Goal: Connect with others: Connect with others

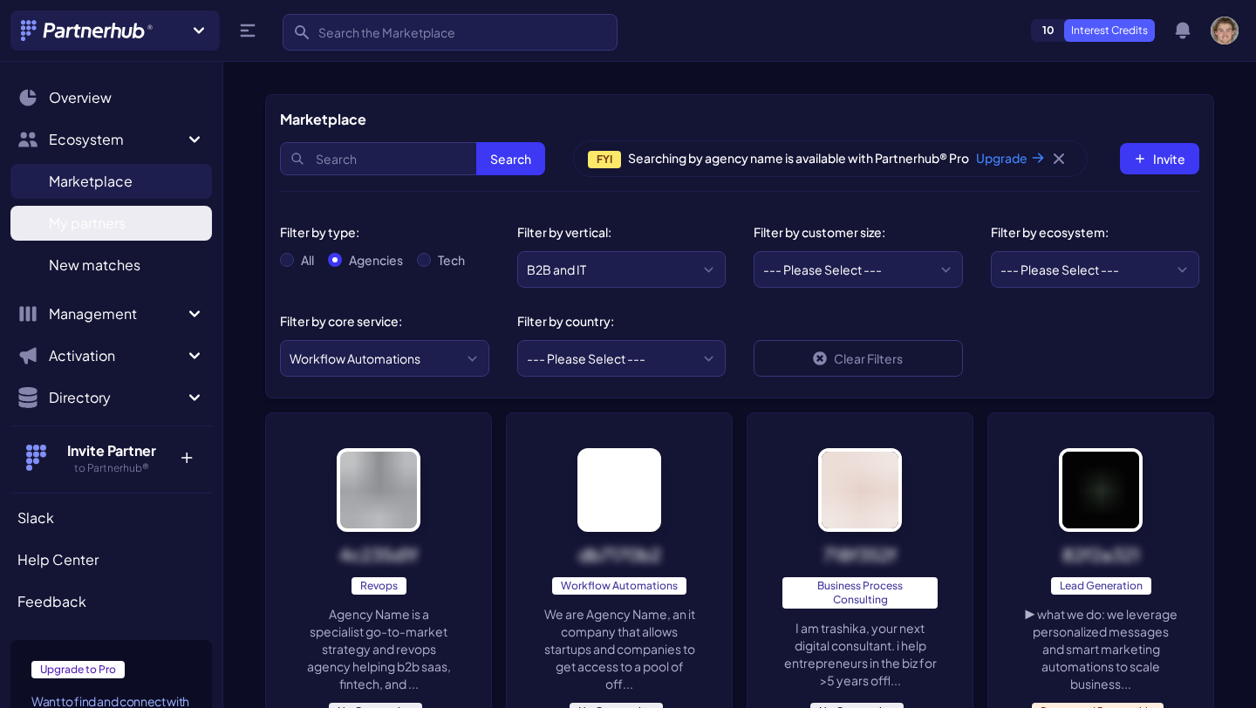
click at [140, 228] on link "My partners M" at bounding box center [110, 223] width 201 height 35
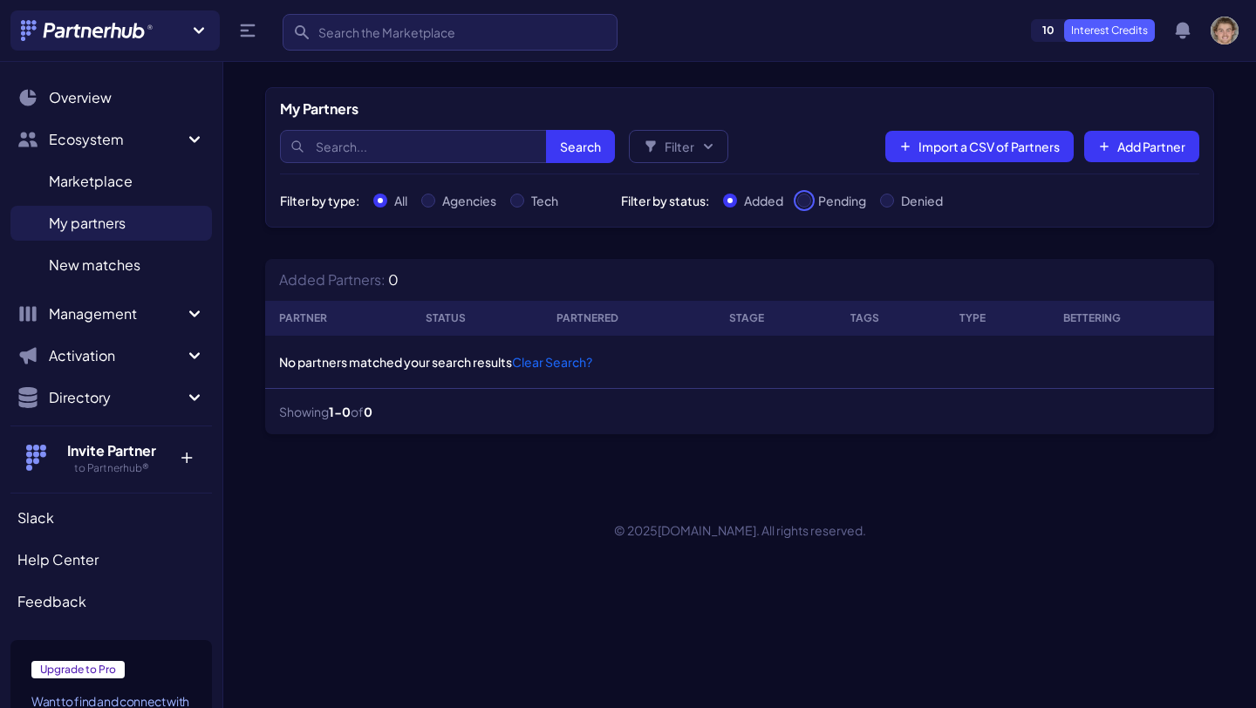
click at [811, 200] on input "Pending" at bounding box center [804, 201] width 14 height 14
radio input "true"
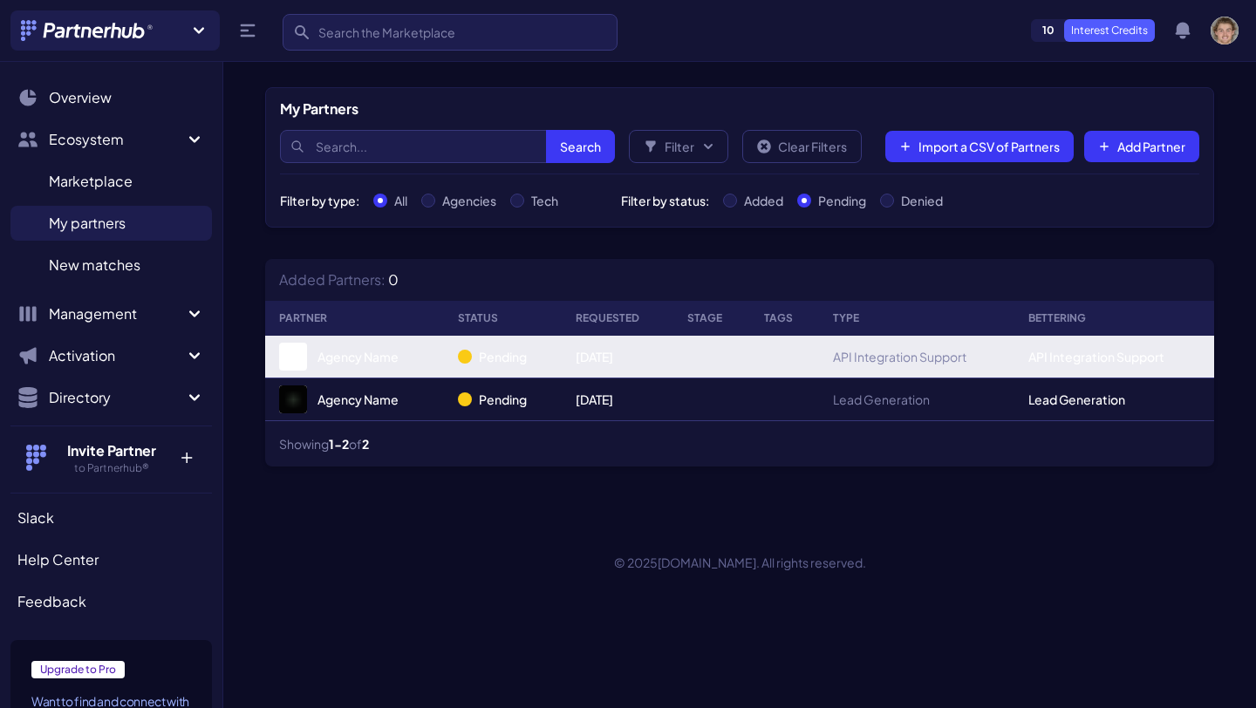
click at [369, 358] on link "Agency Name" at bounding box center [354, 357] width 151 height 28
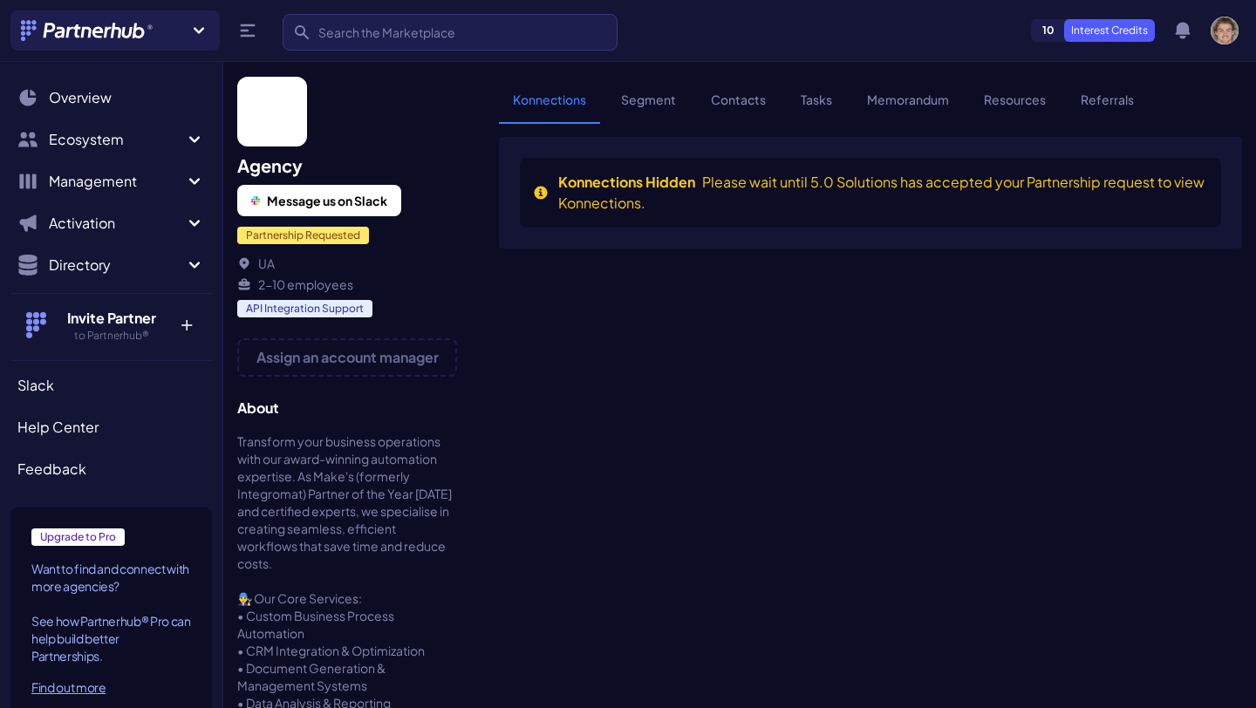
click at [278, 164] on h2 "Agency" at bounding box center [347, 165] width 220 height 24
click at [280, 128] on img at bounding box center [272, 112] width 70 height 70
click at [738, 95] on link "Contacts" at bounding box center [738, 107] width 83 height 33
click at [743, 101] on link "Contacts" at bounding box center [738, 107] width 83 height 33
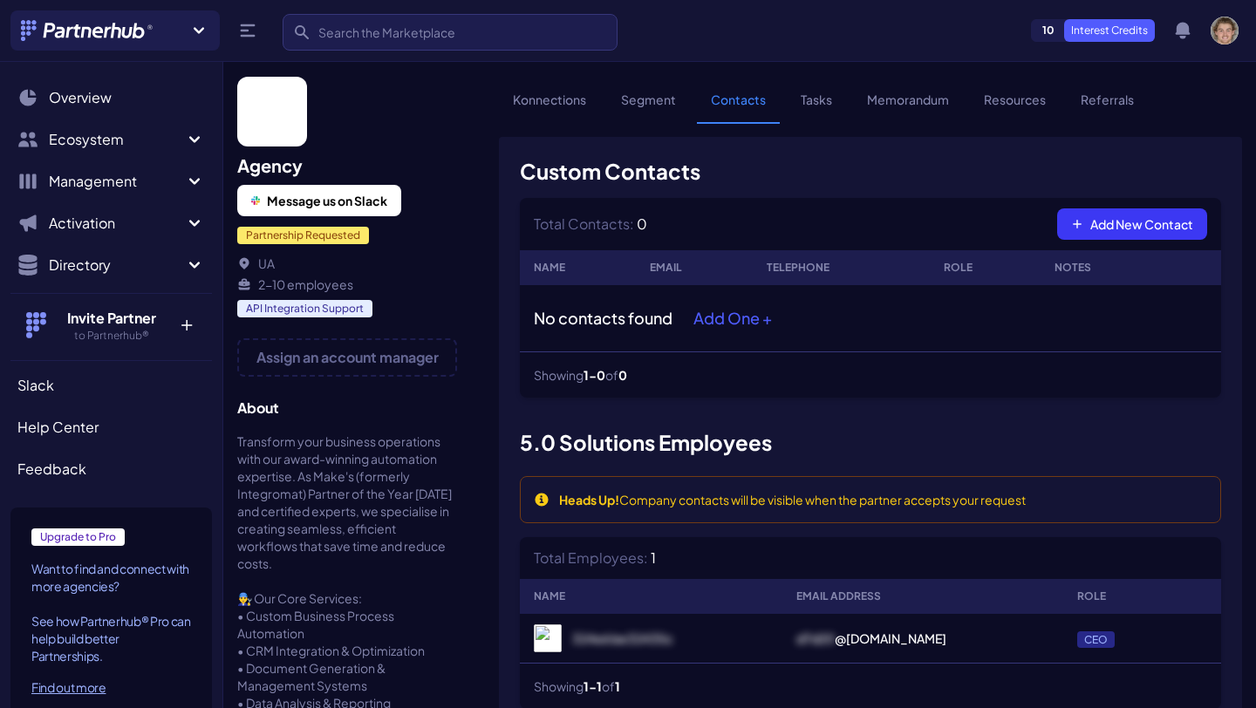
scroll to position [53, 0]
click at [186, 181] on icon "Sidebar" at bounding box center [194, 181] width 21 height 21
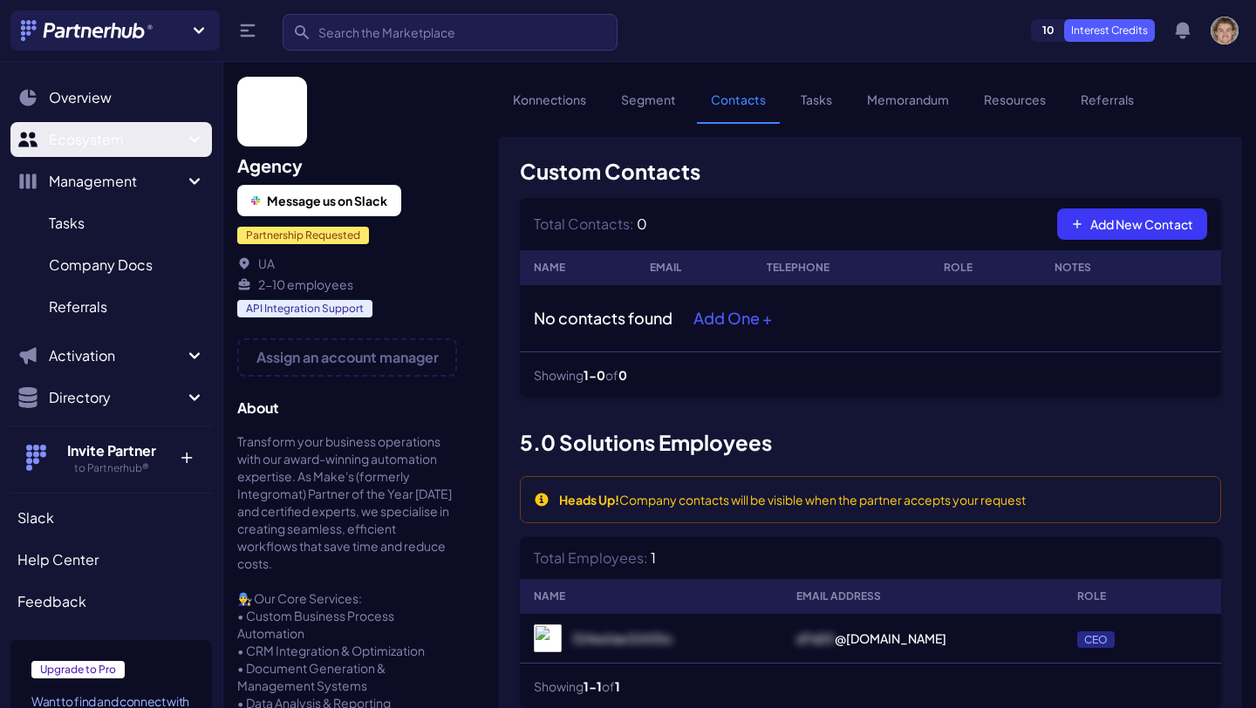
click at [184, 149] on icon "Sidebar" at bounding box center [194, 139] width 21 height 21
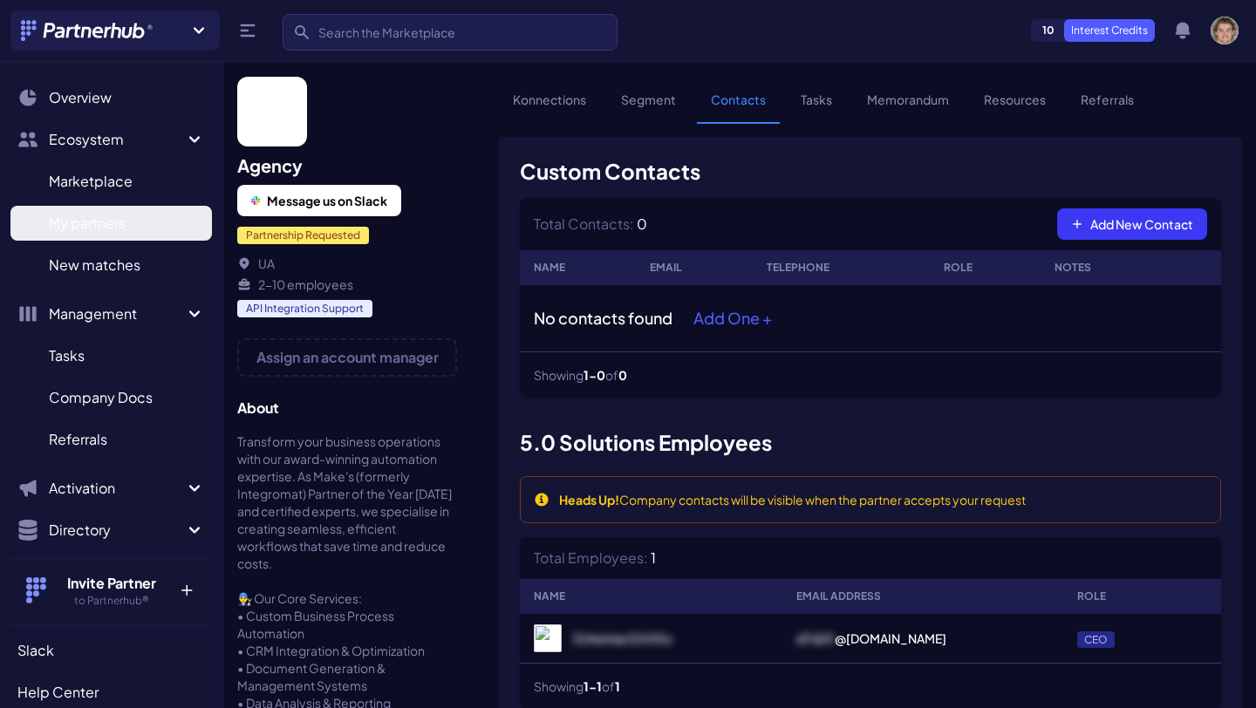
click at [105, 216] on span "My partners" at bounding box center [87, 223] width 77 height 21
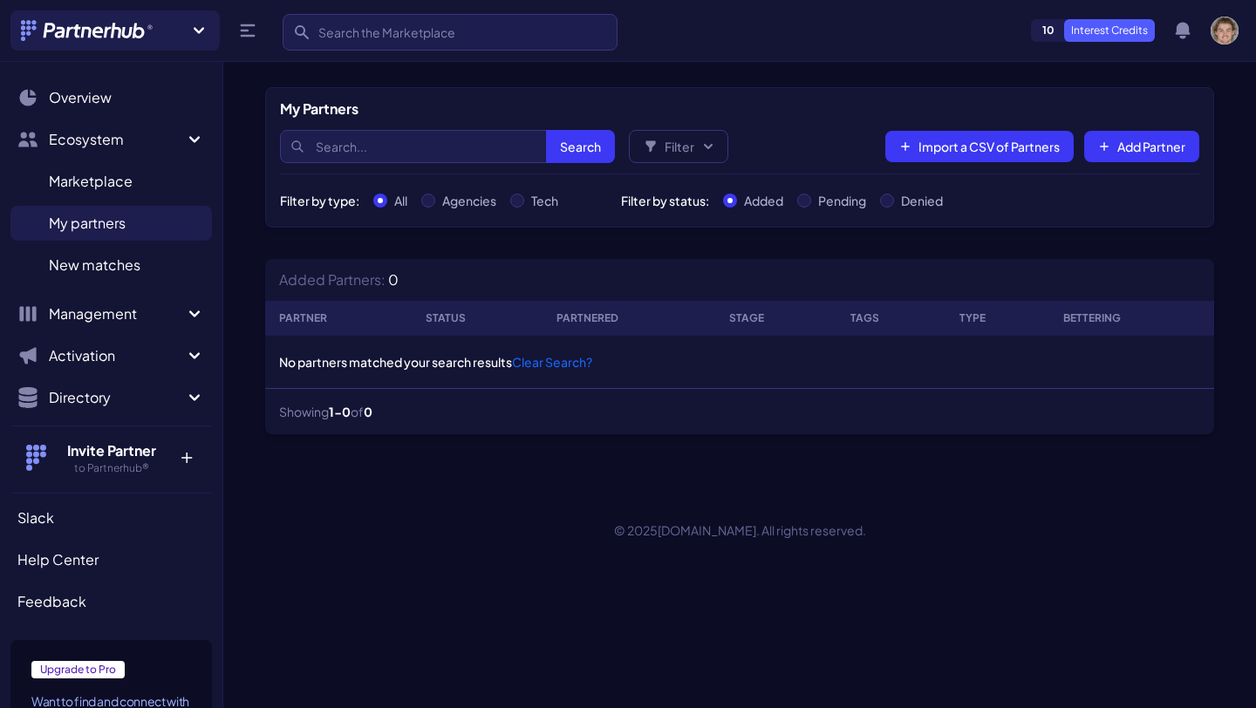
click at [813, 201] on div "Pending" at bounding box center [831, 200] width 69 height 17
click at [807, 201] on input "Pending" at bounding box center [804, 201] width 14 height 14
radio input "true"
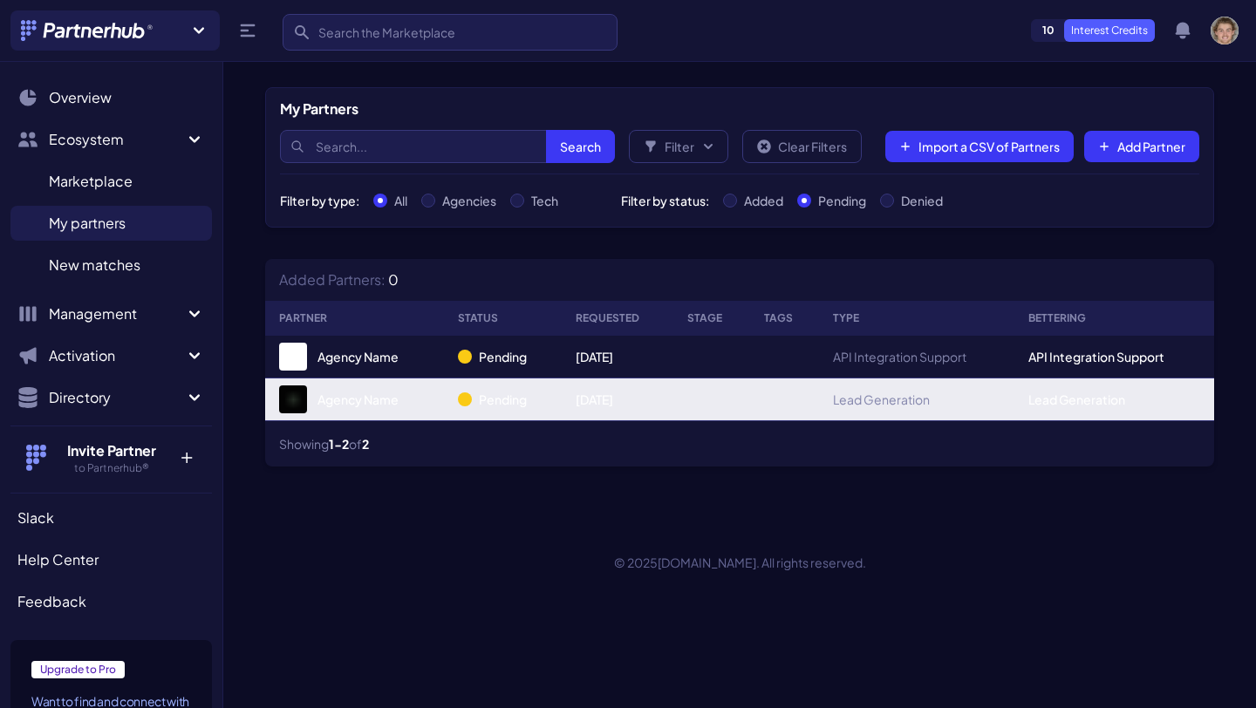
click at [347, 401] on link "Agency Name" at bounding box center [354, 399] width 151 height 28
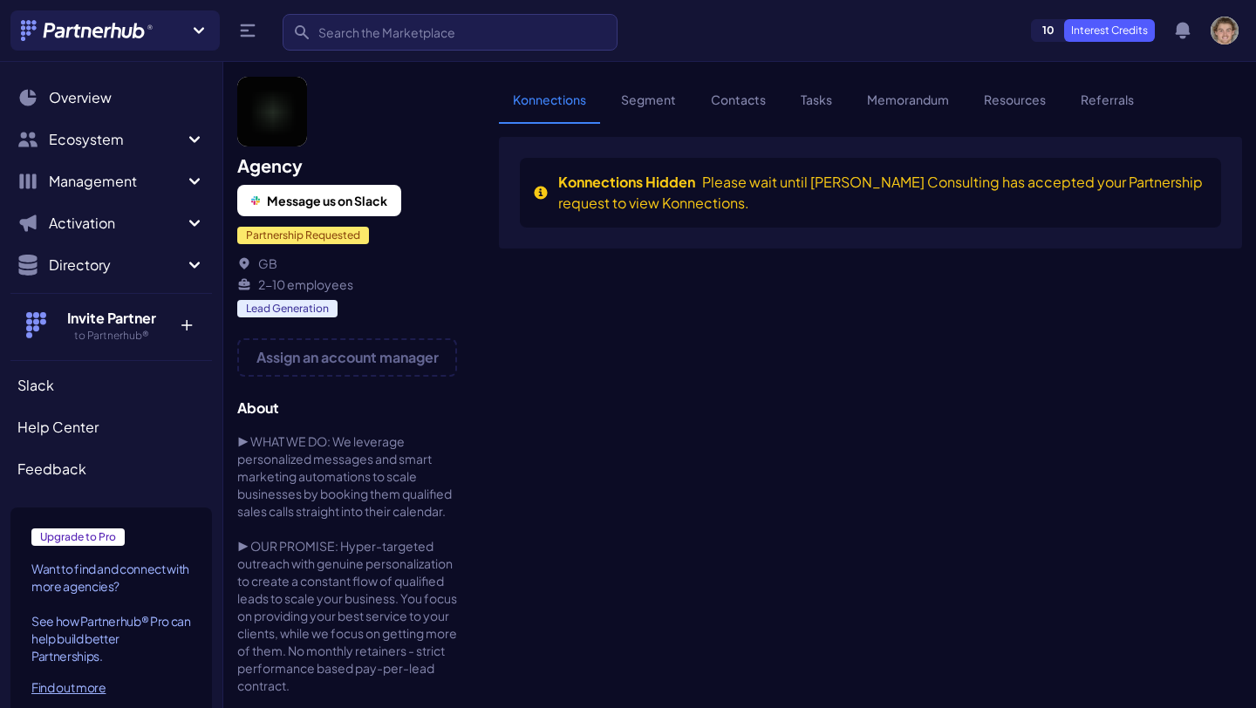
click at [746, 104] on link "Contacts" at bounding box center [738, 107] width 83 height 33
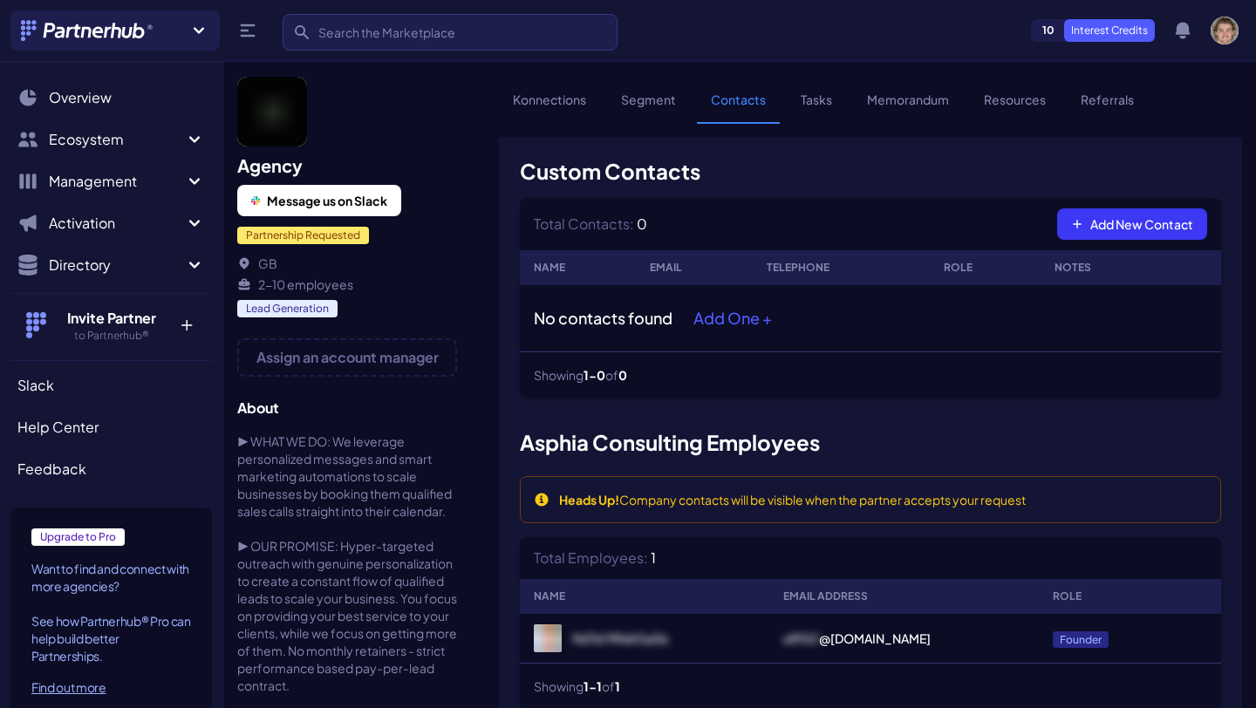
scroll to position [53, 0]
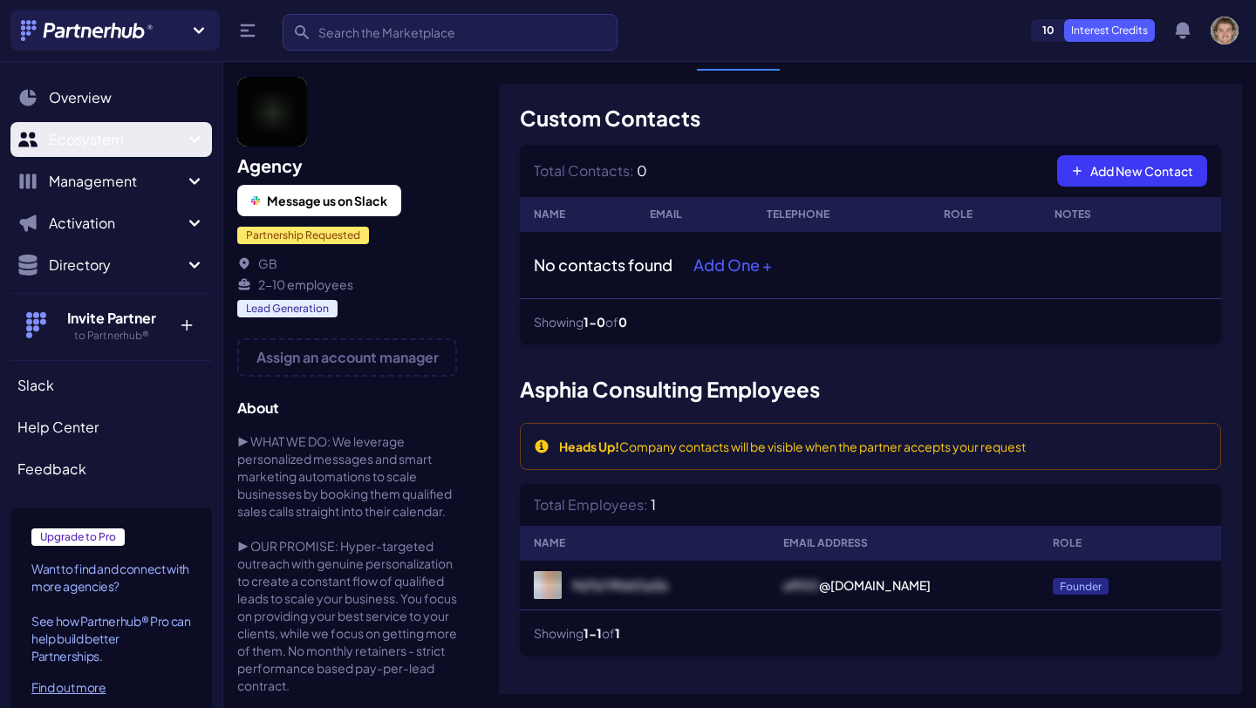
click at [162, 137] on span "Ecosystem" at bounding box center [116, 139] width 135 height 21
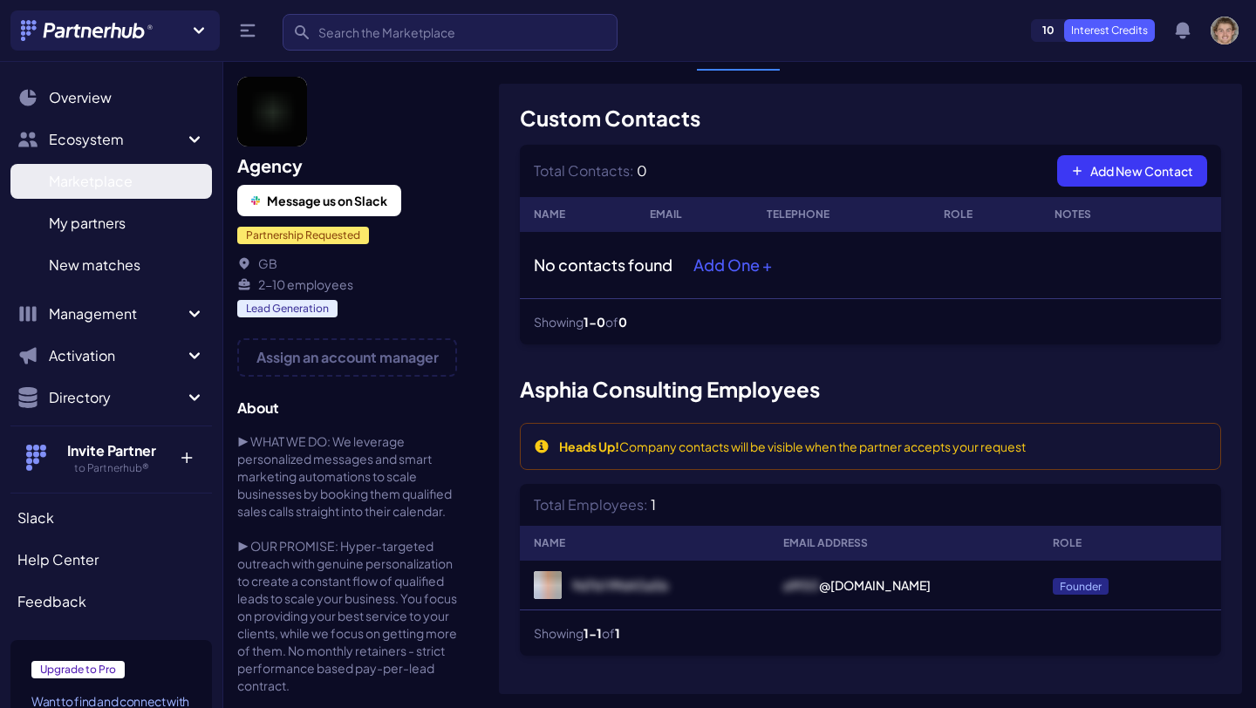
click at [129, 181] on span "Marketplace" at bounding box center [91, 181] width 84 height 21
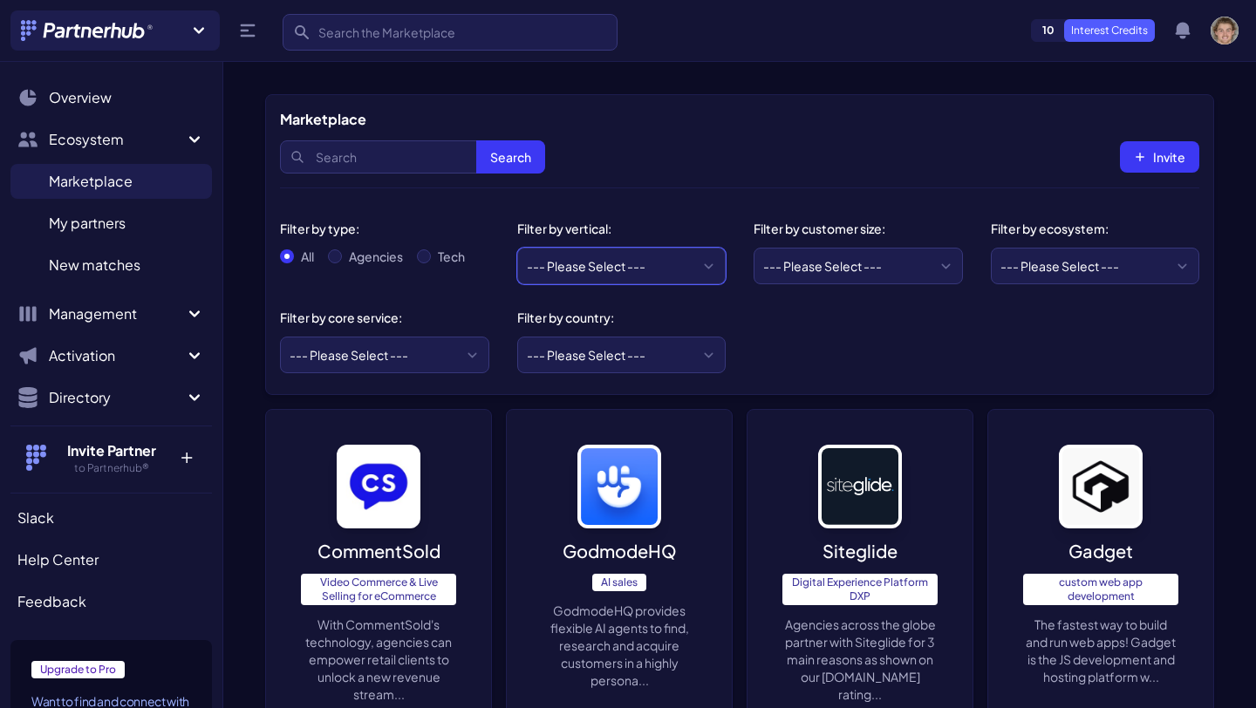
click at [709, 269] on select "--- Please Select --- eCommerce and consumer brands B2B and IT Local retailers …" at bounding box center [621, 266] width 209 height 37
click at [902, 271] on select "--- Please Select --- Startups/SMBs Mid-market Enterprise" at bounding box center [857, 266] width 209 height 37
click at [433, 353] on select "--- Please Select --- ABM API Integration Support Business Process Consulting C…" at bounding box center [384, 355] width 209 height 37
click at [436, 359] on select "--- Please Select --- ABM API Integration Support Business Process Consulting C…" at bounding box center [384, 355] width 209 height 37
select select "CRM Setup & Integration"
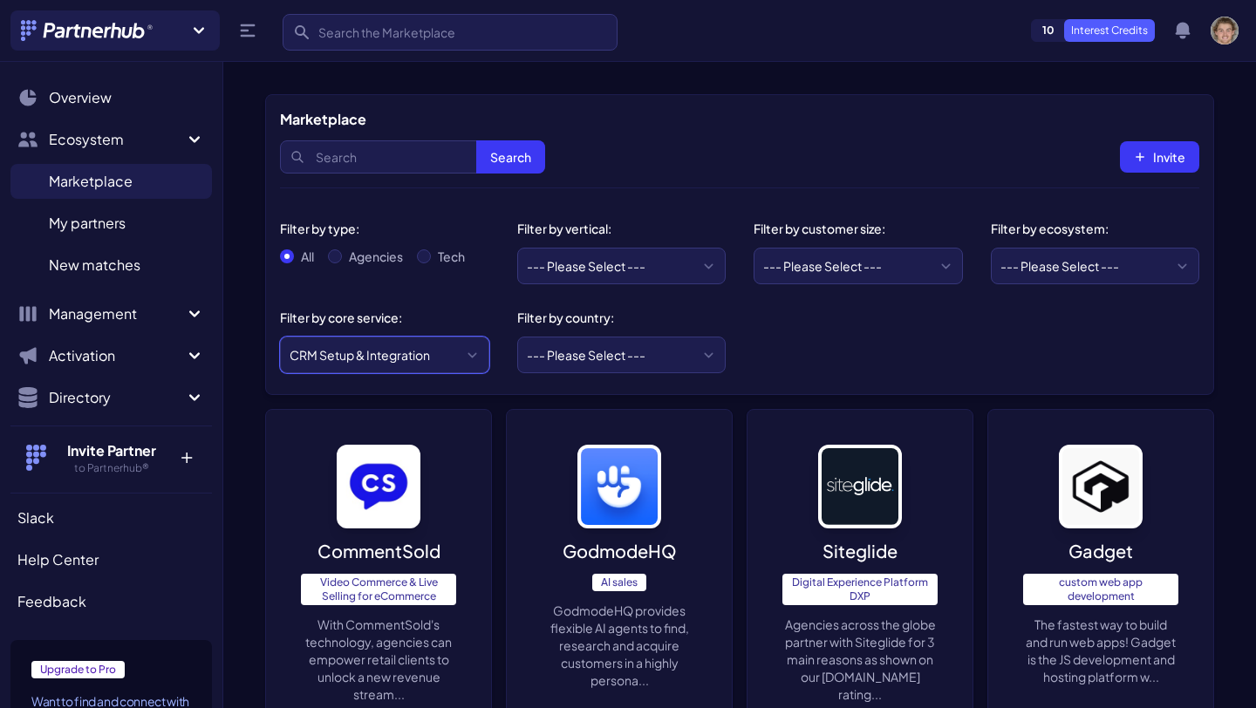
click at [280, 337] on select "--- Please Select --- ABM API Integration Support Business Process Consulting C…" at bounding box center [384, 355] width 209 height 37
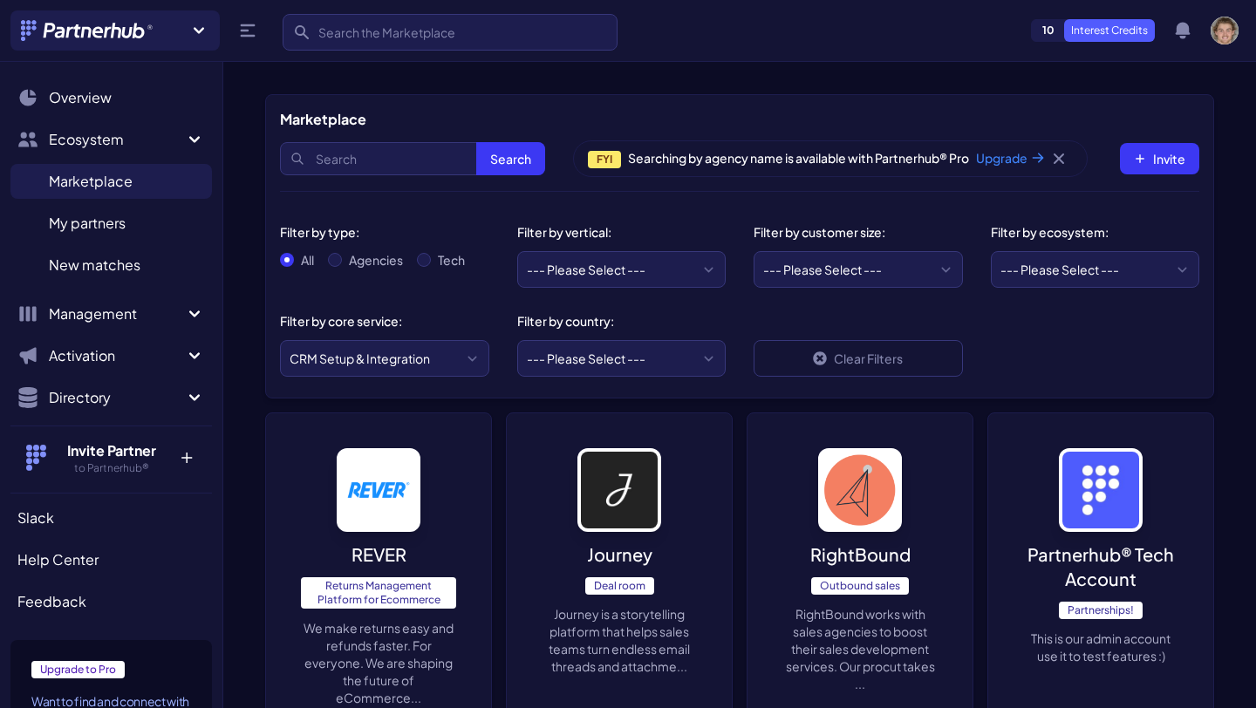
click at [351, 261] on label "Agencies" at bounding box center [376, 259] width 54 height 17
click at [342, 261] on input "Agencies" at bounding box center [335, 260] width 14 height 14
radio input "true"
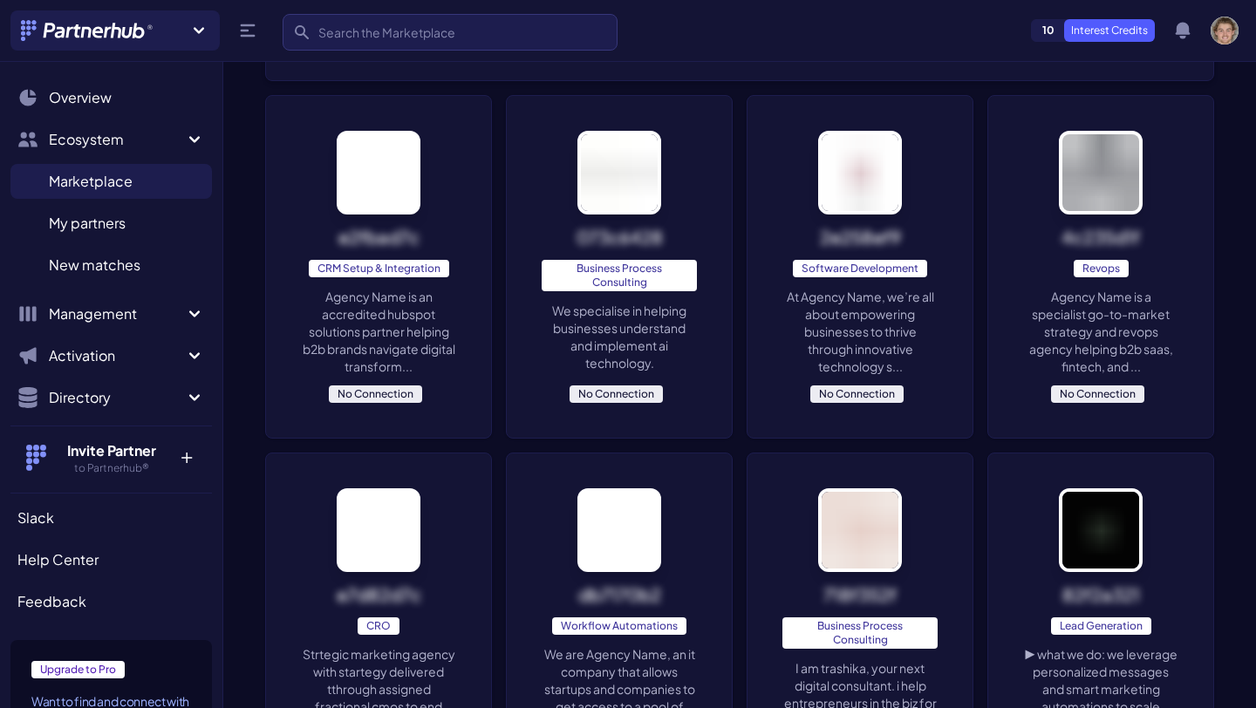
scroll to position [316, 0]
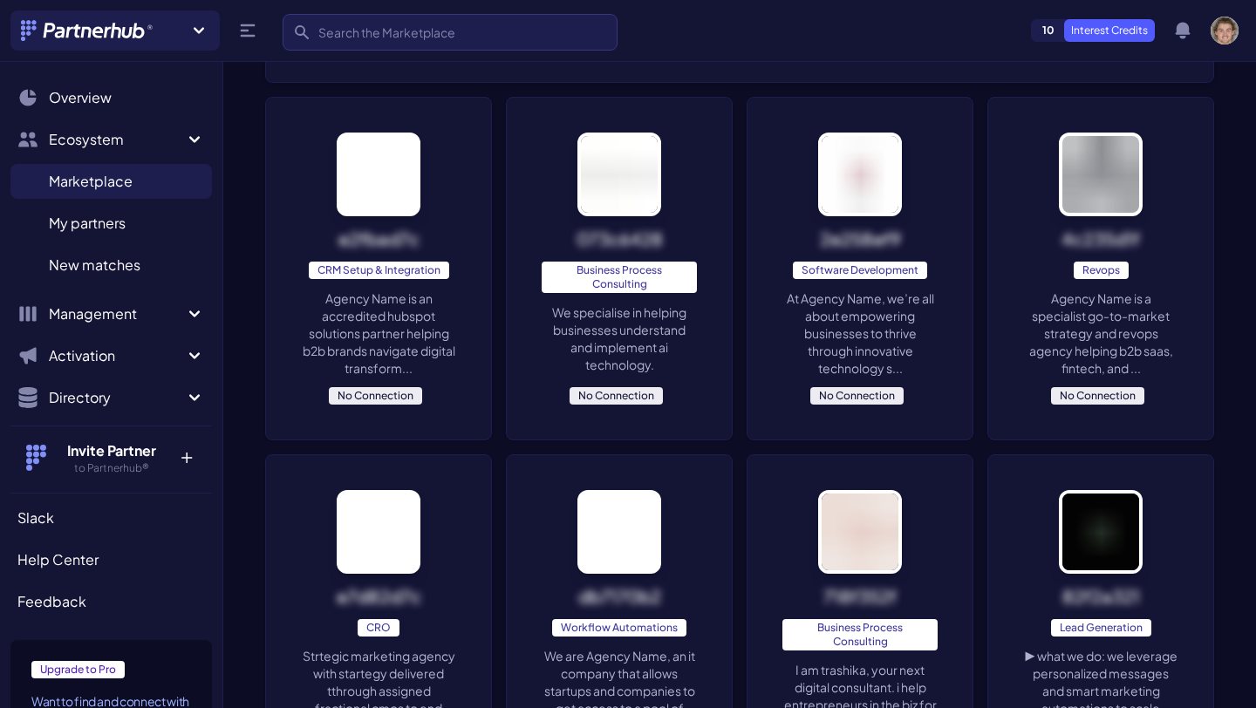
click at [401, 307] on p "Agency Name is an accredited hubspot solutions partner helping b2b brands navig…" at bounding box center [378, 333] width 155 height 87
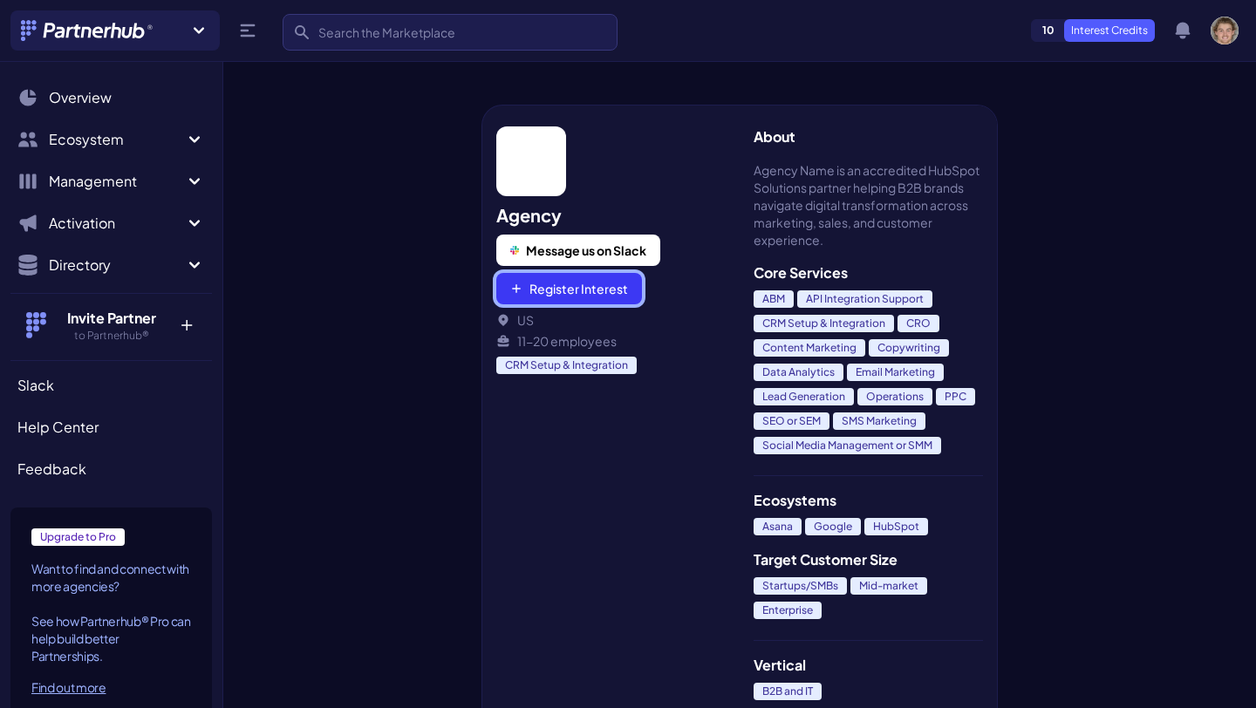
click at [606, 289] on button "Register Interest" at bounding box center [569, 288] width 146 height 31
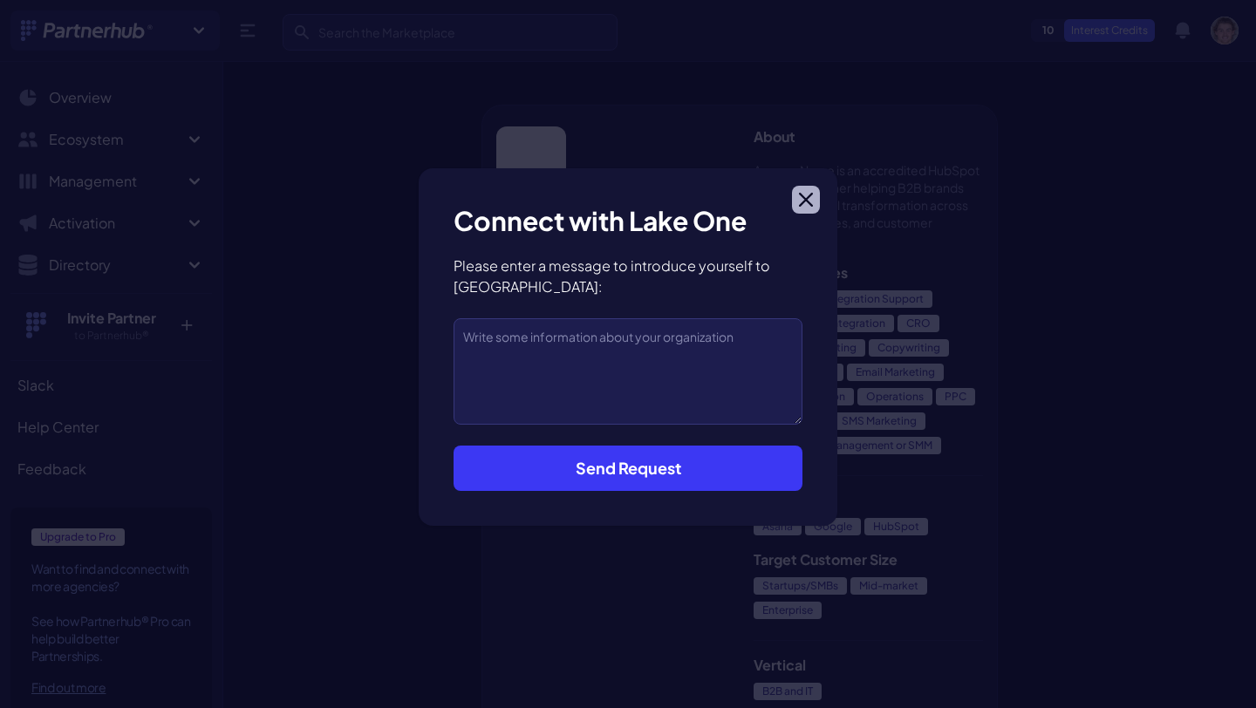
click at [807, 203] on icon "button" at bounding box center [806, 200] width 14 height 14
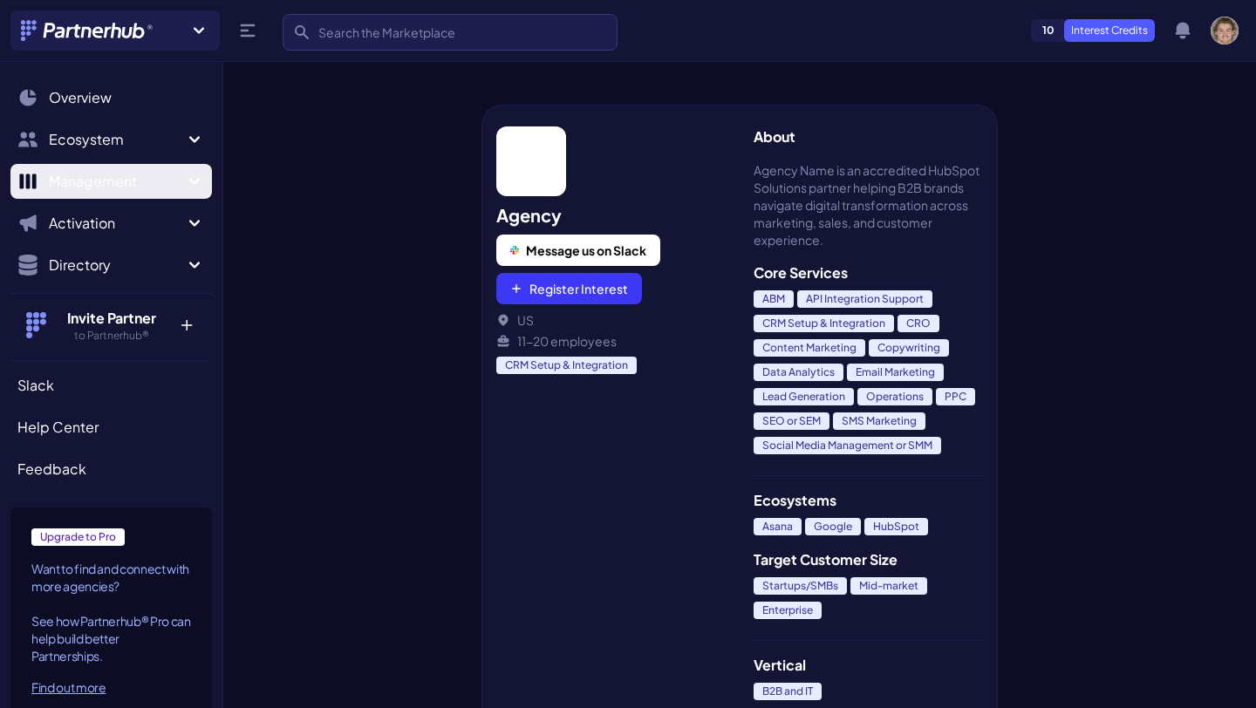
click at [192, 178] on icon "Sidebar" at bounding box center [194, 181] width 21 height 21
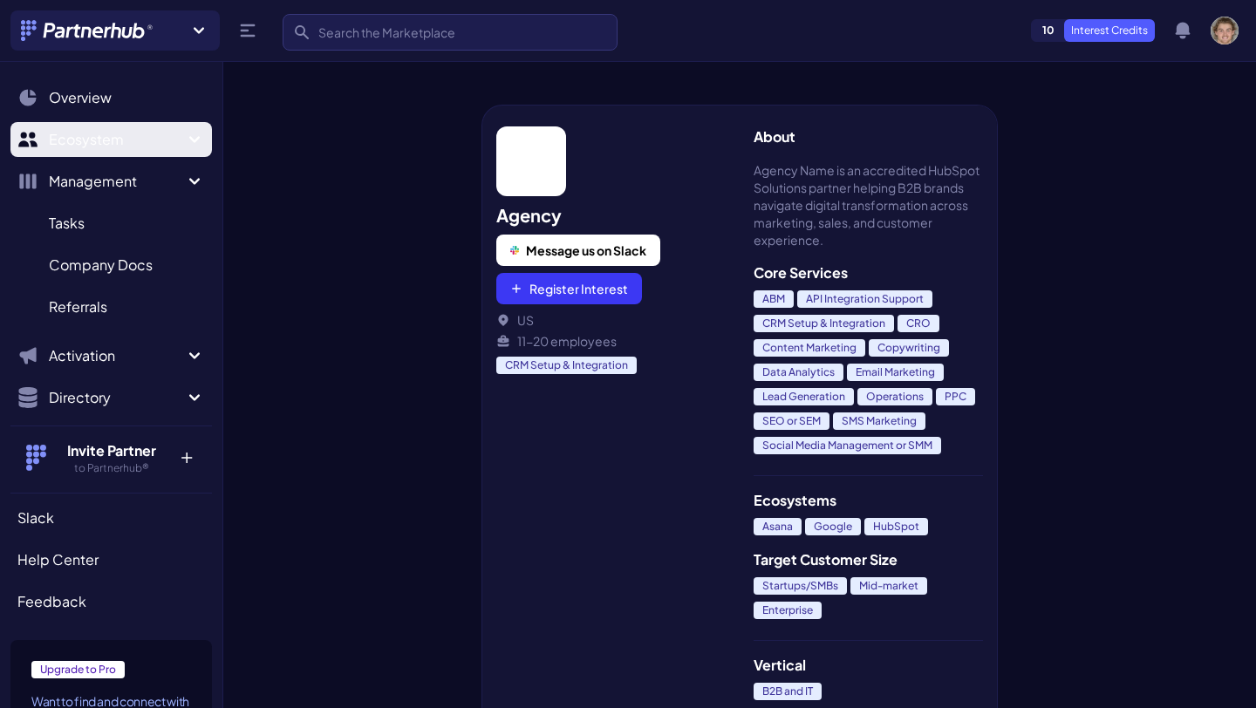
click at [196, 145] on icon "Sidebar" at bounding box center [194, 139] width 21 height 21
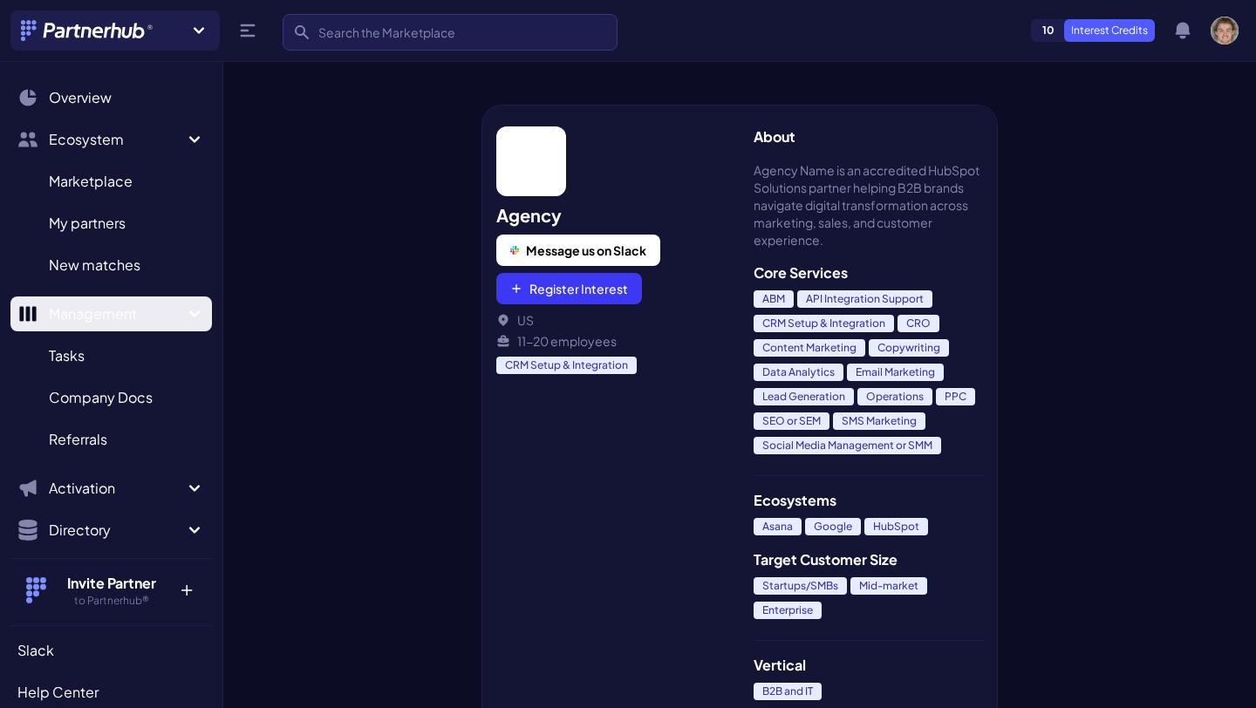
click at [196, 312] on icon "Sidebar" at bounding box center [194, 313] width 10 height 6
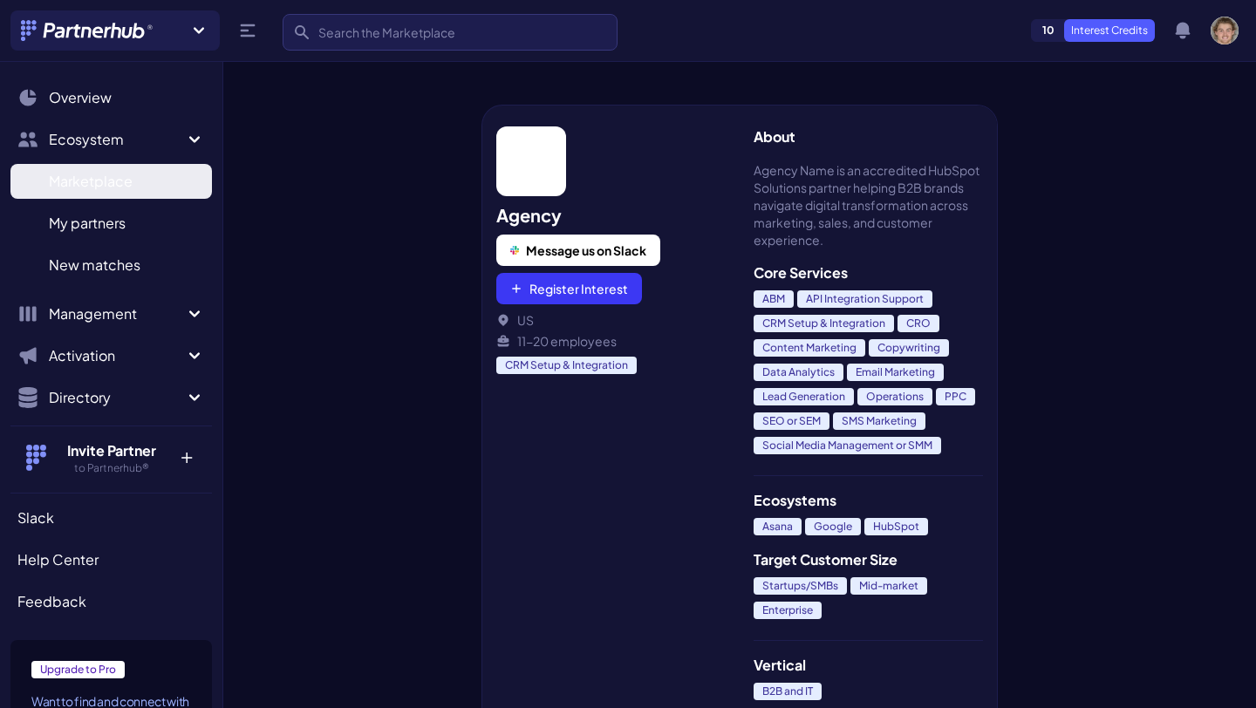
click at [145, 183] on link "Marketplace M" at bounding box center [110, 181] width 201 height 35
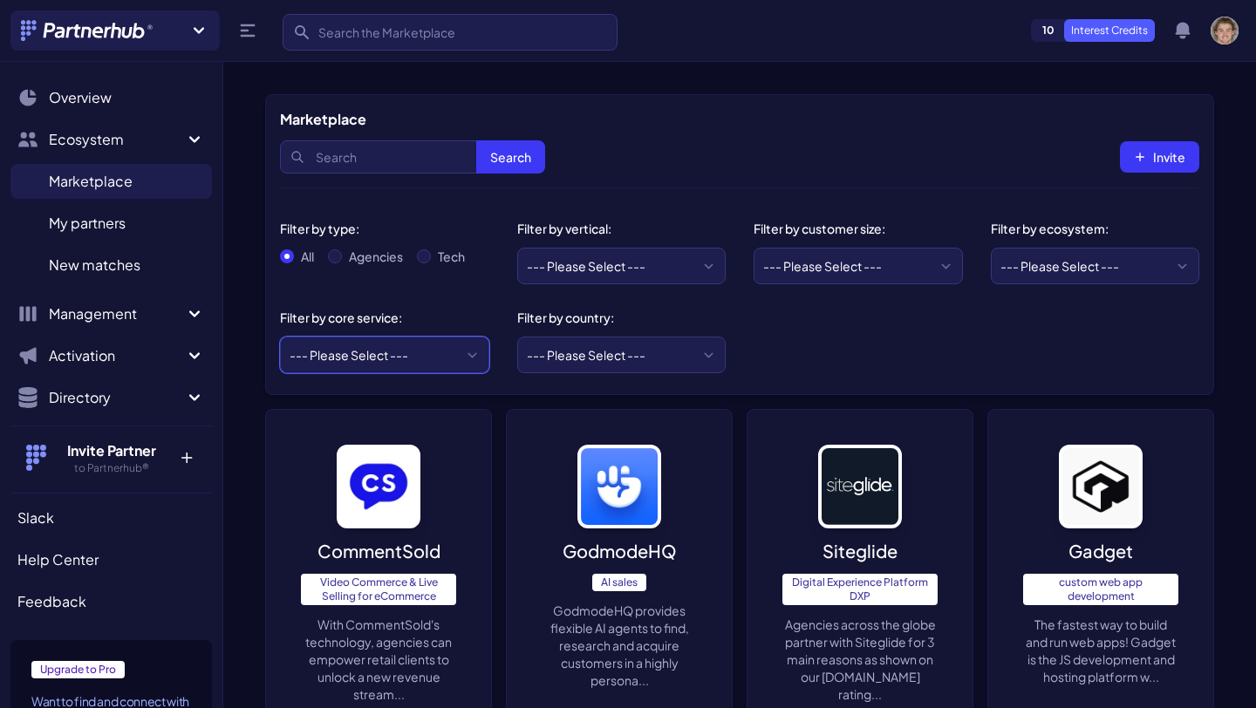
click at [398, 346] on select "--- Please Select --- ABM API Integration Support Business Process Consulting C…" at bounding box center [384, 355] width 209 height 37
select select "API Integration Support"
click at [280, 337] on select "--- Please Select --- ABM API Integration Support Business Process Consulting C…" at bounding box center [384, 355] width 209 height 37
click at [337, 255] on input "Agencies" at bounding box center [335, 256] width 14 height 14
radio input "true"
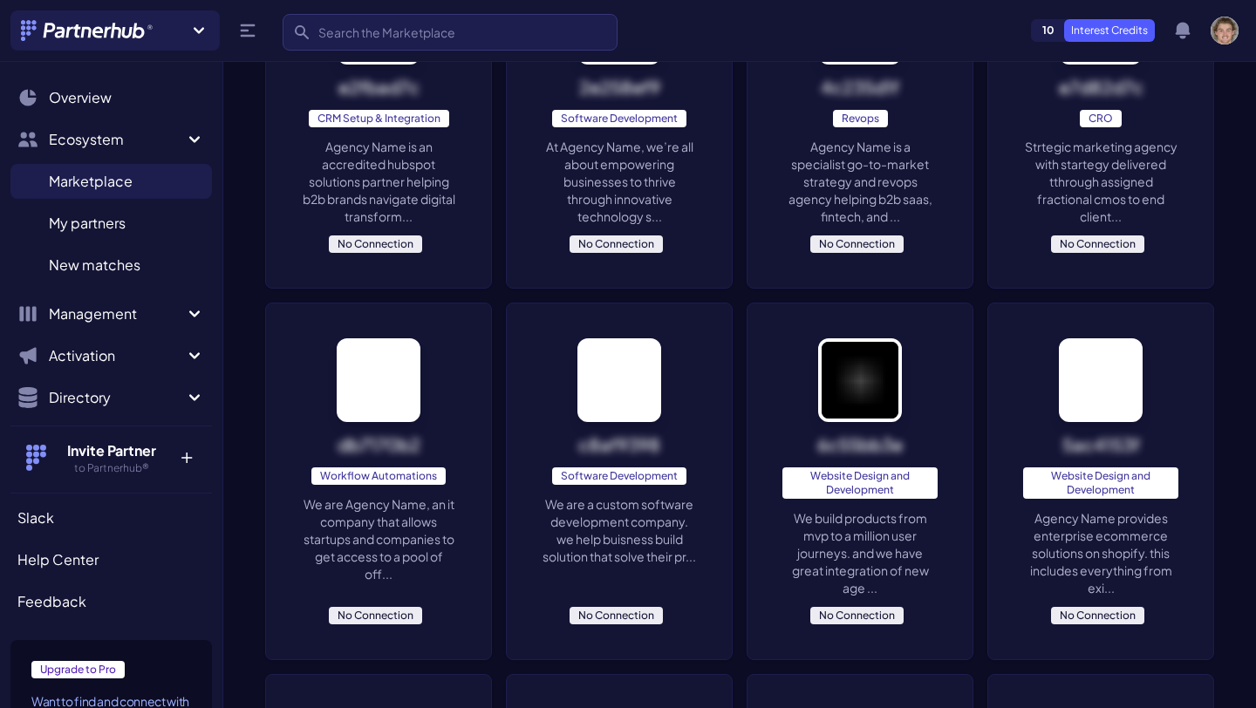
scroll to position [480, 0]
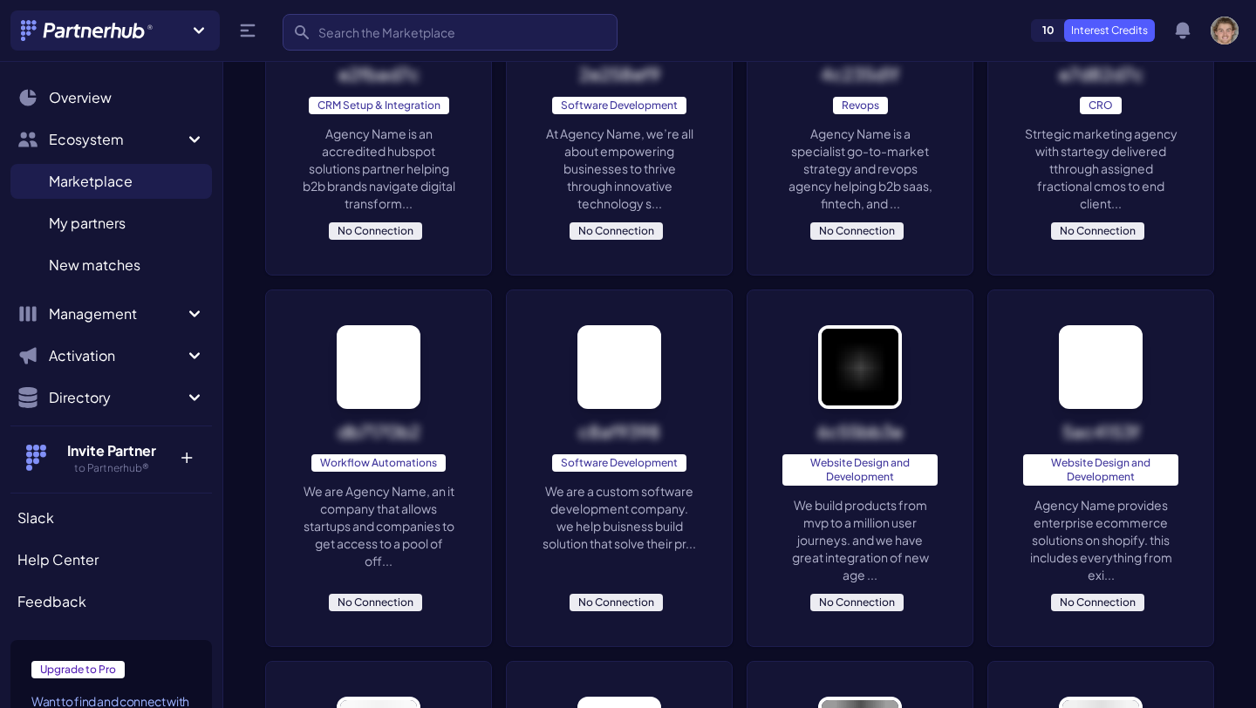
click at [405, 508] on p "We are Agency Name, an it company that allows startups and companies to get acc…" at bounding box center [378, 525] width 155 height 87
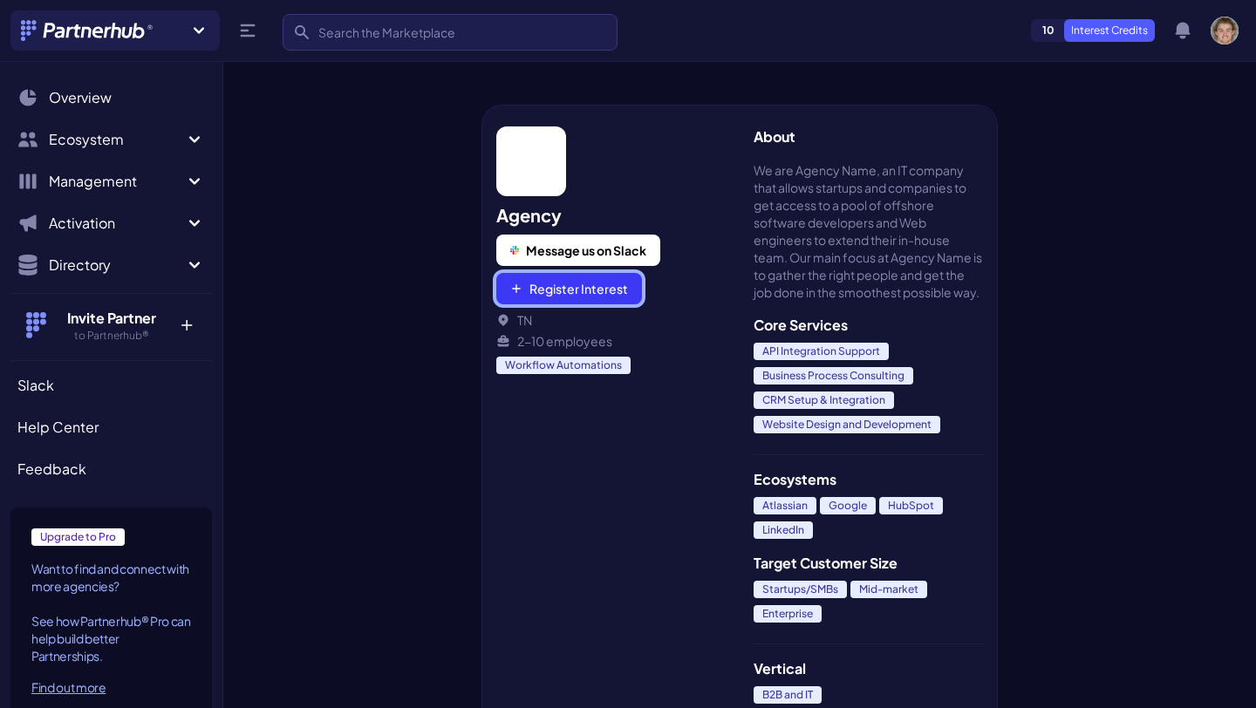
click at [610, 295] on button "Register Interest" at bounding box center [569, 288] width 146 height 31
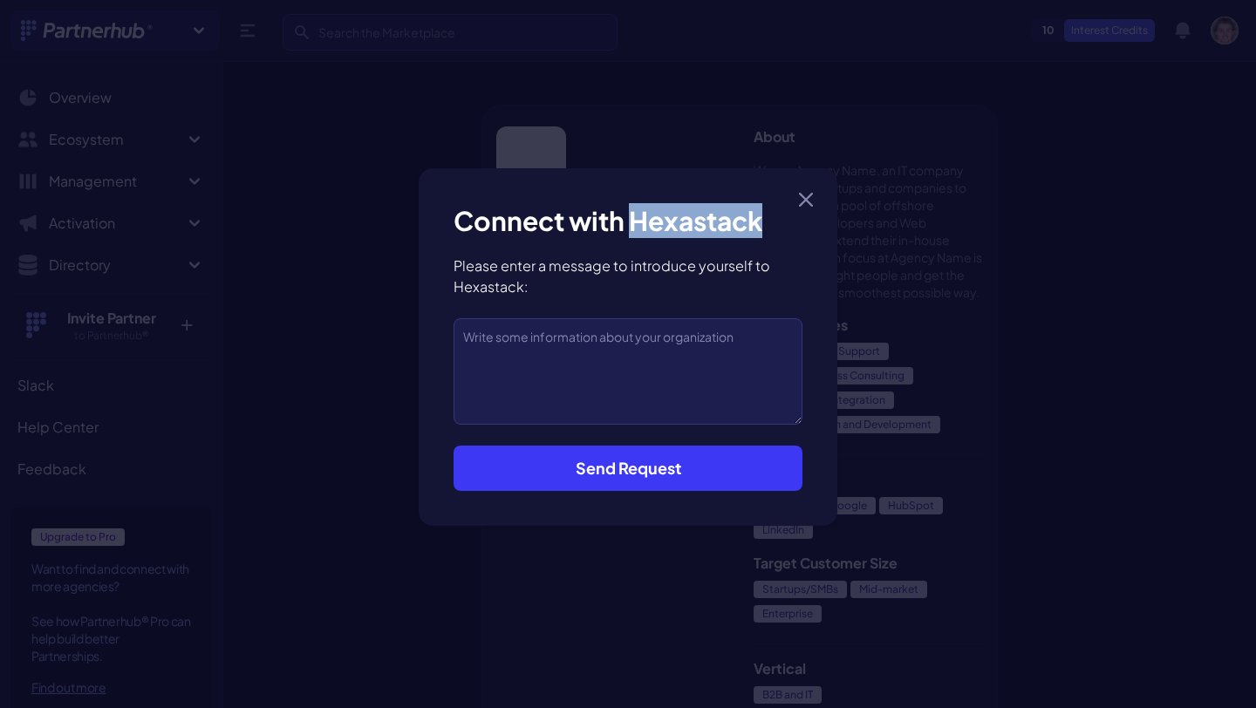
drag, startPoint x: 768, startPoint y: 221, endPoint x: 630, endPoint y: 219, distance: 138.7
click at [630, 219] on h3 "Connect with Hexastack" at bounding box center [627, 220] width 349 height 35
copy h3 "Hexastack"
click at [808, 192] on button "Close modal" at bounding box center [806, 200] width 28 height 28
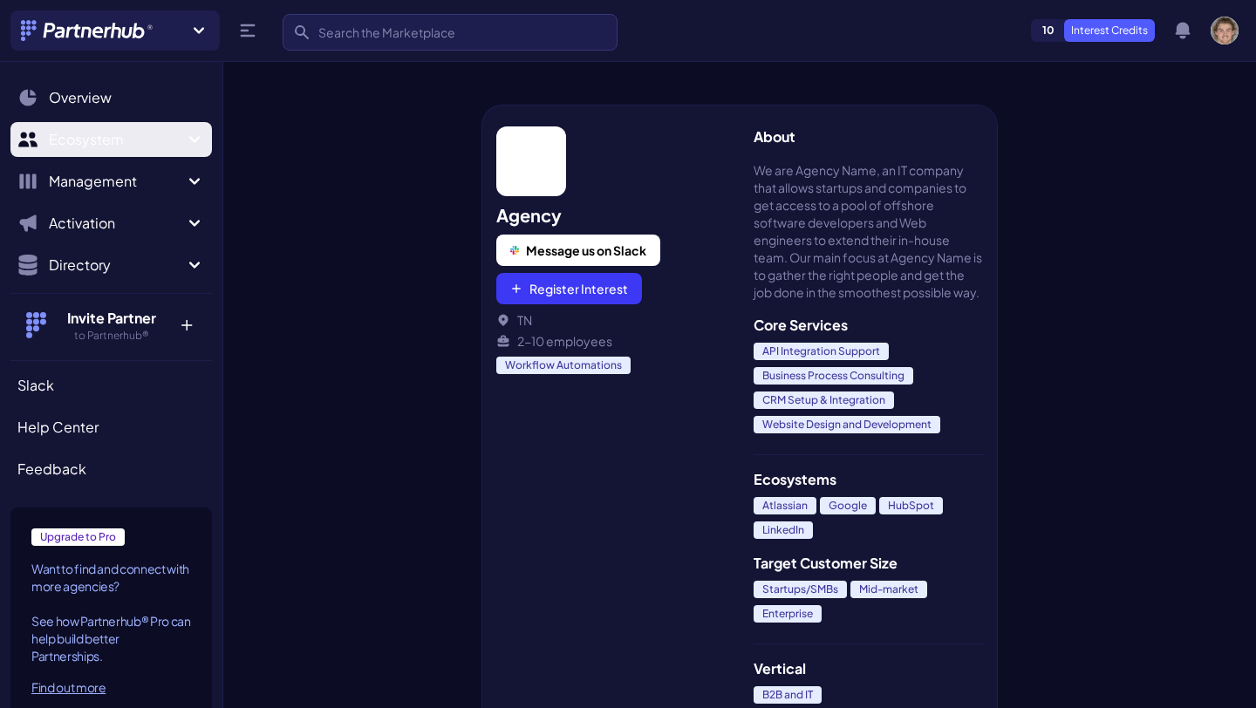
click at [157, 136] on span "Ecosystem" at bounding box center [116, 139] width 135 height 21
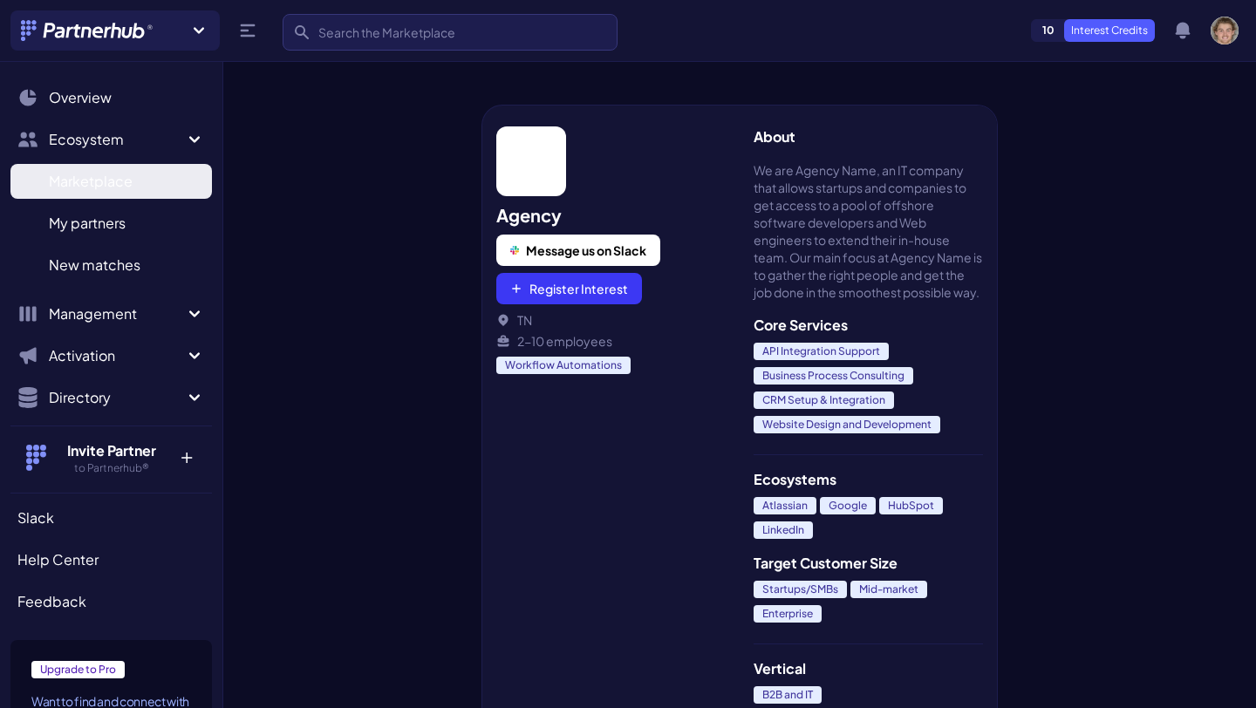
click at [129, 187] on span "Marketplace" at bounding box center [91, 181] width 84 height 21
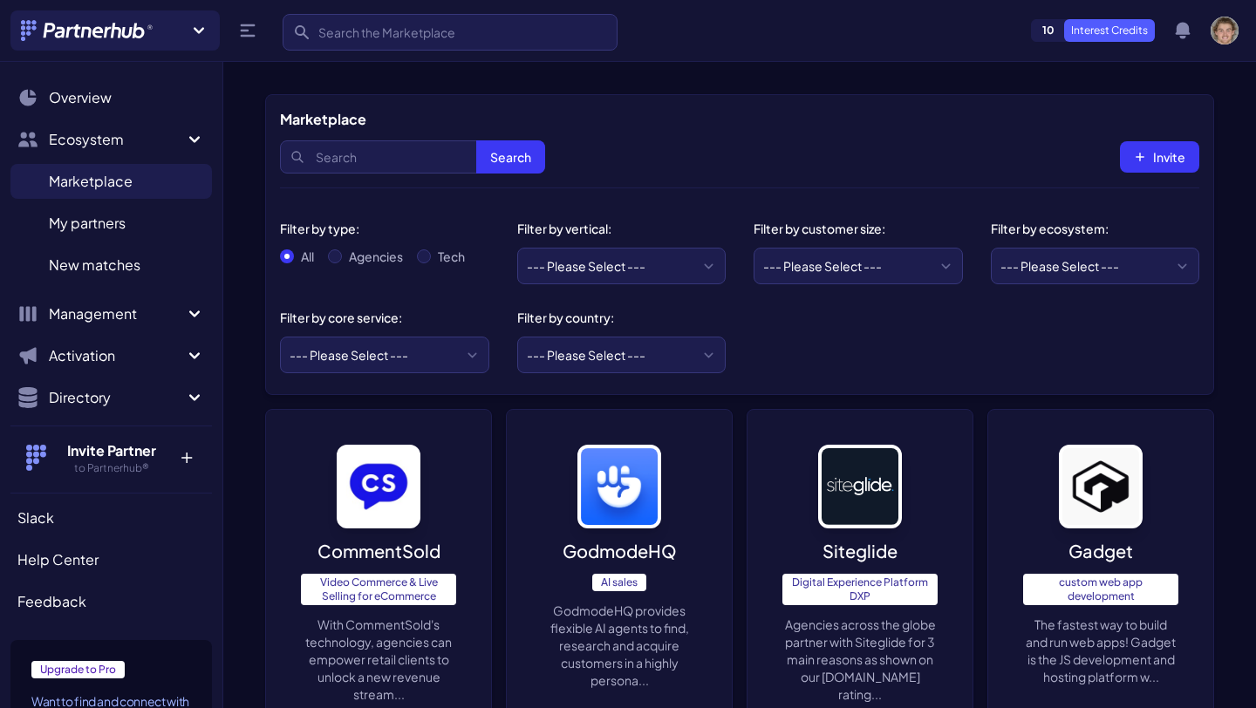
click at [328, 246] on div "All Agencies Tech" at bounding box center [384, 251] width 209 height 28
click at [334, 258] on input "Agencies" at bounding box center [335, 256] width 14 height 14
radio input "true"
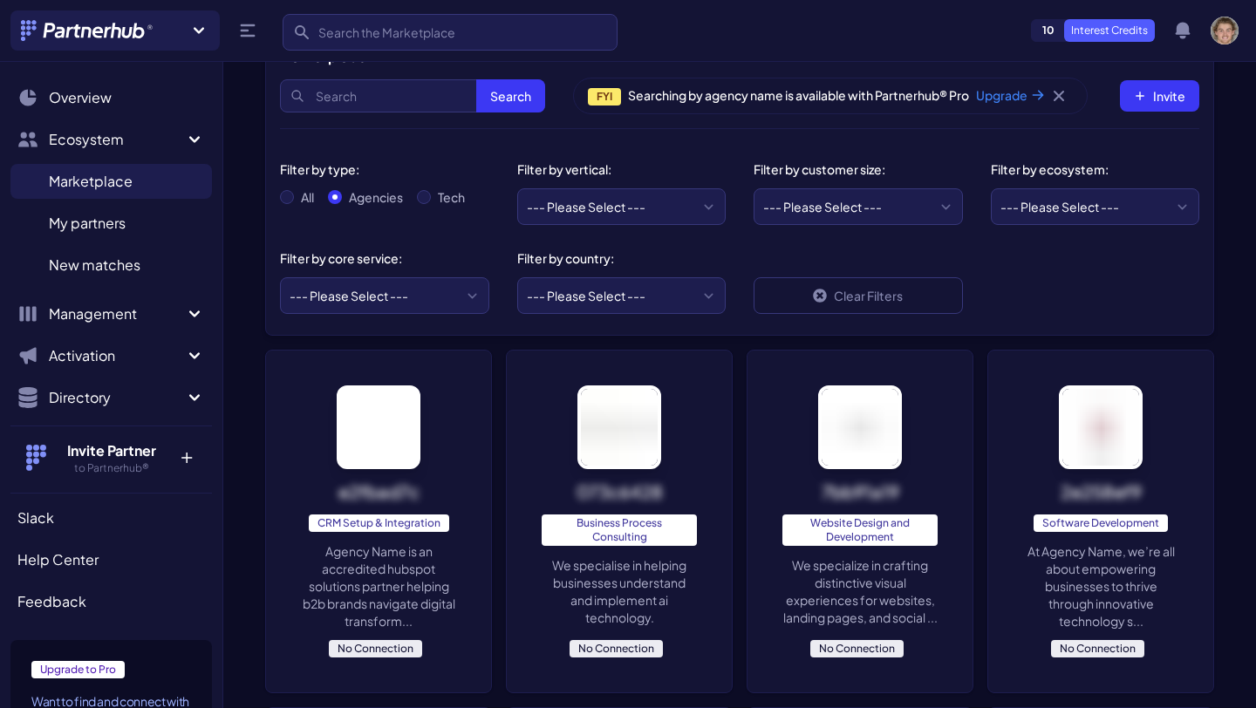
scroll to position [82, 0]
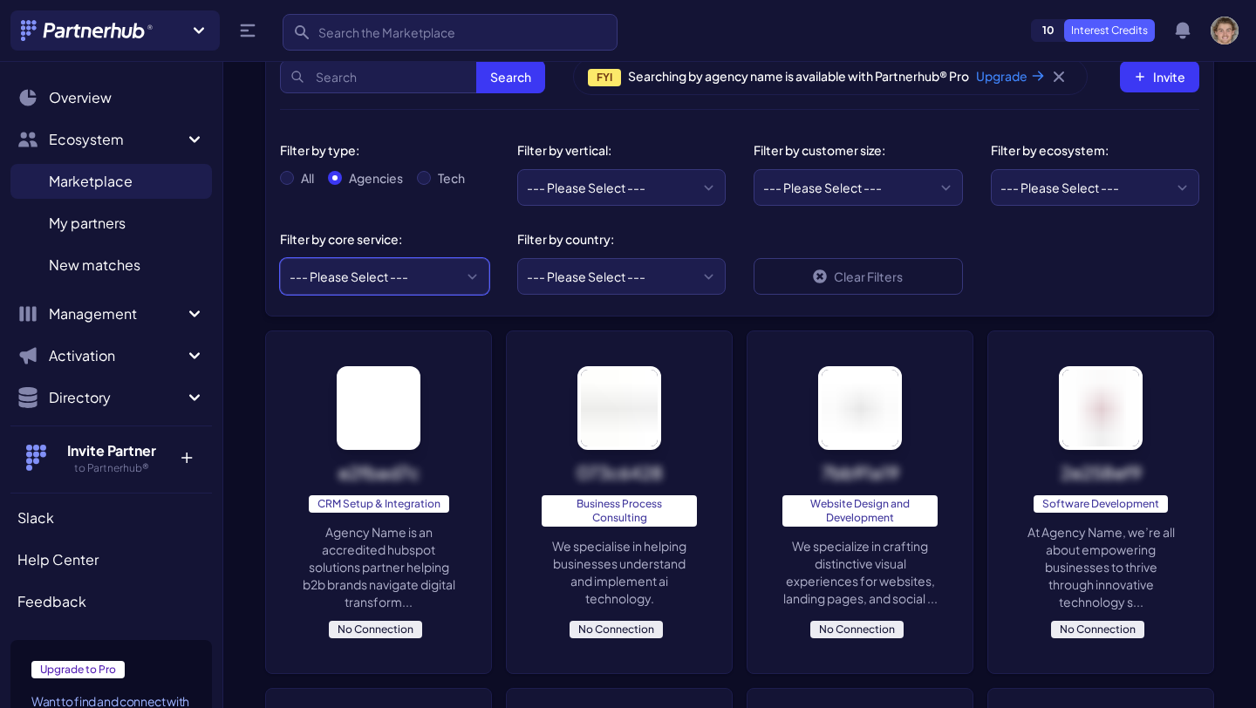
click at [455, 283] on select "--- Please Select --- ABM API Integration Support Business Process Consulting C…" at bounding box center [384, 276] width 209 height 37
select select "Workflow Automations"
click at [280, 258] on select "--- Please Select --- ABM API Integration Support Business Process Consulting C…" at bounding box center [384, 276] width 209 height 37
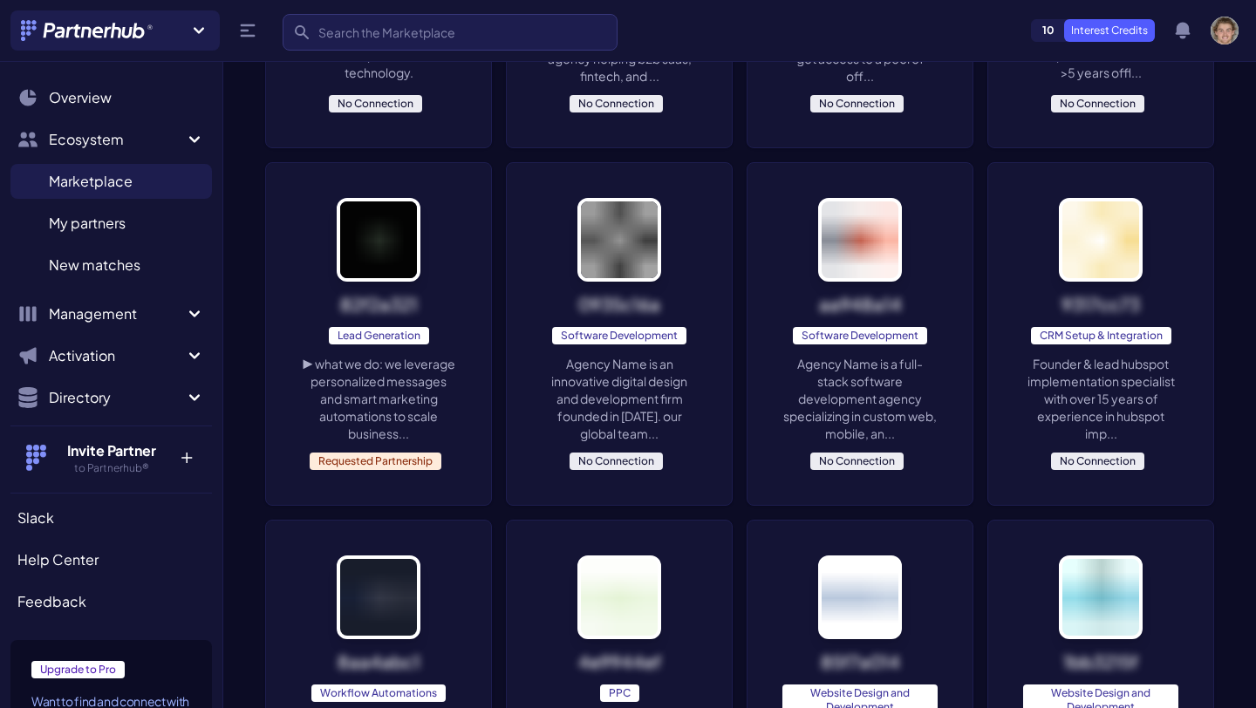
scroll to position [610, 0]
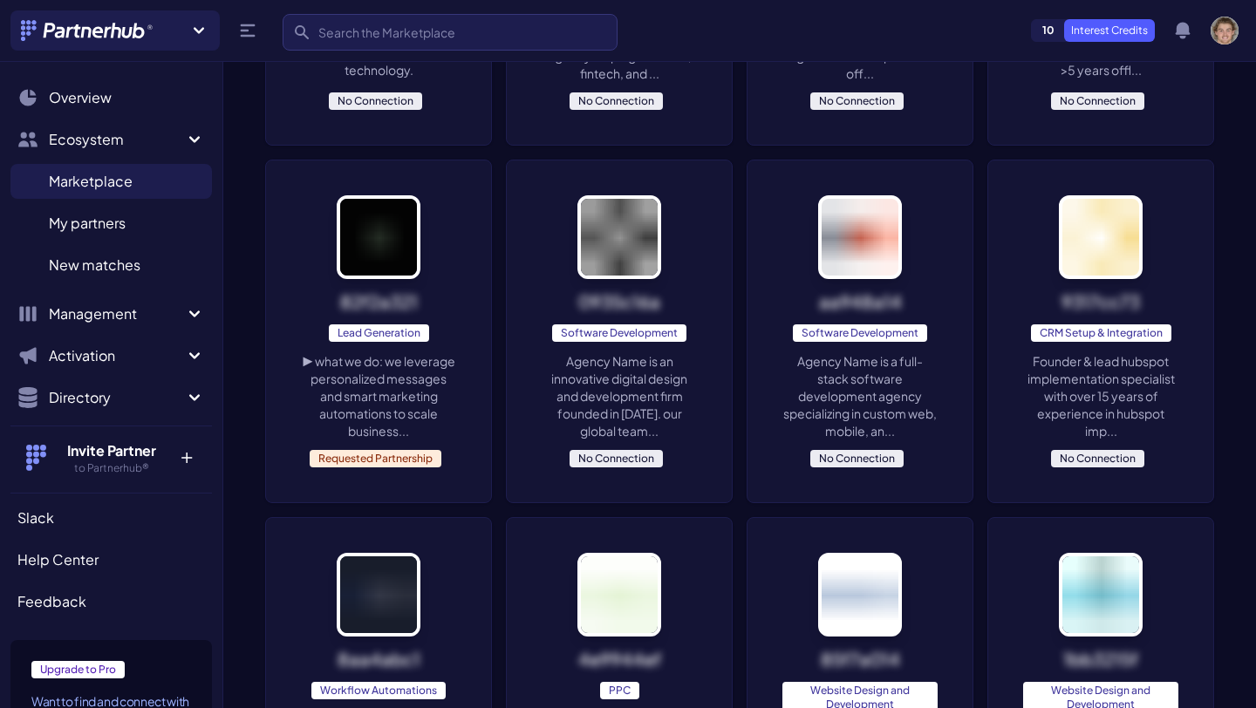
click at [402, 384] on p "▶ what we do: we leverage personalized messages and smart marketing automations…" at bounding box center [378, 395] width 155 height 87
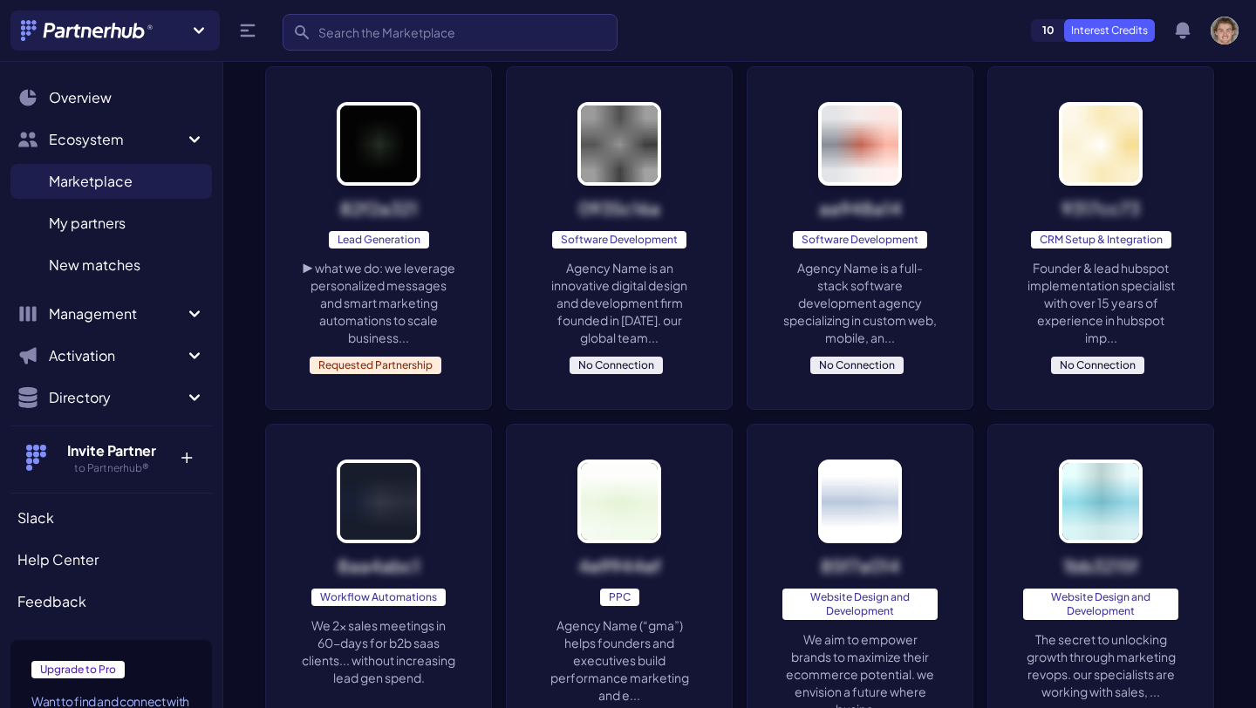
scroll to position [722, 0]
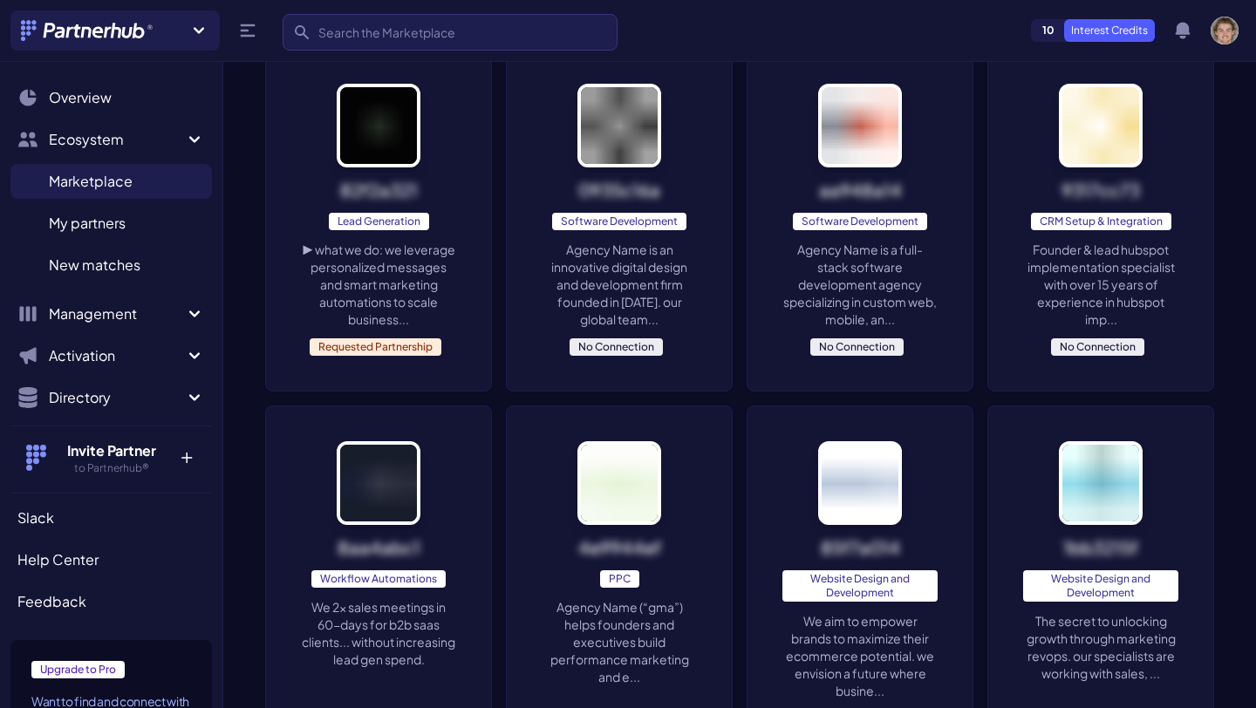
click at [1144, 252] on p "Founder & lead hubspot implementation specialist with over 15 years of experien…" at bounding box center [1100, 284] width 155 height 87
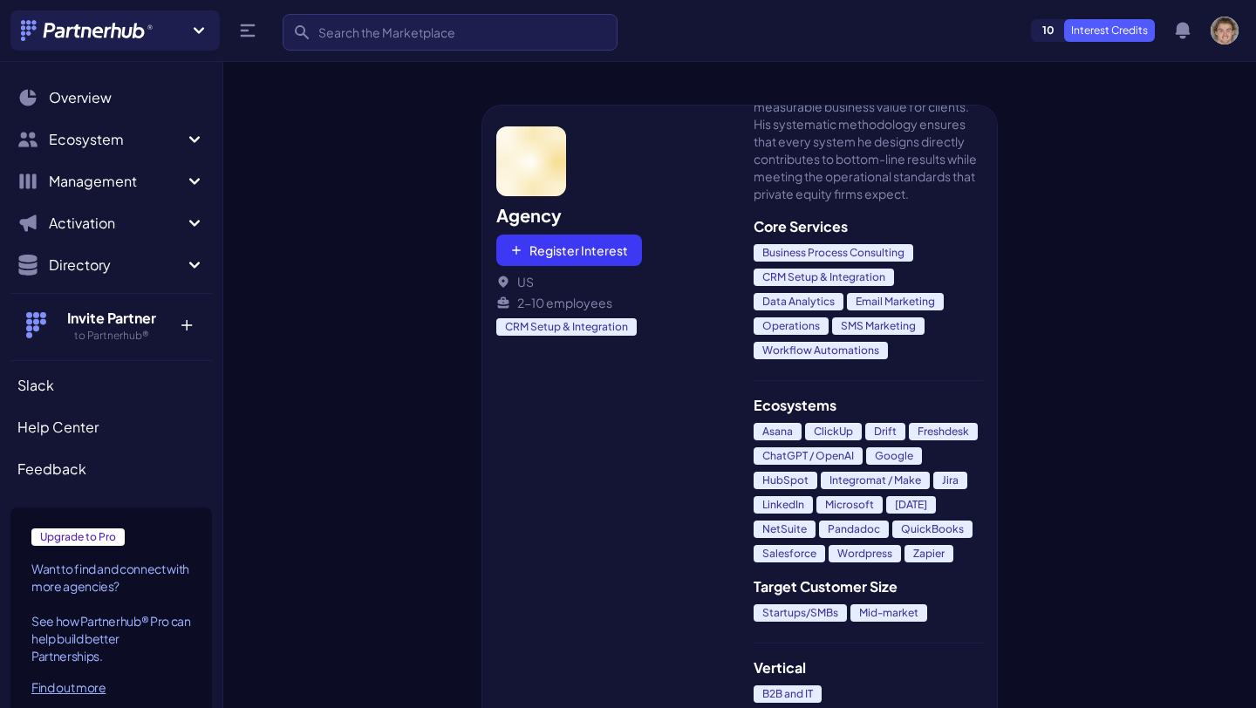
scroll to position [519, 0]
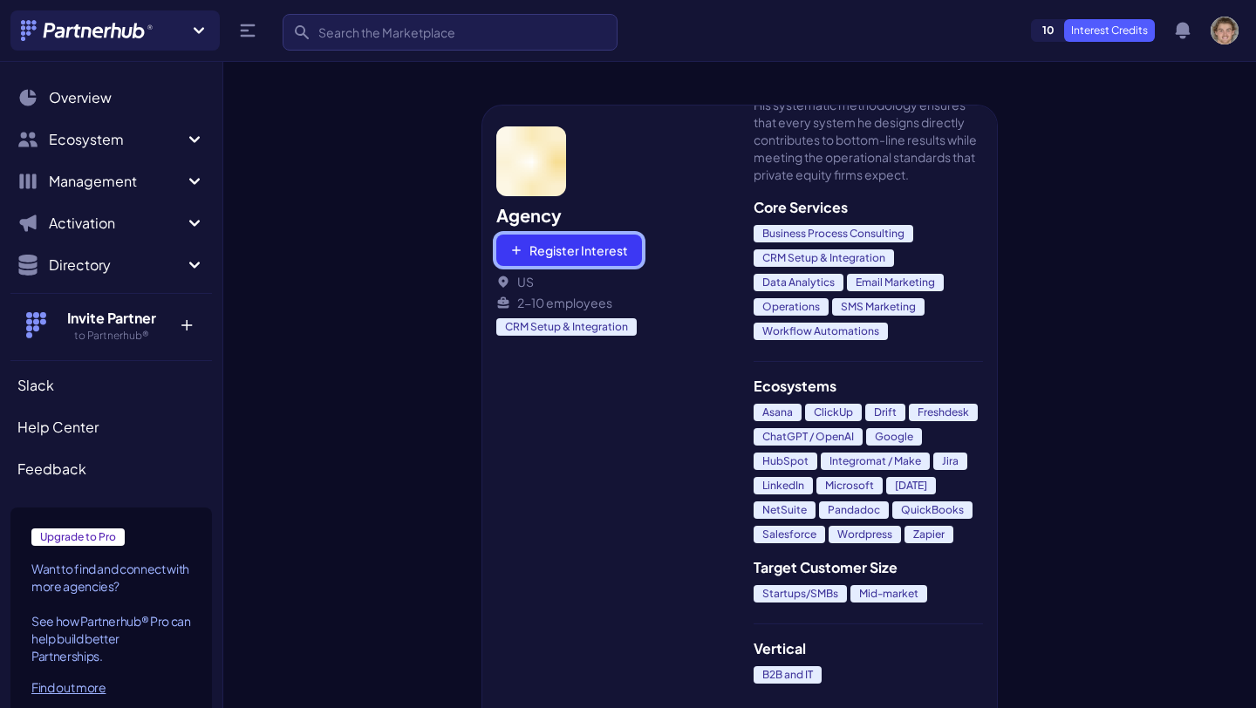
click at [565, 241] on button "Register Interest" at bounding box center [569, 250] width 146 height 31
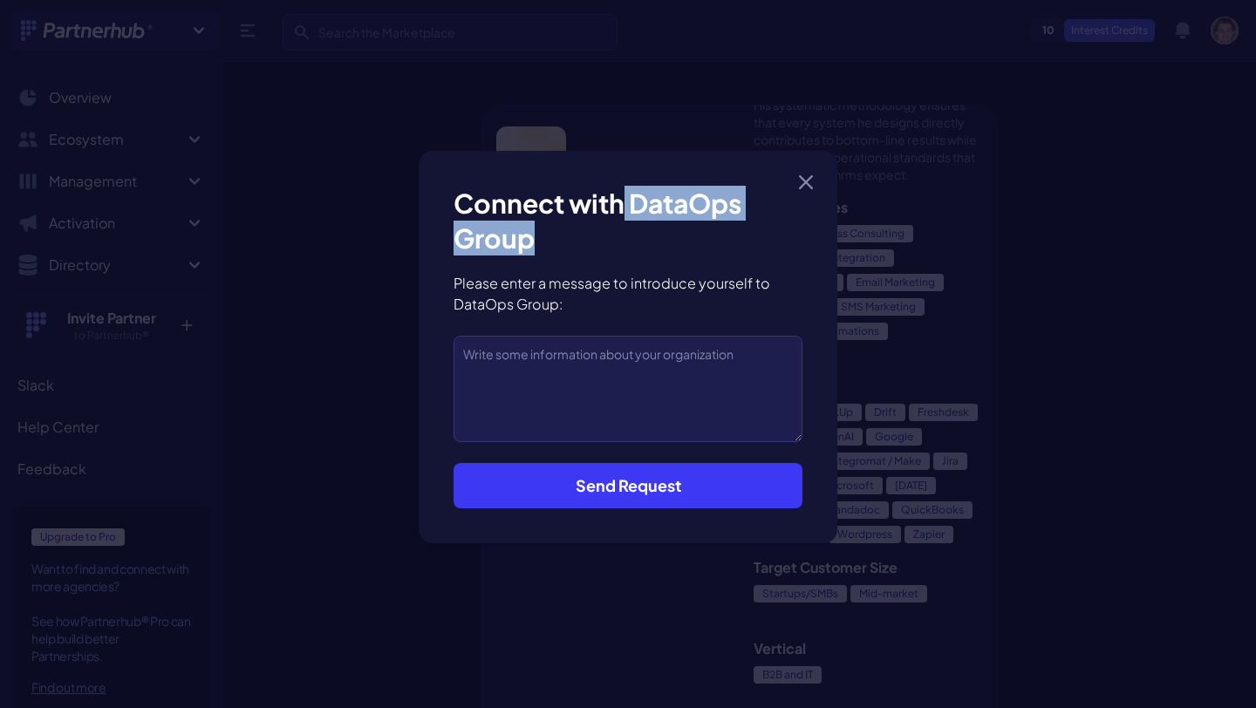
drag, startPoint x: 533, startPoint y: 243, endPoint x: 627, endPoint y: 203, distance: 102.4
click at [627, 203] on h3 "Connect with DataOps Group" at bounding box center [627, 221] width 349 height 70
copy h3 "DataOps Group"
click at [806, 181] on icon "button" at bounding box center [806, 182] width 12 height 12
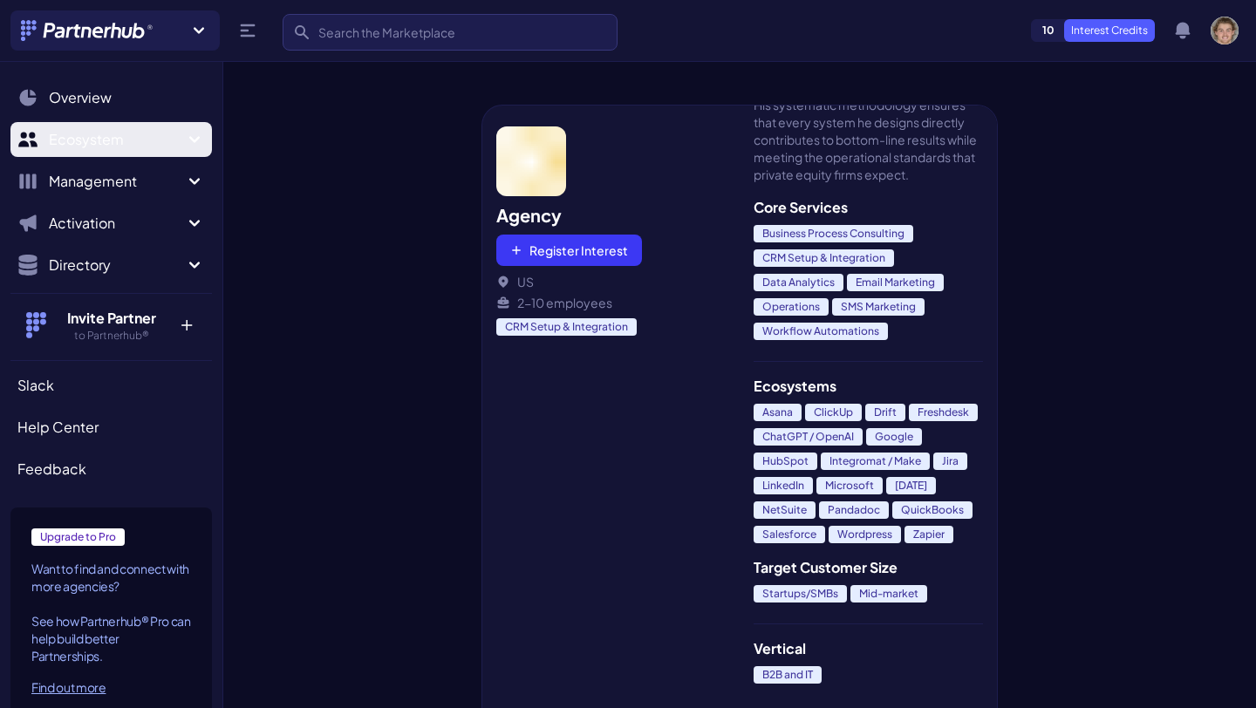
click at [186, 146] on icon "Sidebar" at bounding box center [194, 139] width 21 height 21
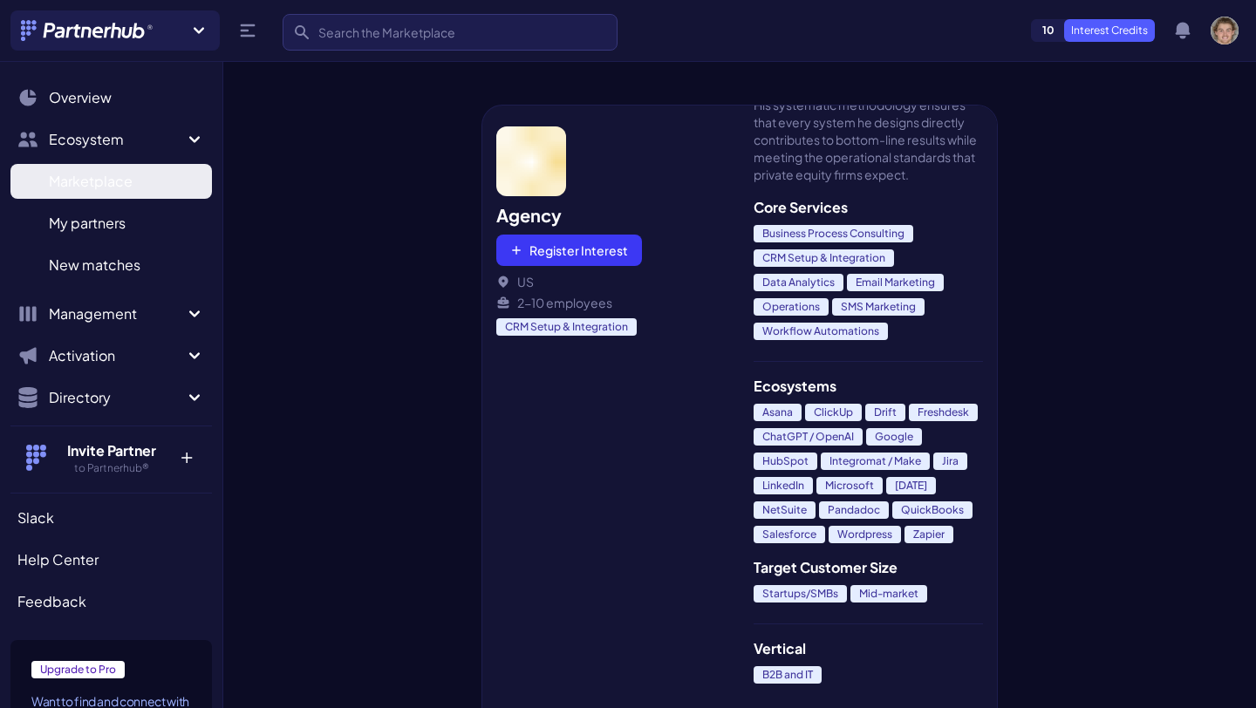
click at [140, 187] on link "Marketplace M" at bounding box center [110, 181] width 201 height 35
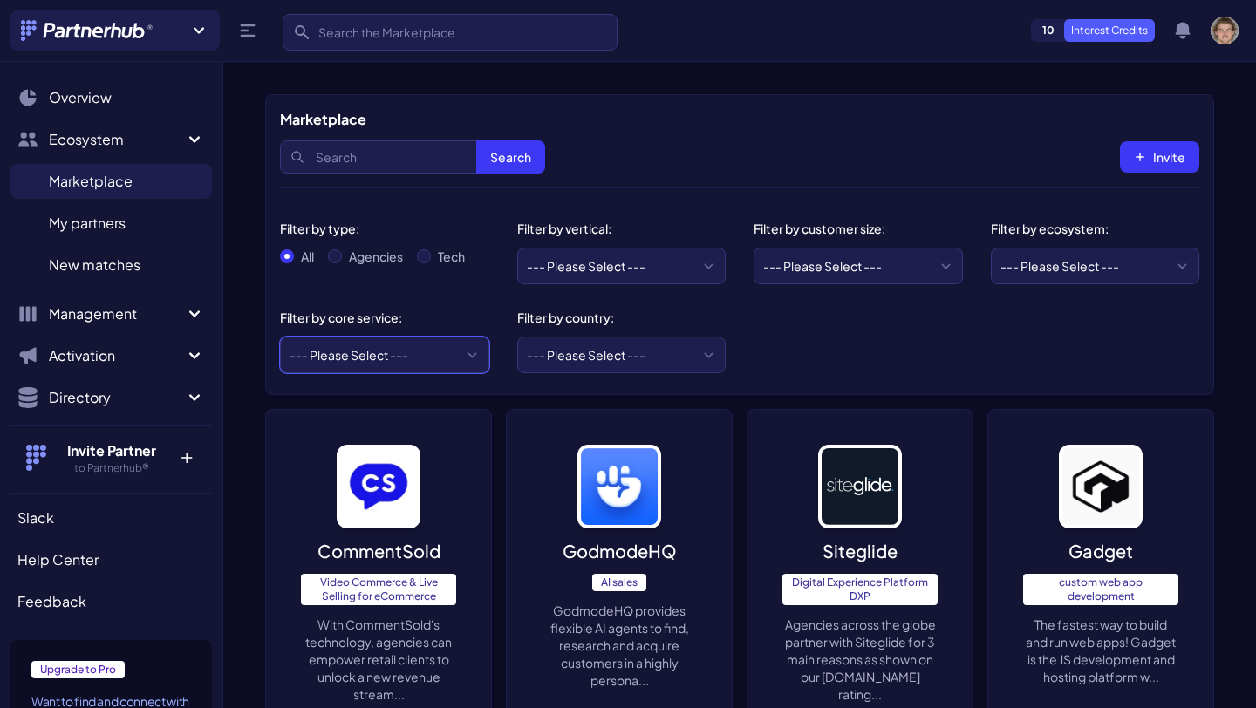
click at [418, 351] on select "--- Please Select --- ABM API Integration Support Business Process Consulting C…" at bounding box center [384, 355] width 209 height 37
select select "API Integration Support"
click at [280, 337] on select "--- Please Select --- ABM API Integration Support Business Process Consulting C…" at bounding box center [384, 355] width 209 height 37
click at [343, 255] on div "Agencies" at bounding box center [365, 256] width 75 height 17
click at [339, 255] on input "Agencies" at bounding box center [335, 256] width 14 height 14
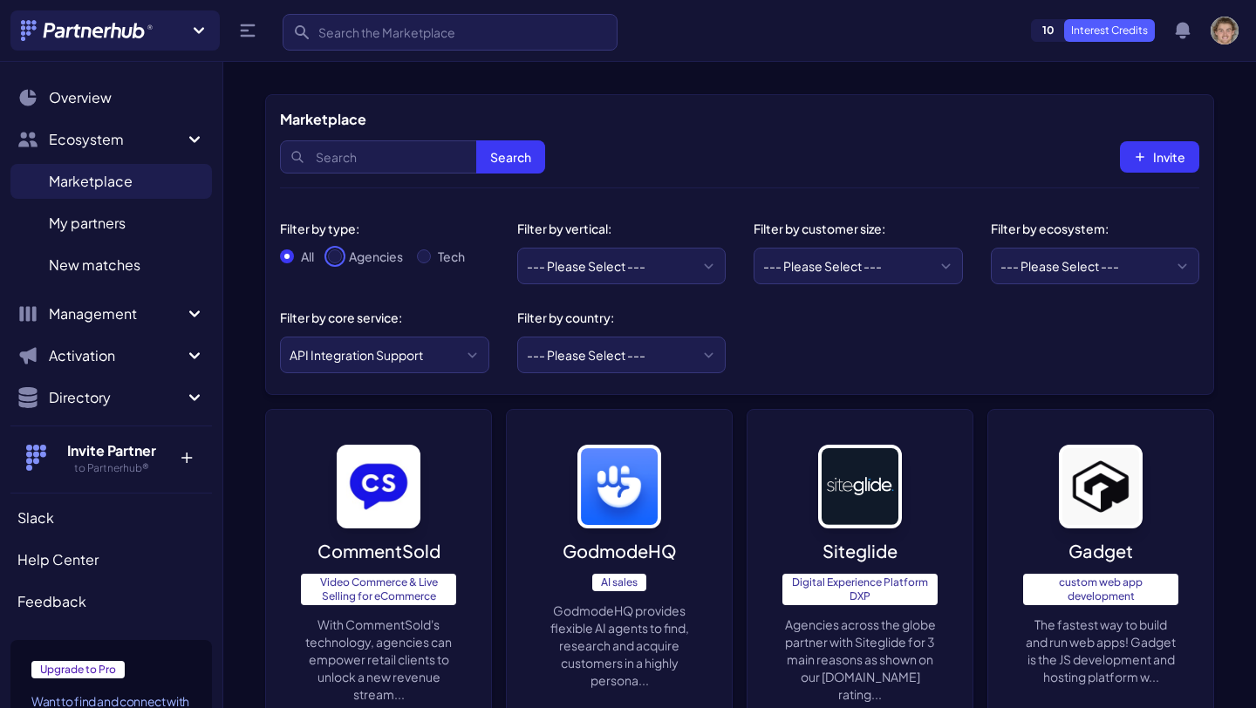
radio input "true"
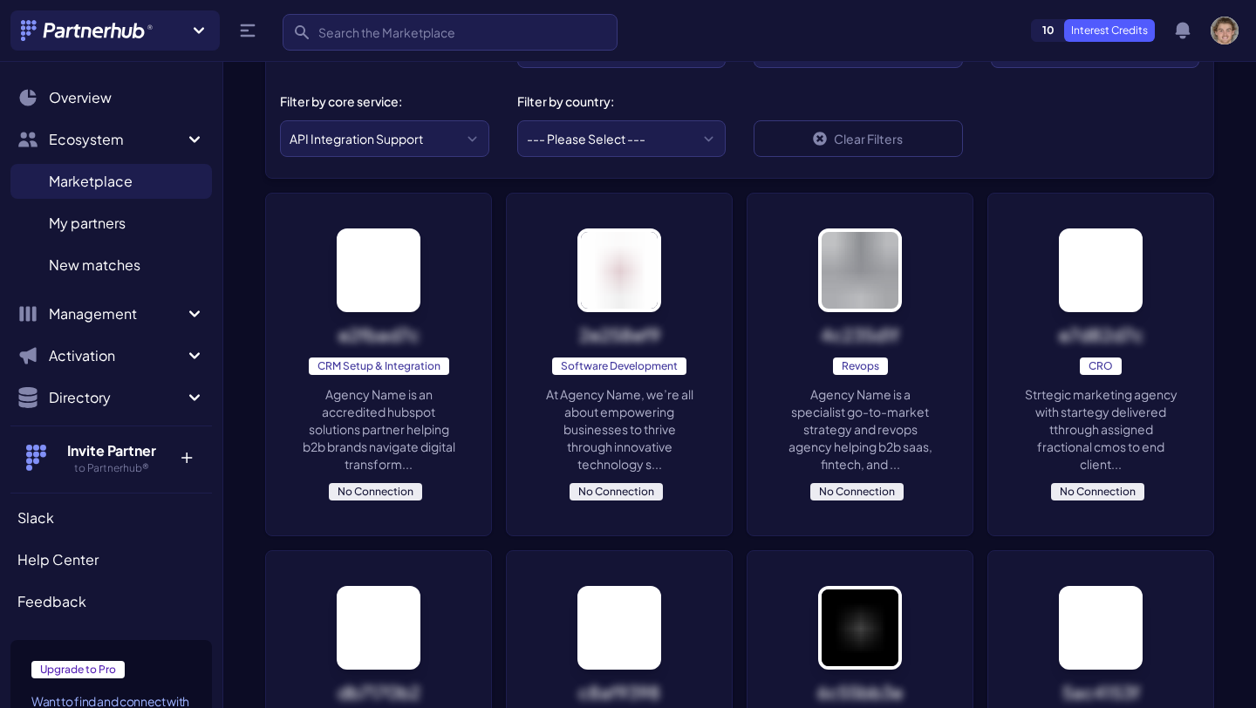
scroll to position [230, 0]
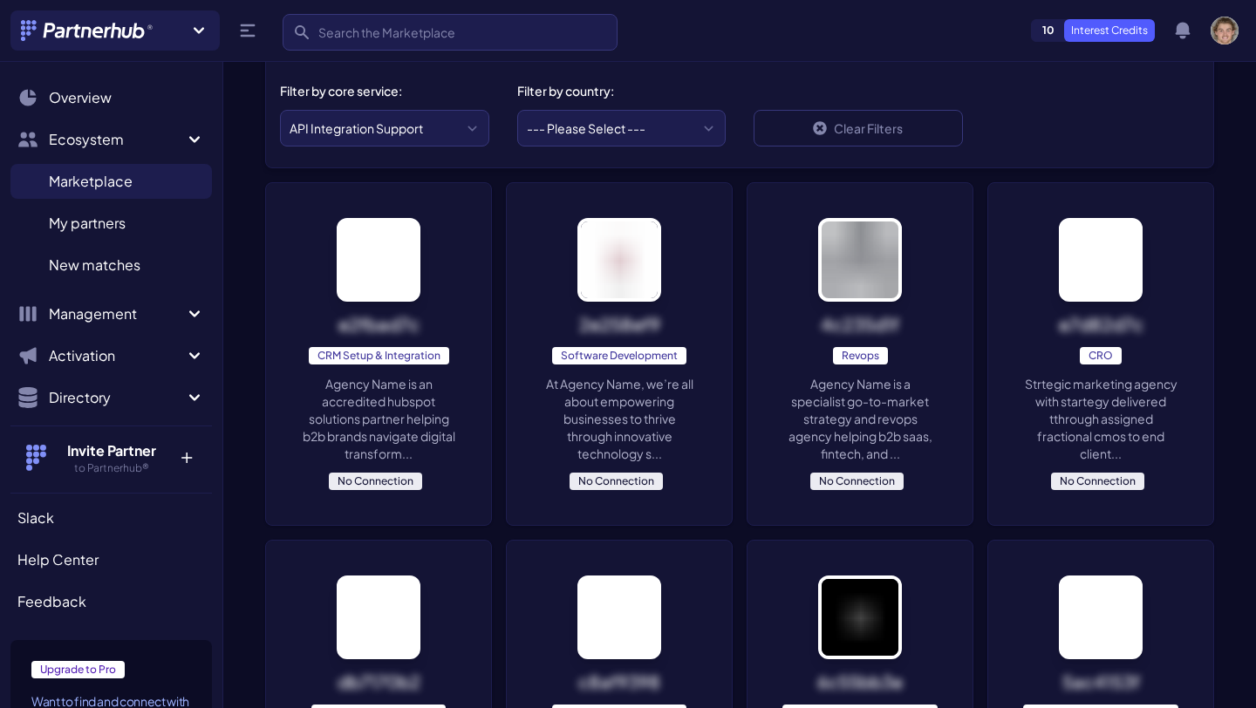
click at [392, 400] on p "Agency Name is an accredited hubspot solutions partner helping b2b brands navig…" at bounding box center [378, 418] width 155 height 87
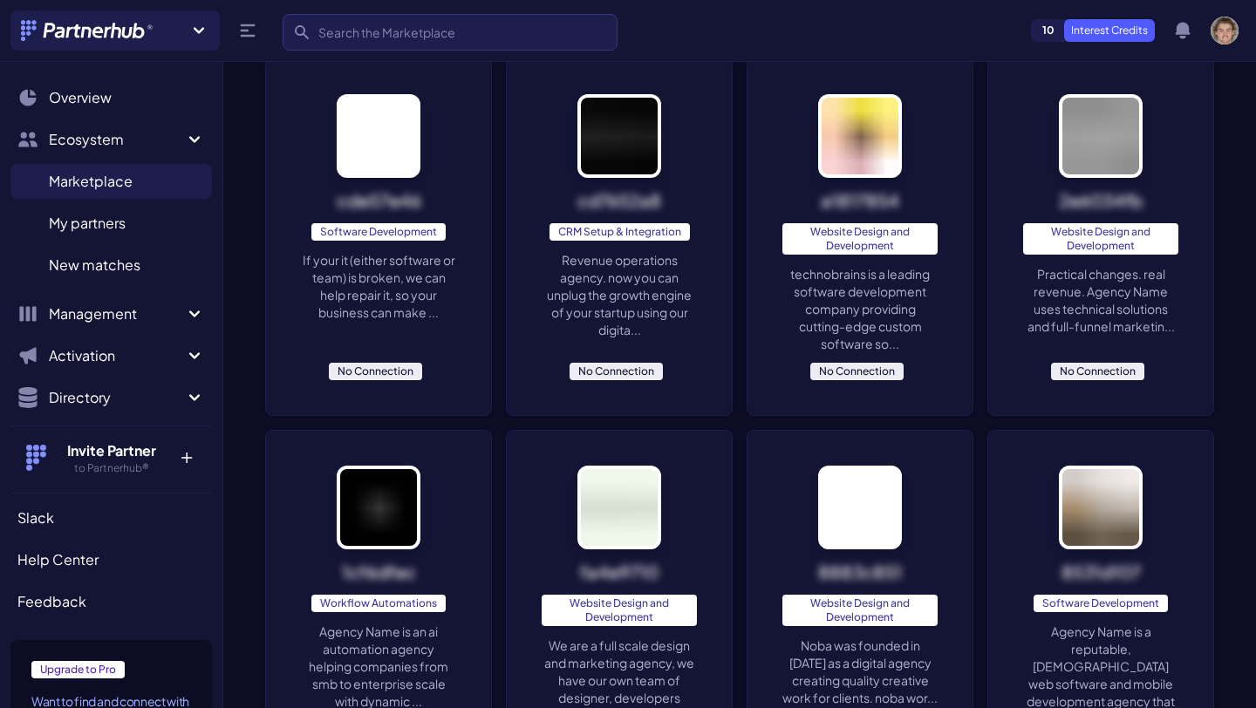
scroll to position [1817, 0]
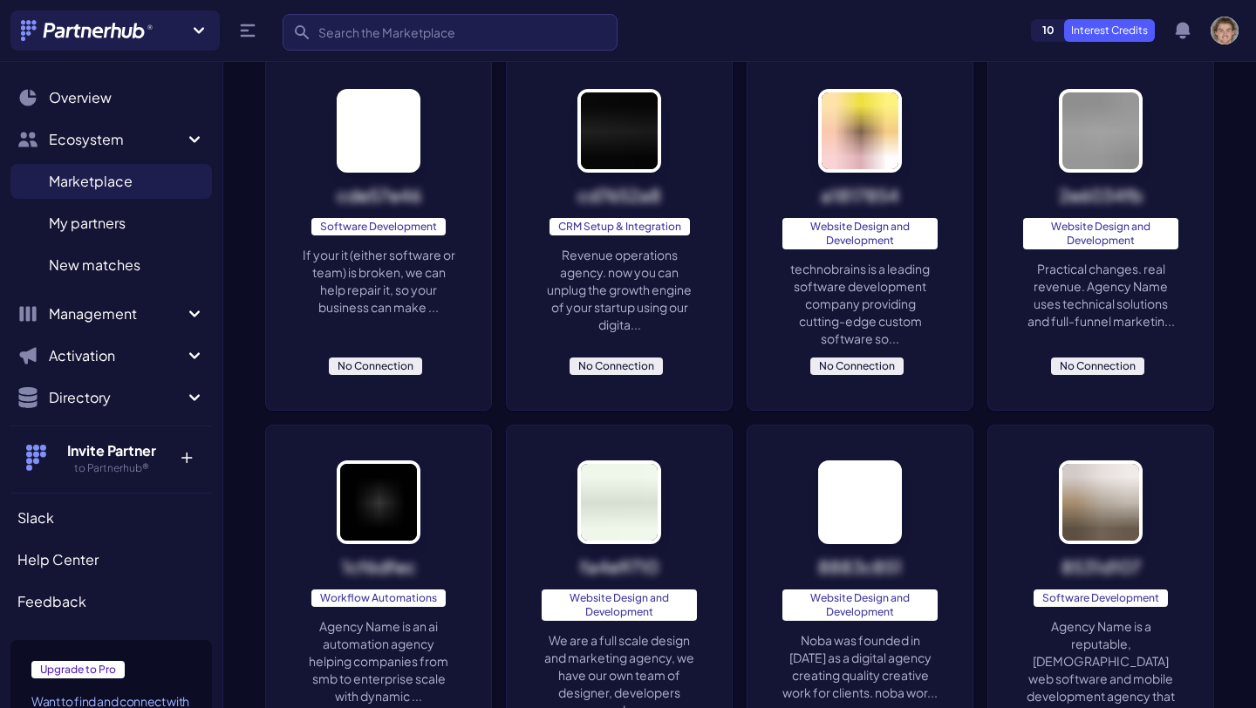
click at [638, 262] on p "Revenue operations agency. now you can unplug the growth engine of your startup…" at bounding box center [619, 289] width 155 height 87
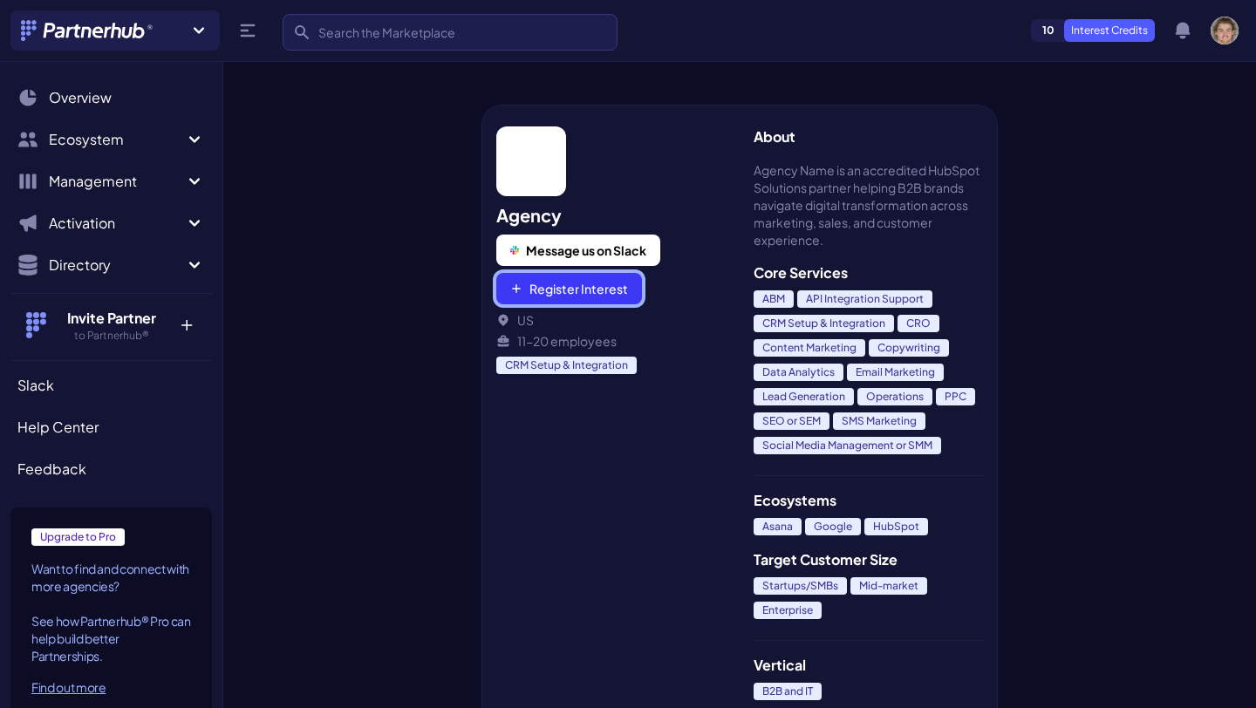
click at [567, 293] on button "Register Interest" at bounding box center [569, 288] width 146 height 31
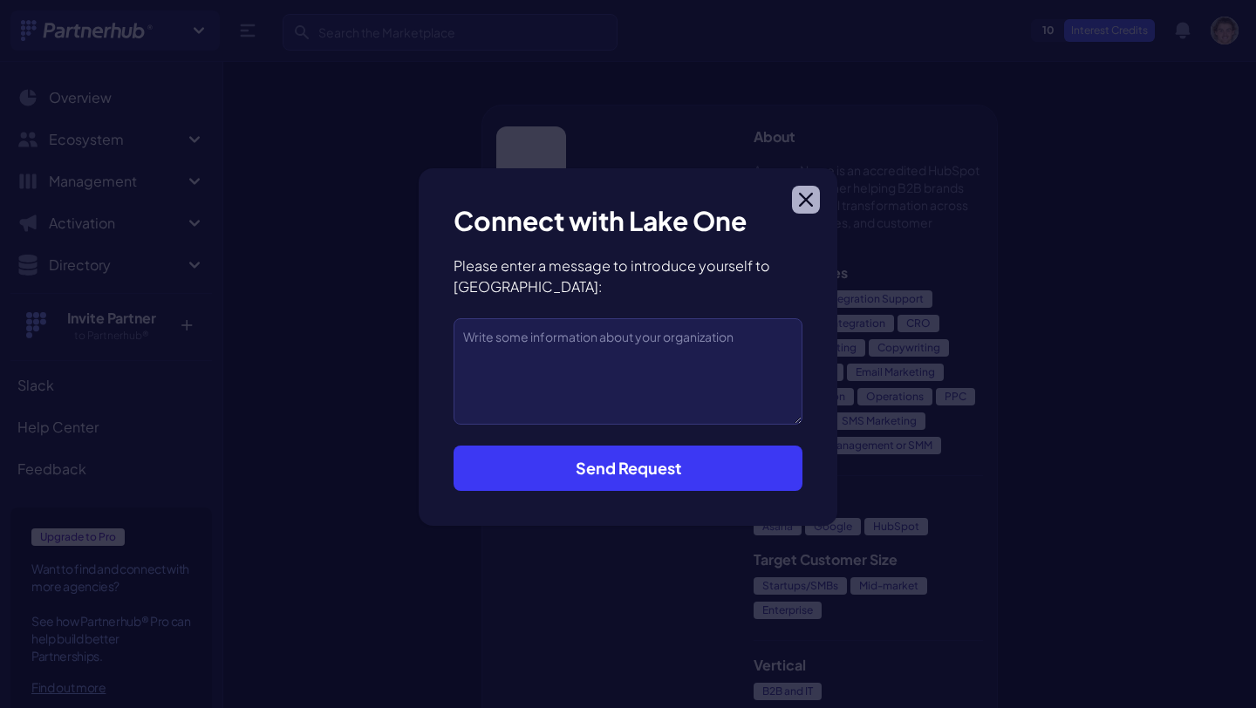
click at [800, 195] on icon "button" at bounding box center [806, 200] width 14 height 14
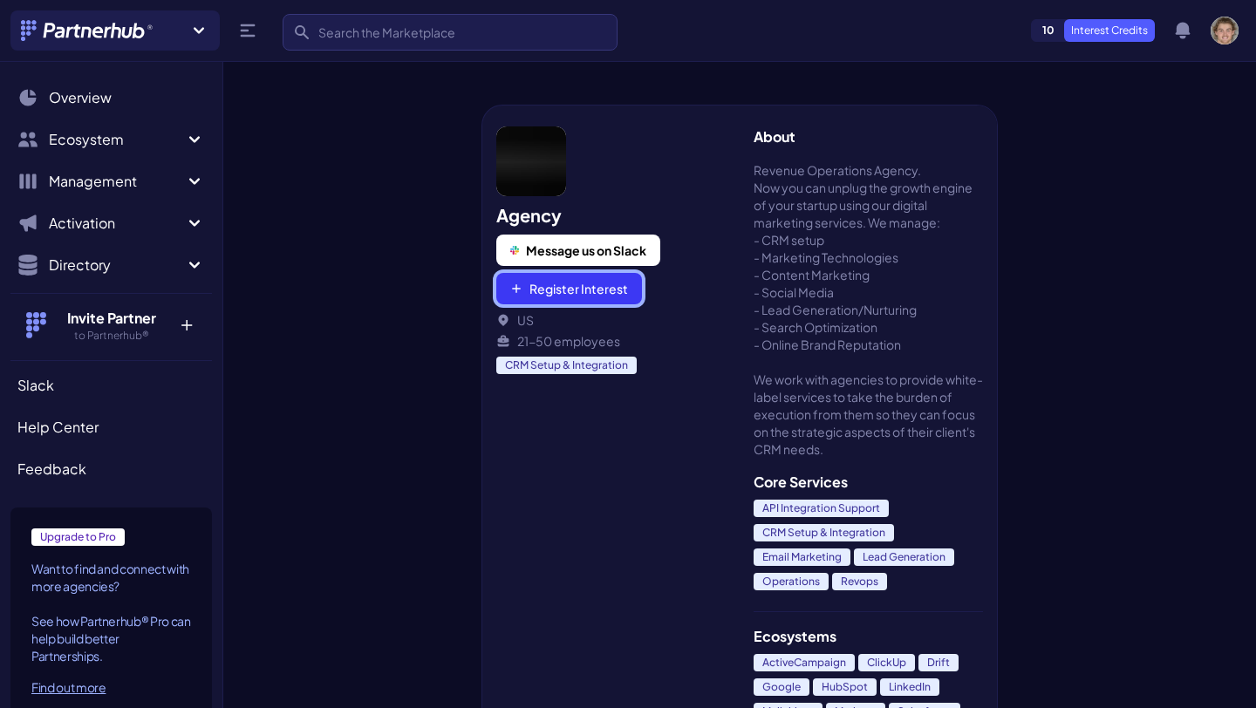
click at [598, 290] on button "Register Interest" at bounding box center [569, 288] width 146 height 31
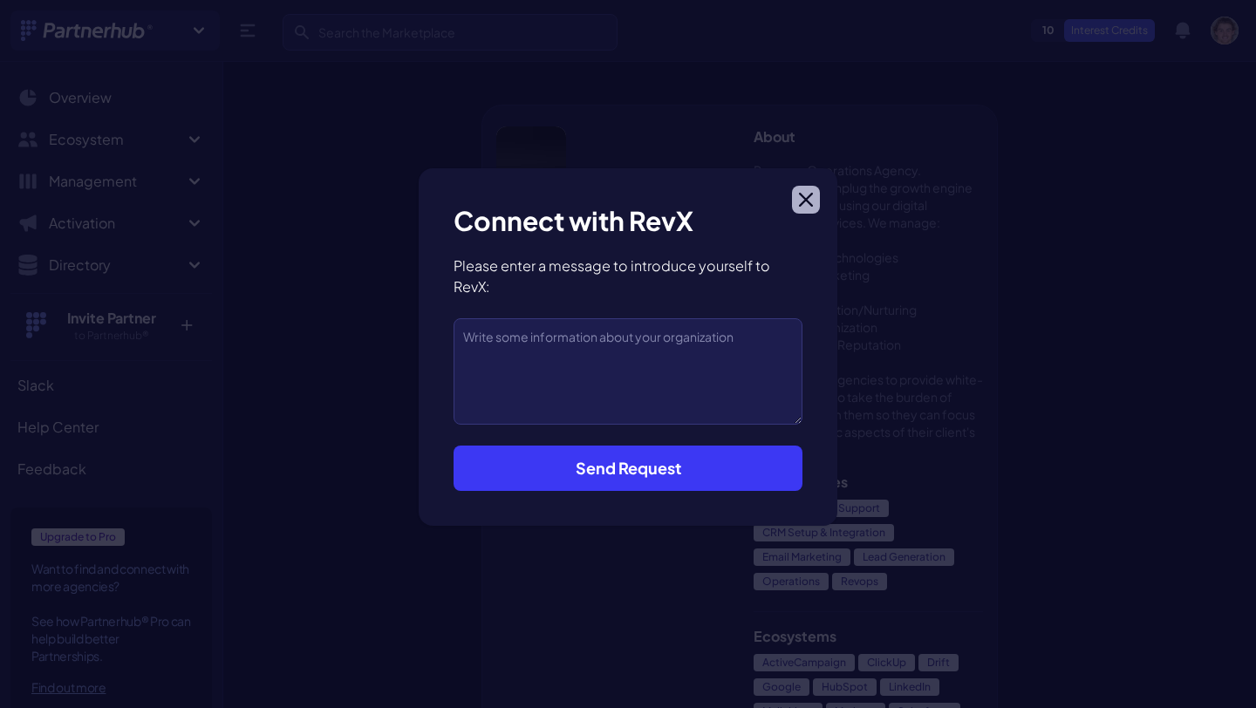
click at [807, 194] on icon "button" at bounding box center [806, 200] width 14 height 14
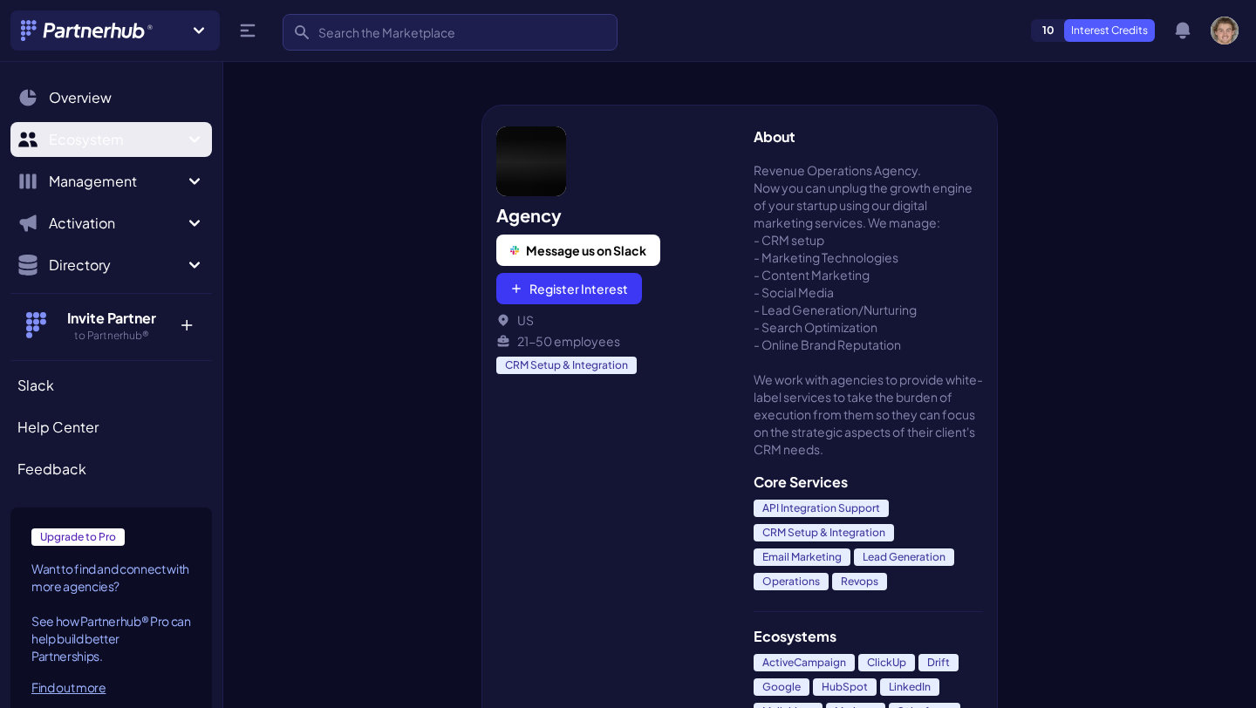
click at [162, 122] on button "Ecosystem" at bounding box center [110, 139] width 201 height 35
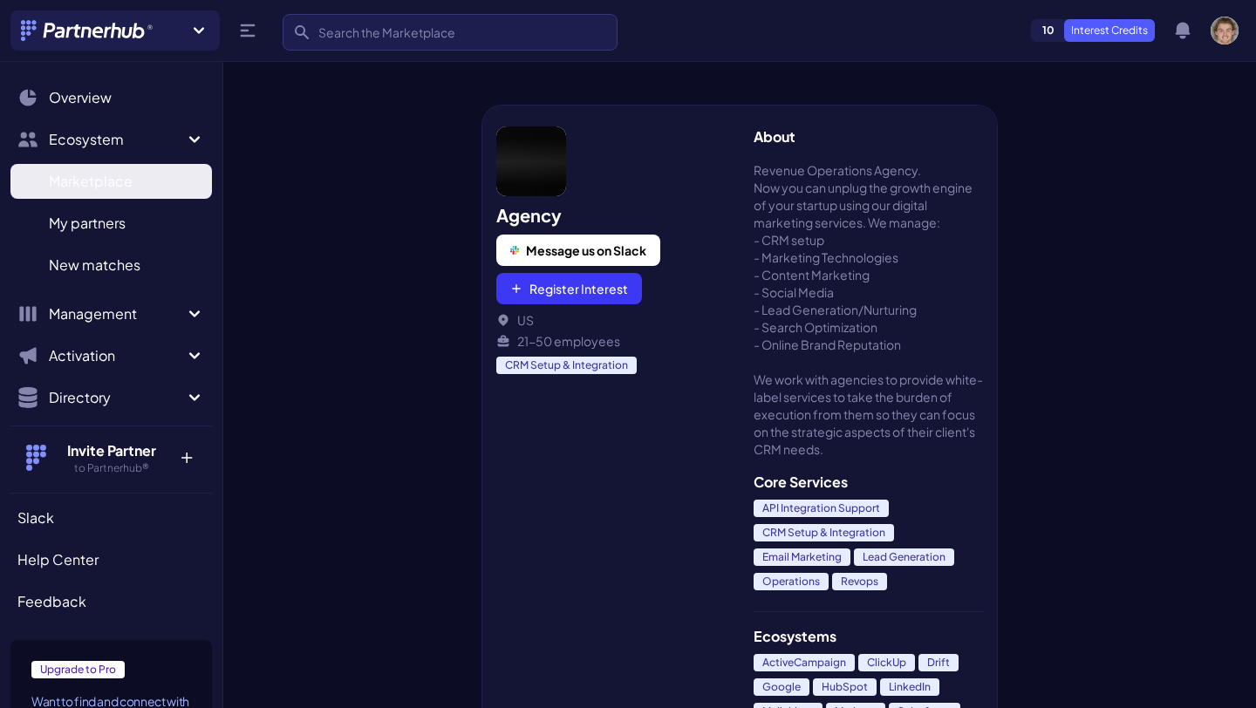
click at [133, 194] on link "Marketplace M" at bounding box center [110, 181] width 201 height 35
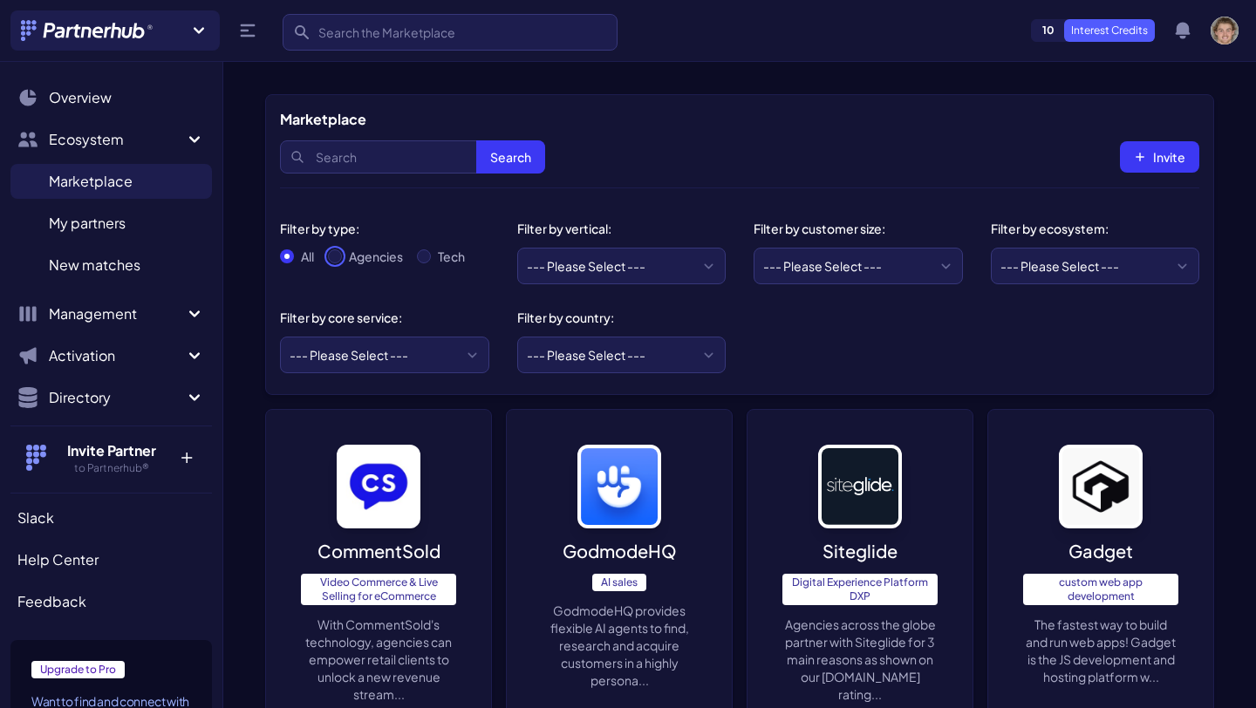
click at [340, 256] on input "Agencies" at bounding box center [335, 256] width 14 height 14
radio input "true"
click at [471, 354] on select "--- Please Select --- ABM API Integration Support Business Process Consulting C…" at bounding box center [384, 355] width 209 height 37
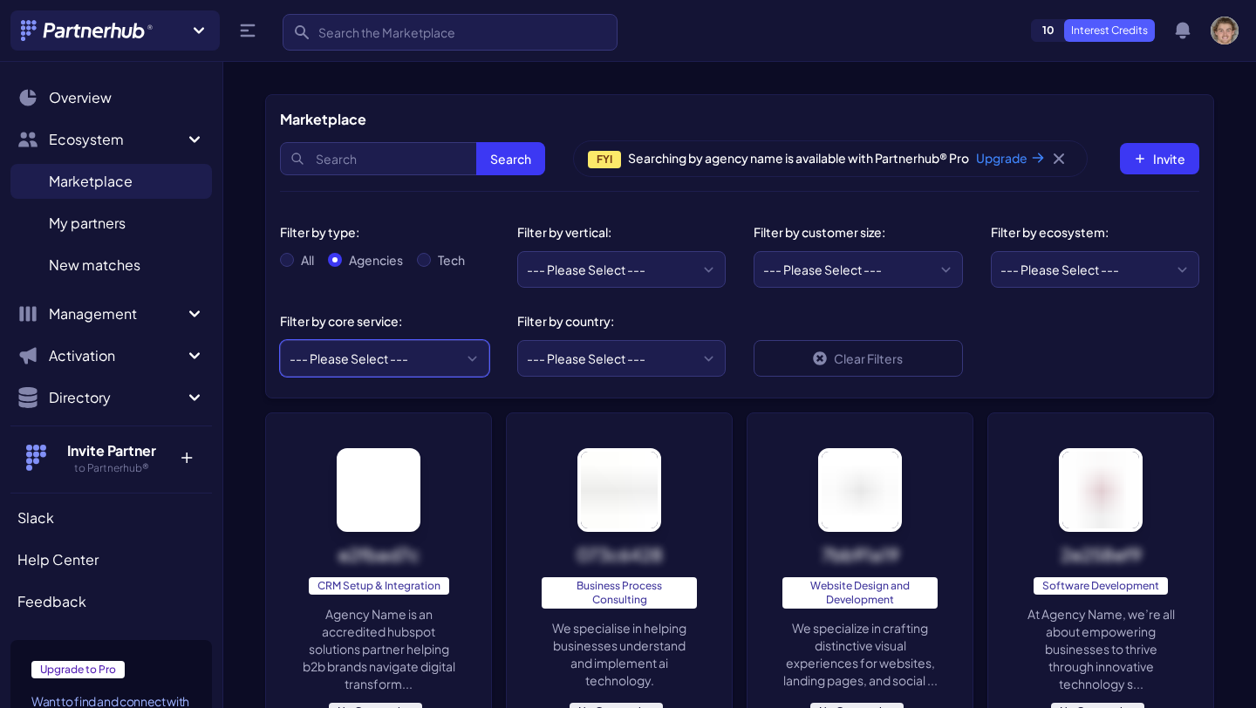
click at [455, 365] on select "--- Please Select --- ABM API Integration Support Business Process Consulting C…" at bounding box center [384, 358] width 209 height 37
select select "Workflow Automations"
click at [280, 340] on select "--- Please Select --- ABM API Integration Support Business Process Consulting C…" at bounding box center [384, 358] width 209 height 37
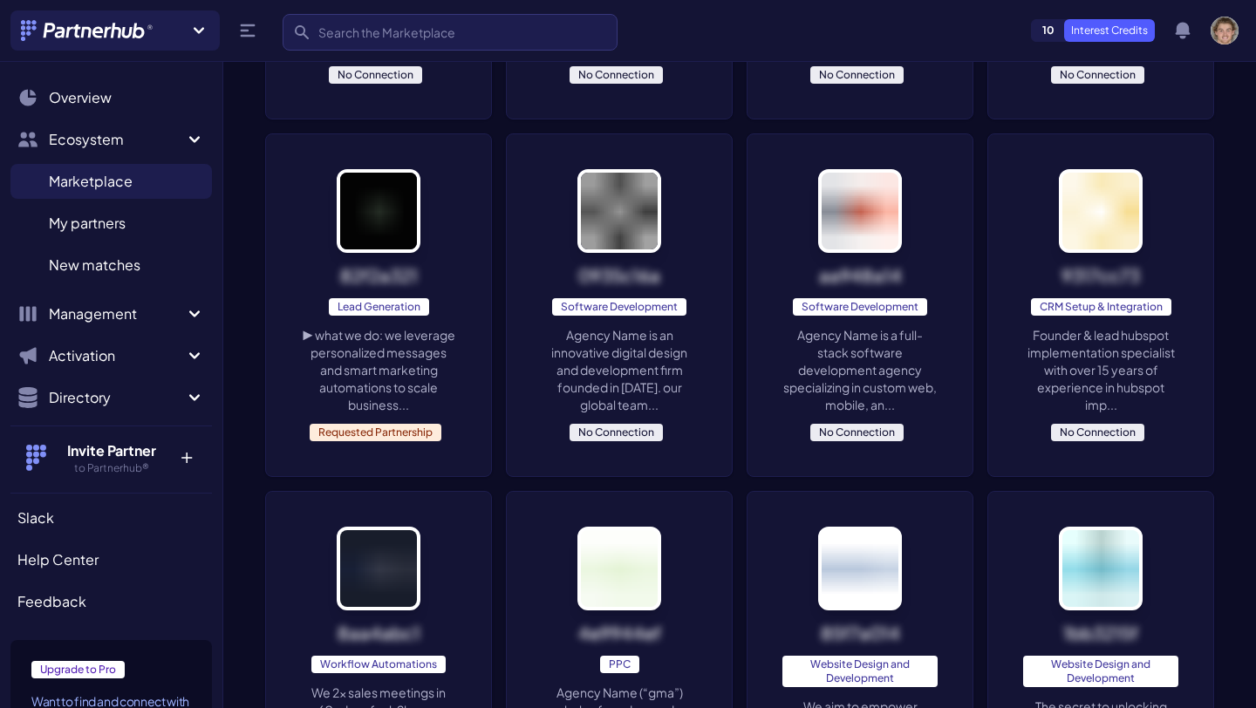
scroll to position [640, 0]
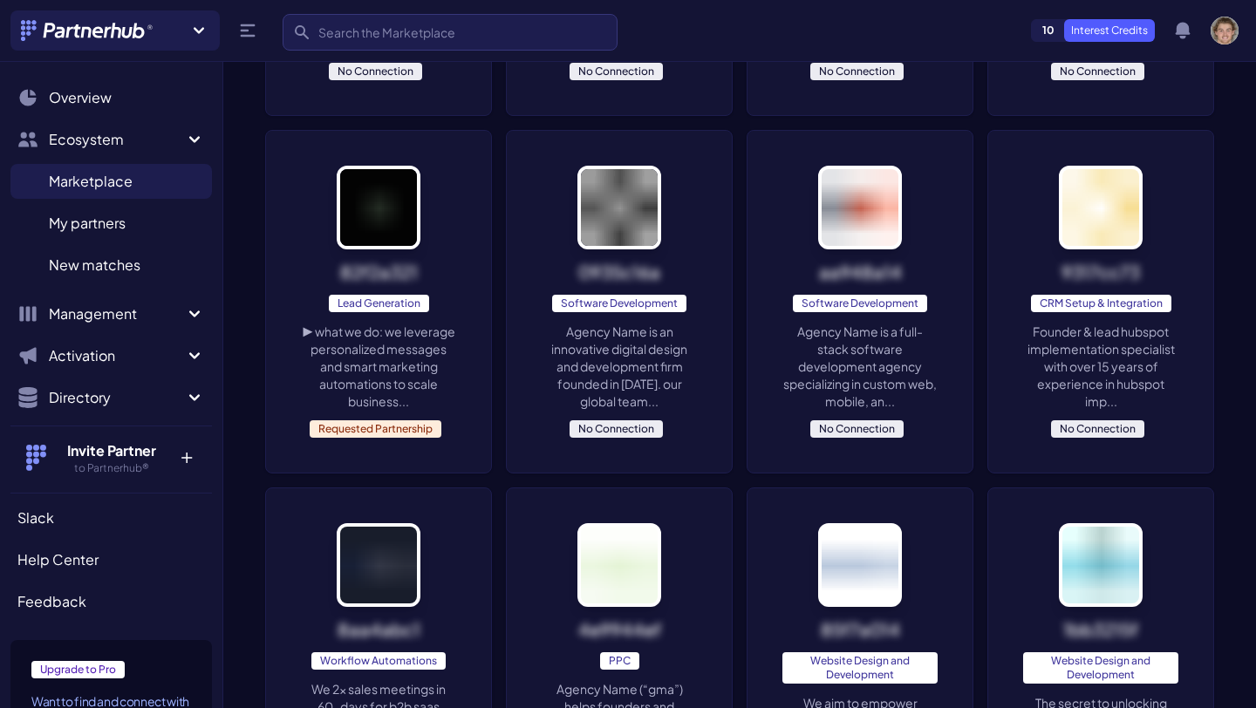
click at [1136, 351] on p "Founder & lead hubspot implementation specialist with over 15 years of experien…" at bounding box center [1100, 366] width 155 height 87
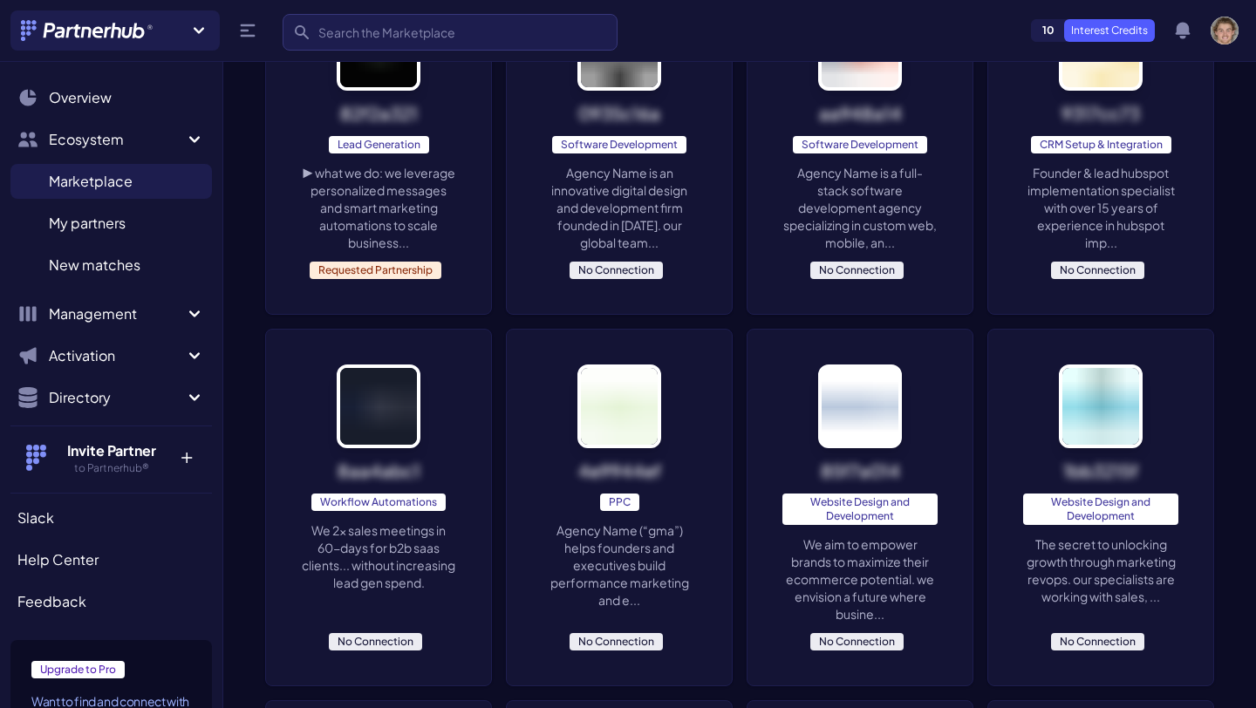
scroll to position [803, 0]
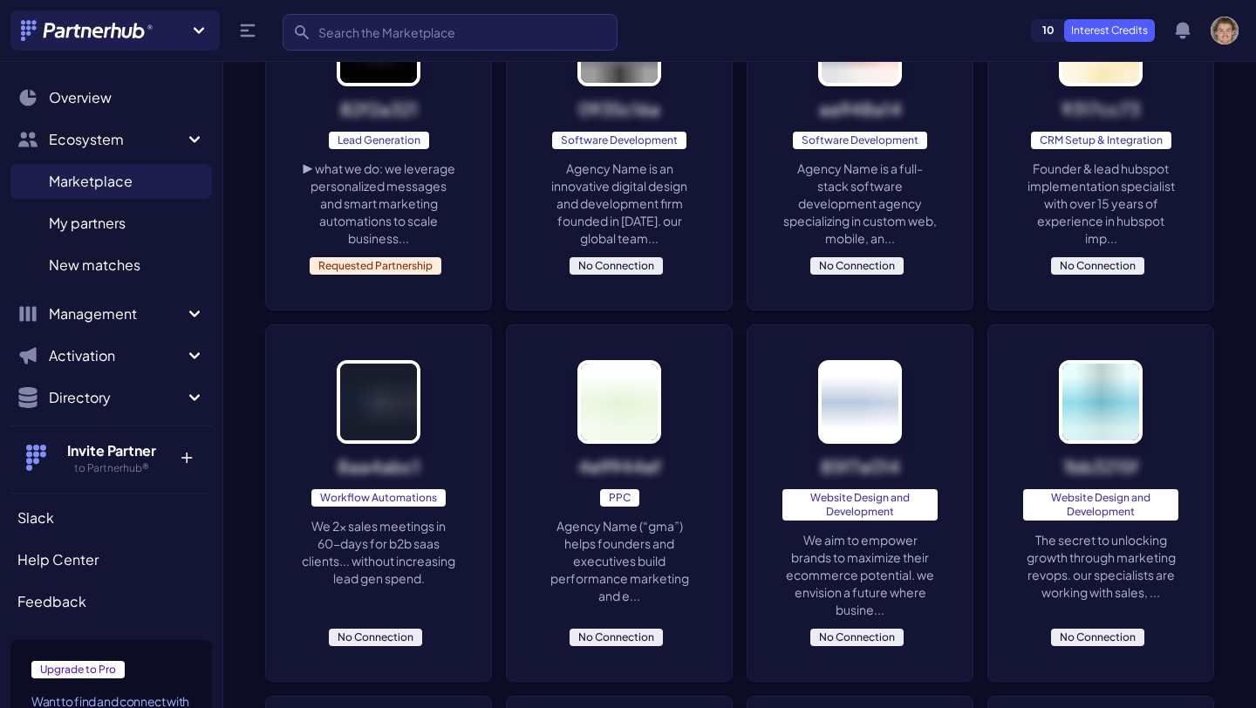
click at [401, 533] on p "We 2x sales meetings in 60-days for b2b saas clients... without increasing lead…" at bounding box center [378, 552] width 155 height 70
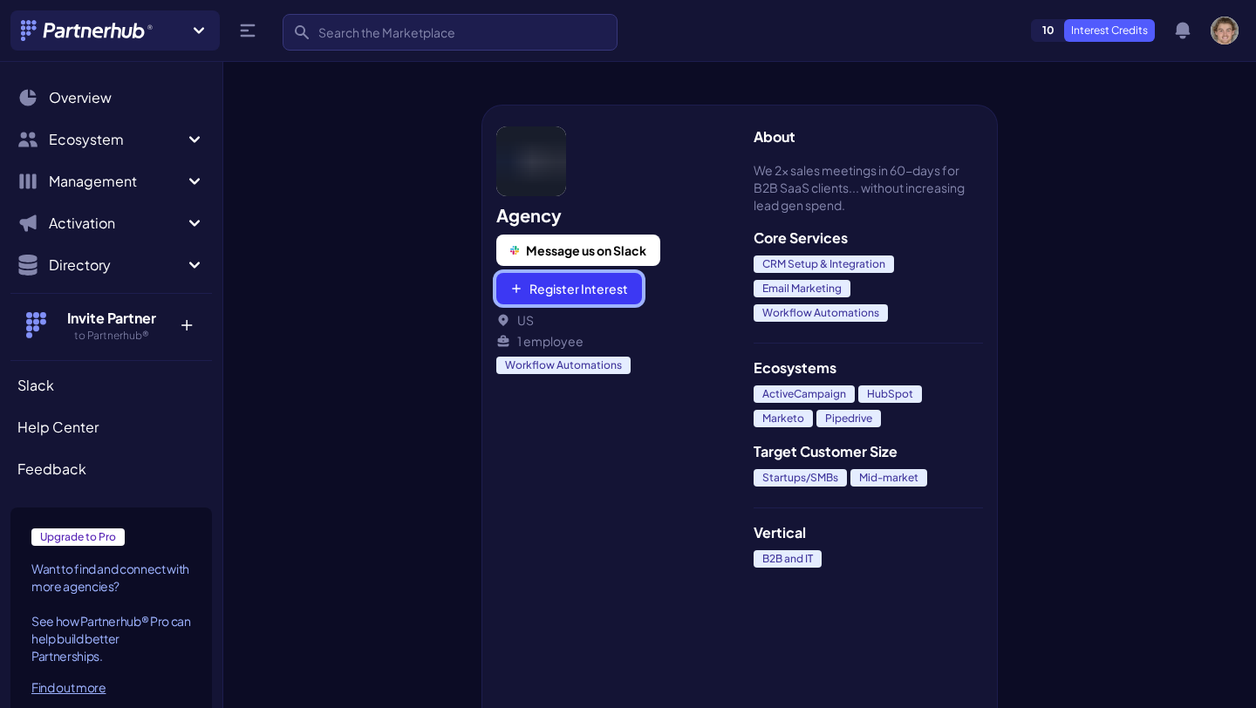
click at [598, 290] on button "Register Interest" at bounding box center [569, 288] width 146 height 31
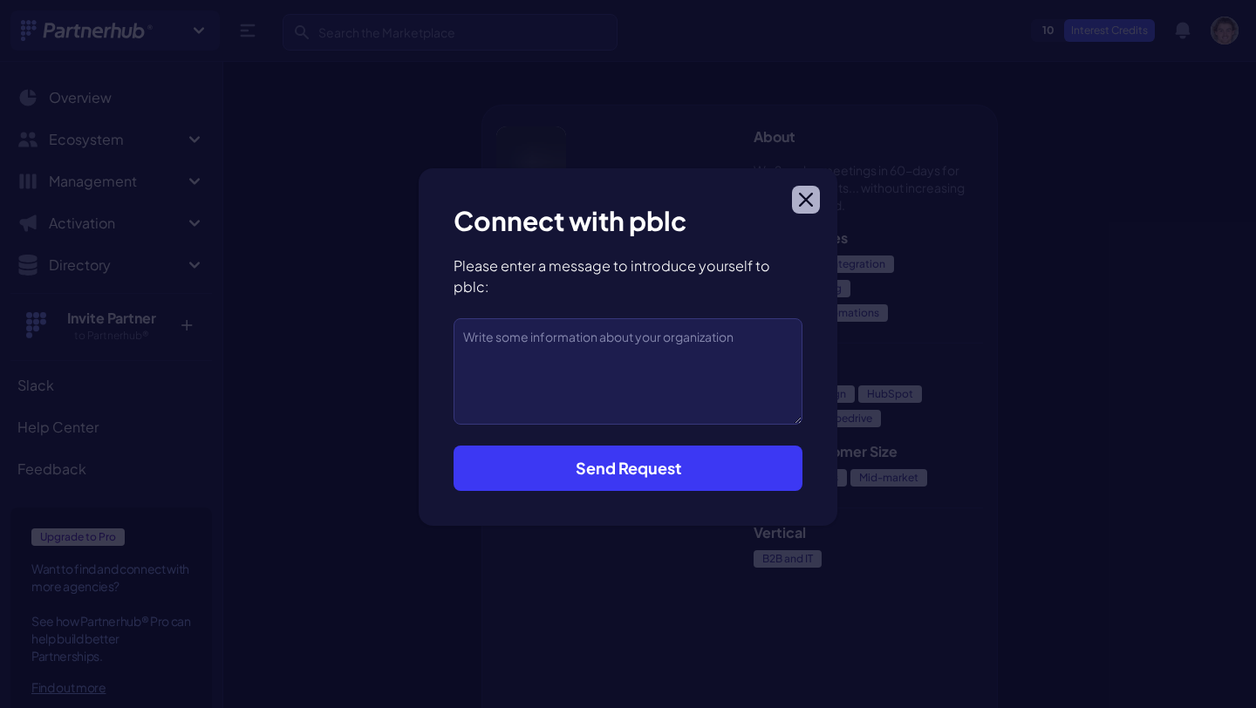
click at [794, 208] on button "Close modal" at bounding box center [806, 200] width 28 height 28
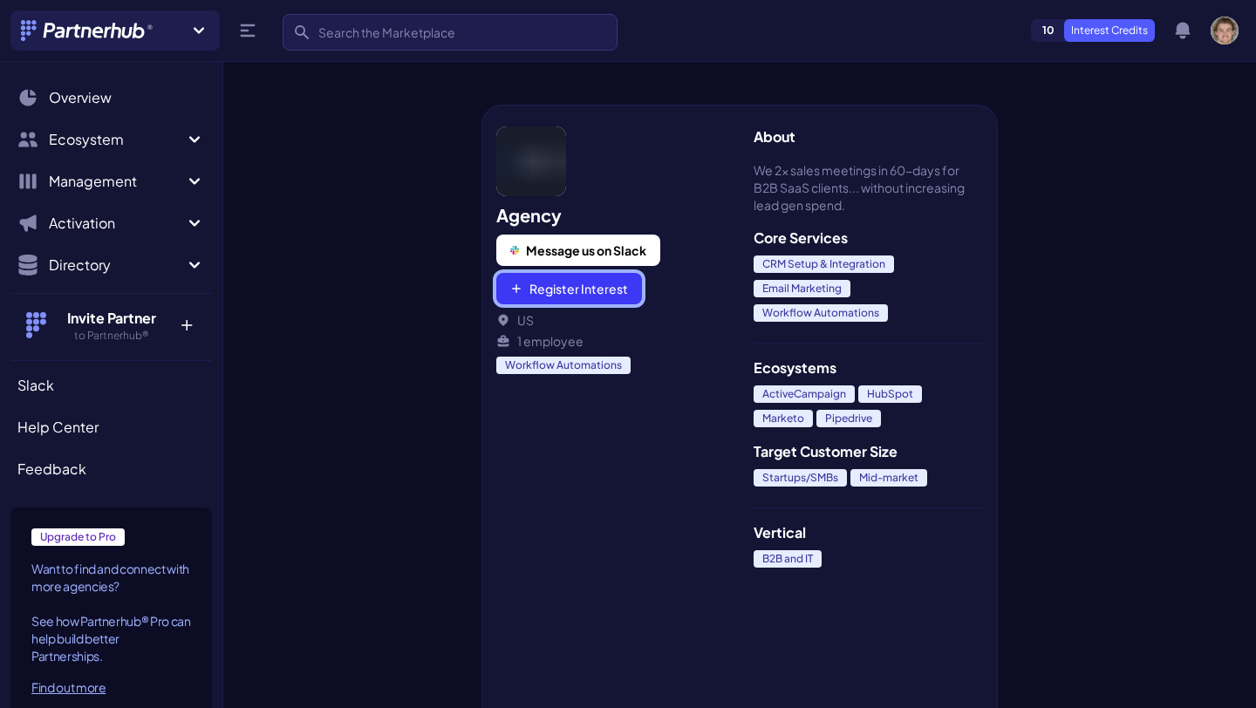
click at [610, 296] on button "Register Interest" at bounding box center [569, 288] width 146 height 31
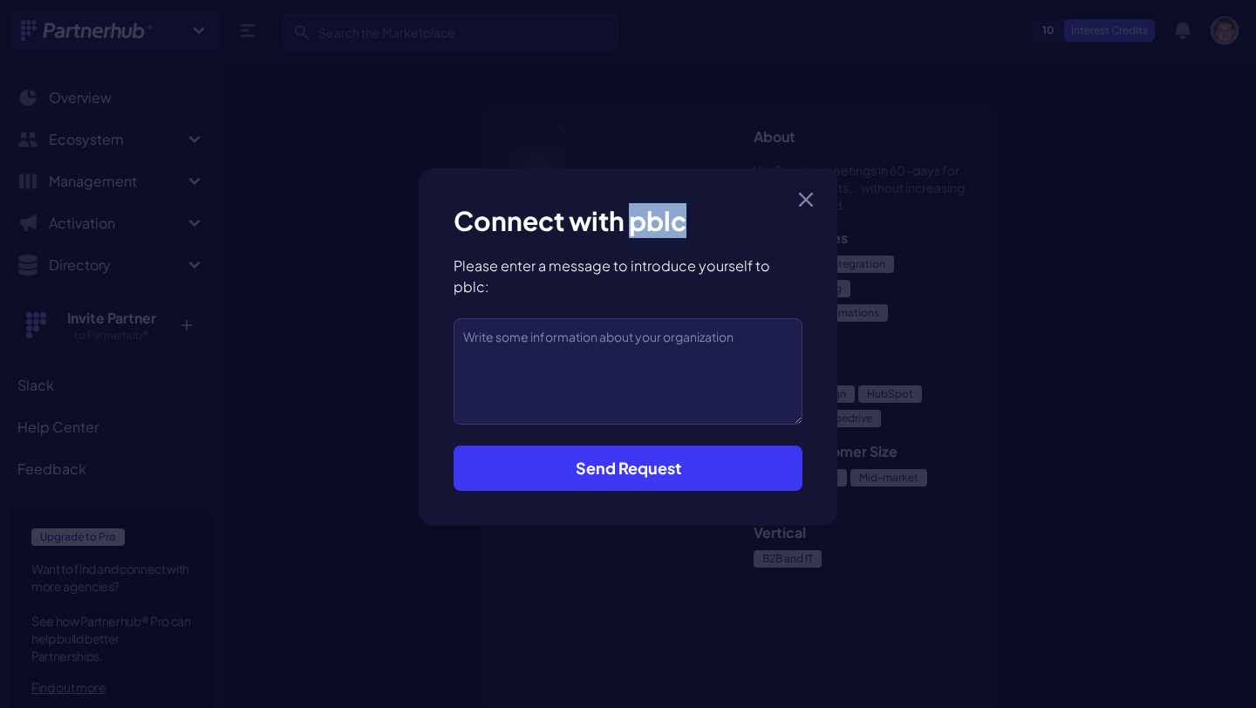
drag, startPoint x: 695, startPoint y: 236, endPoint x: 631, endPoint y: 240, distance: 63.8
click at [631, 238] on h3 "Connect with pblc" at bounding box center [627, 220] width 349 height 35
copy h3 "pblc"
click at [821, 213] on div "Connect with pblc Please enter a message to introduce yourself to pblc: Send Re…" at bounding box center [628, 347] width 419 height 358
click at [801, 207] on icon "button" at bounding box center [806, 200] width 14 height 14
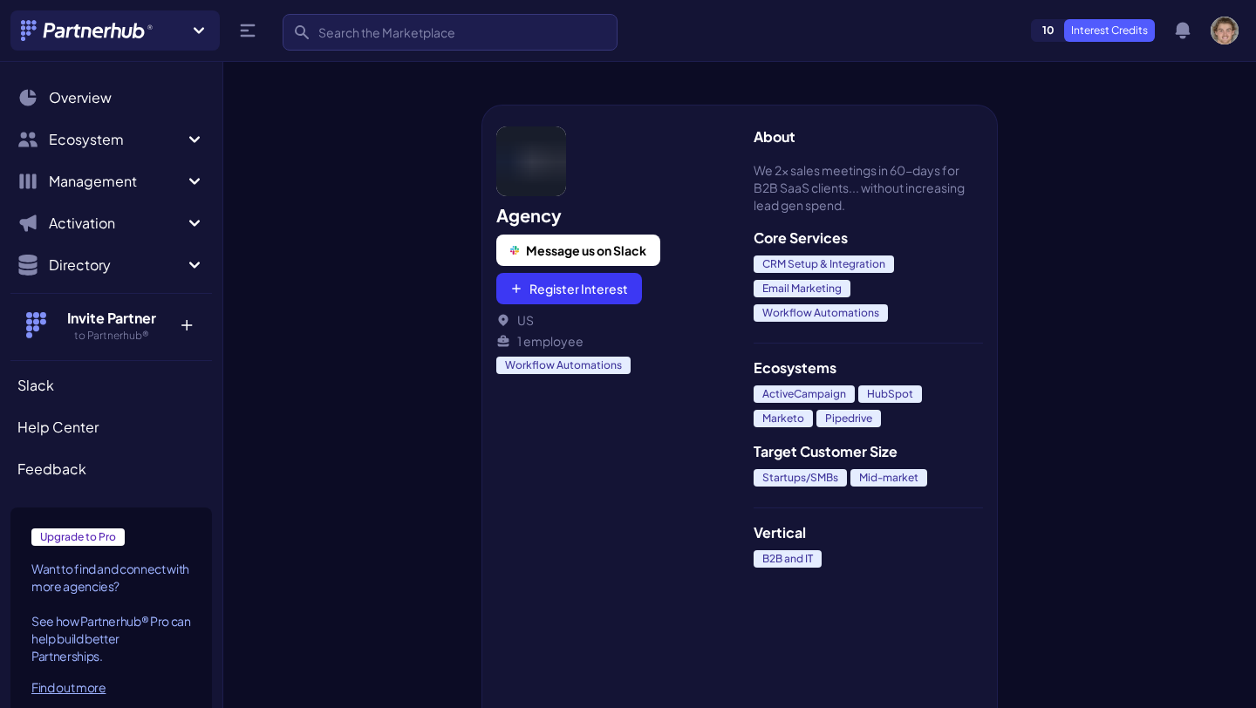
click at [396, 289] on div at bounding box center [352, 382] width 258 height 652
click at [172, 140] on span "Ecosystem" at bounding box center [116, 139] width 135 height 21
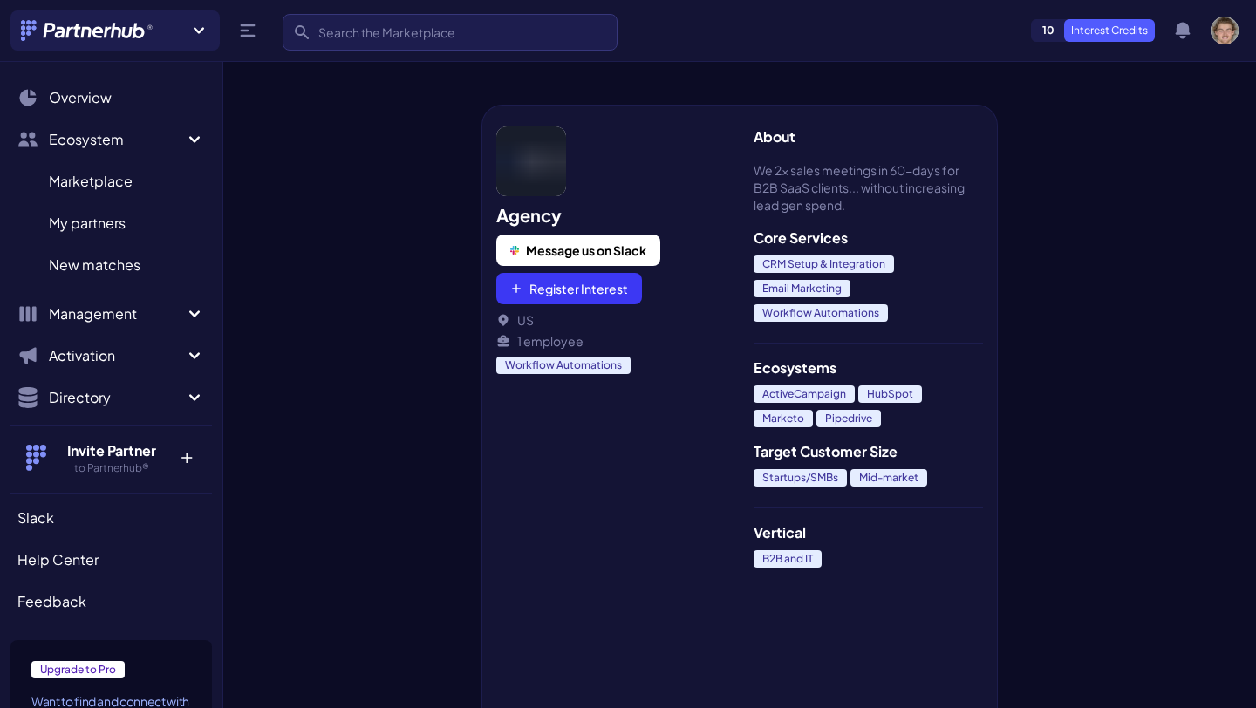
click at [133, 157] on ul "Marketplace M My partners M New matches N" at bounding box center [110, 223] width 201 height 133
click at [131, 177] on span "Marketplace" at bounding box center [91, 181] width 84 height 21
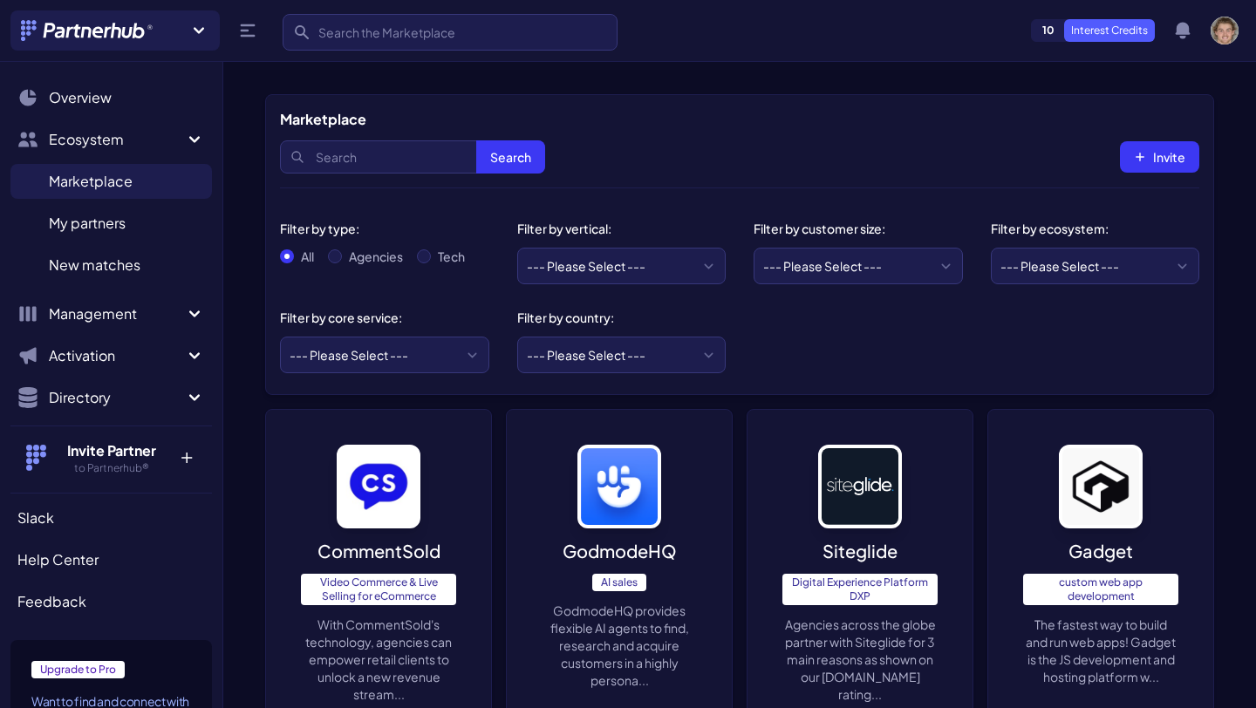
click at [344, 255] on div "Agencies" at bounding box center [365, 256] width 75 height 17
click at [335, 256] on input "Agencies" at bounding box center [335, 256] width 14 height 14
radio input "true"
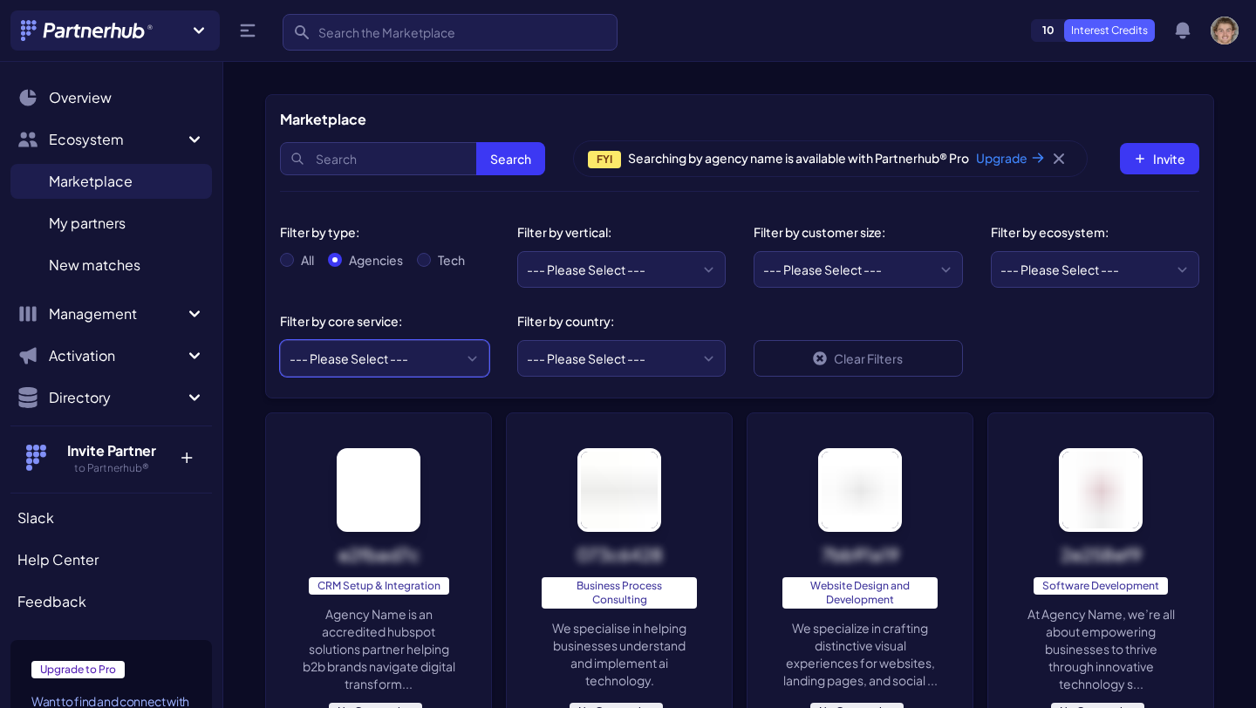
click at [379, 360] on select "--- Please Select --- ABM API Integration Support Business Process Consulting C…" at bounding box center [384, 358] width 209 height 37
select select "Workflow Automations"
click at [280, 340] on select "--- Please Select --- ABM API Integration Support Business Process Consulting C…" at bounding box center [384, 358] width 209 height 37
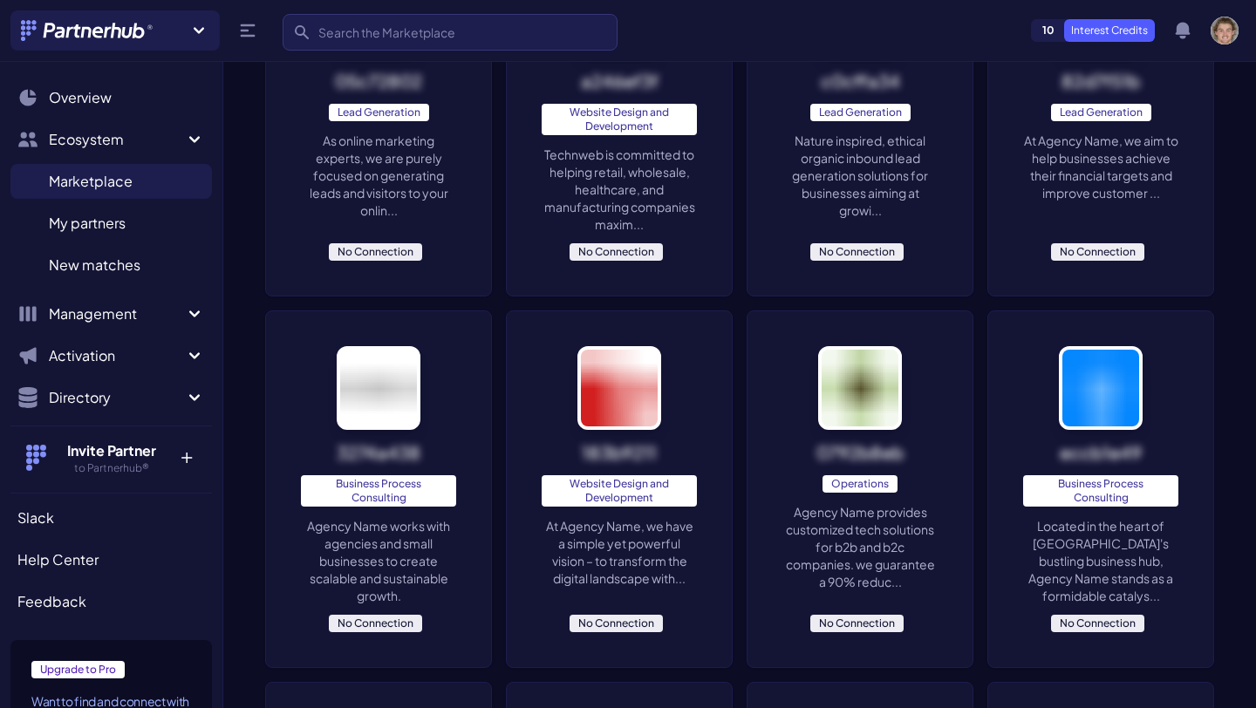
scroll to position [4630, 0]
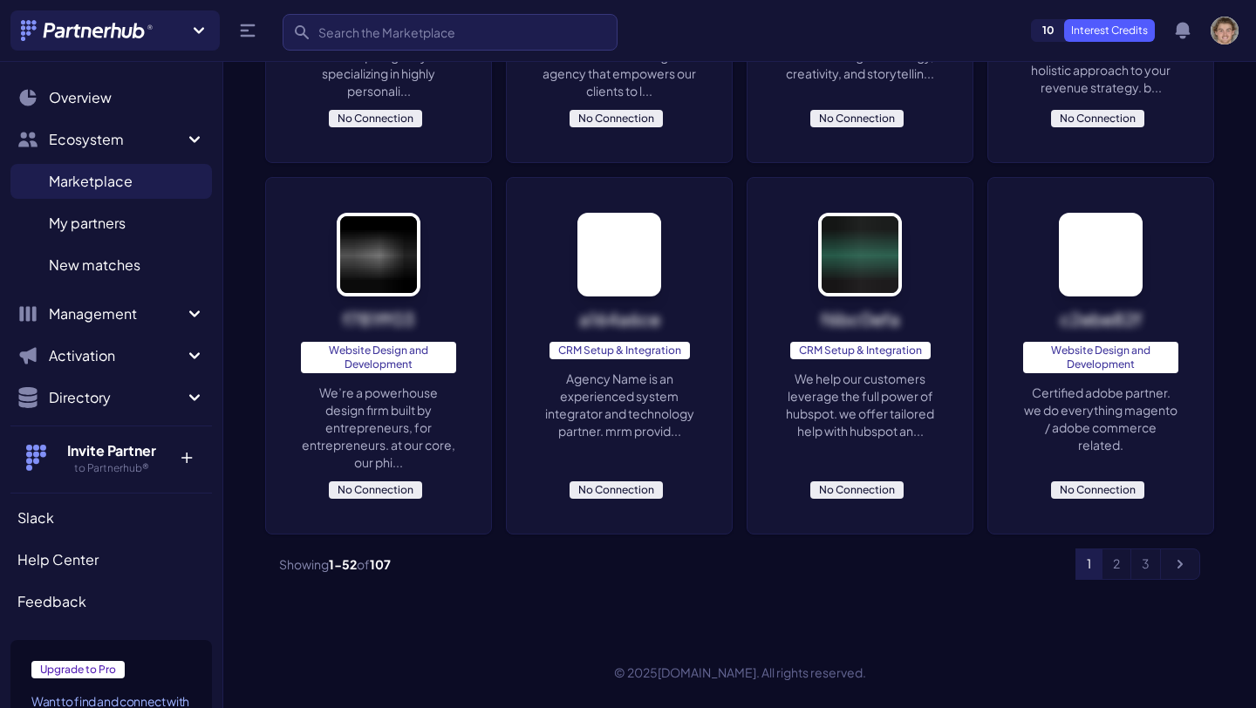
click at [837, 382] on p "We help our customers leverage the full power of hubspot. we offer tailored hel…" at bounding box center [859, 405] width 155 height 70
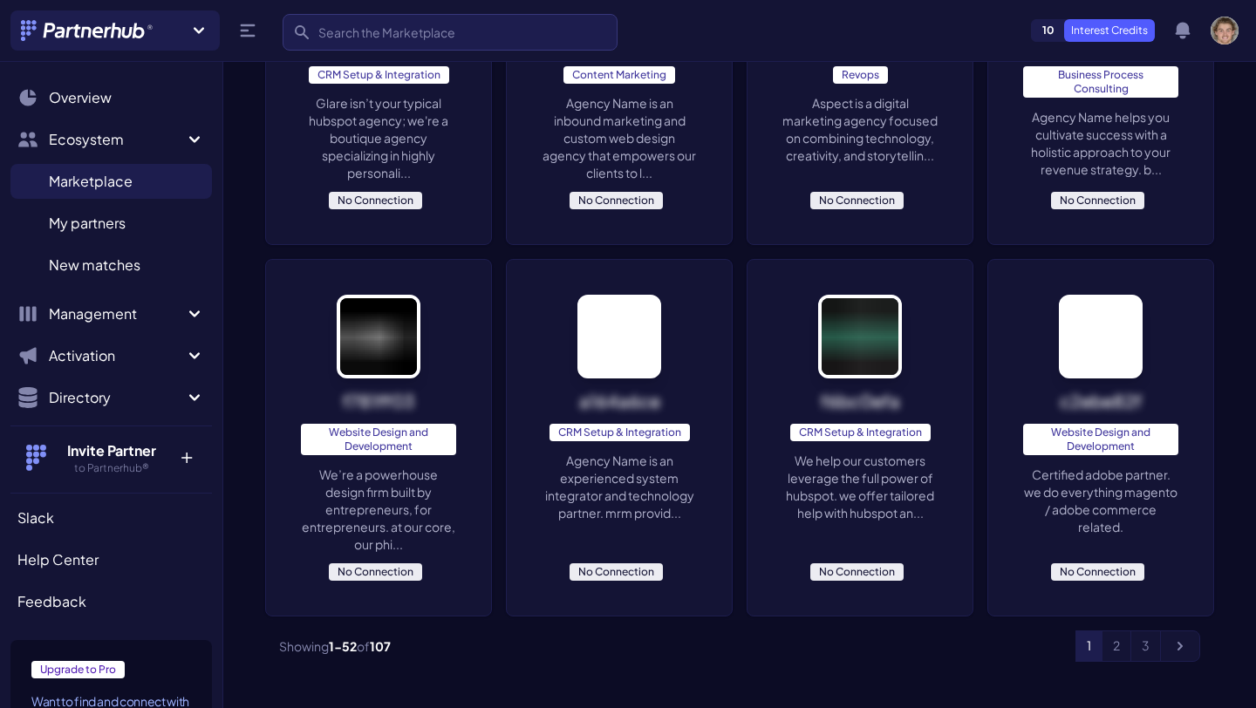
scroll to position [4551, 0]
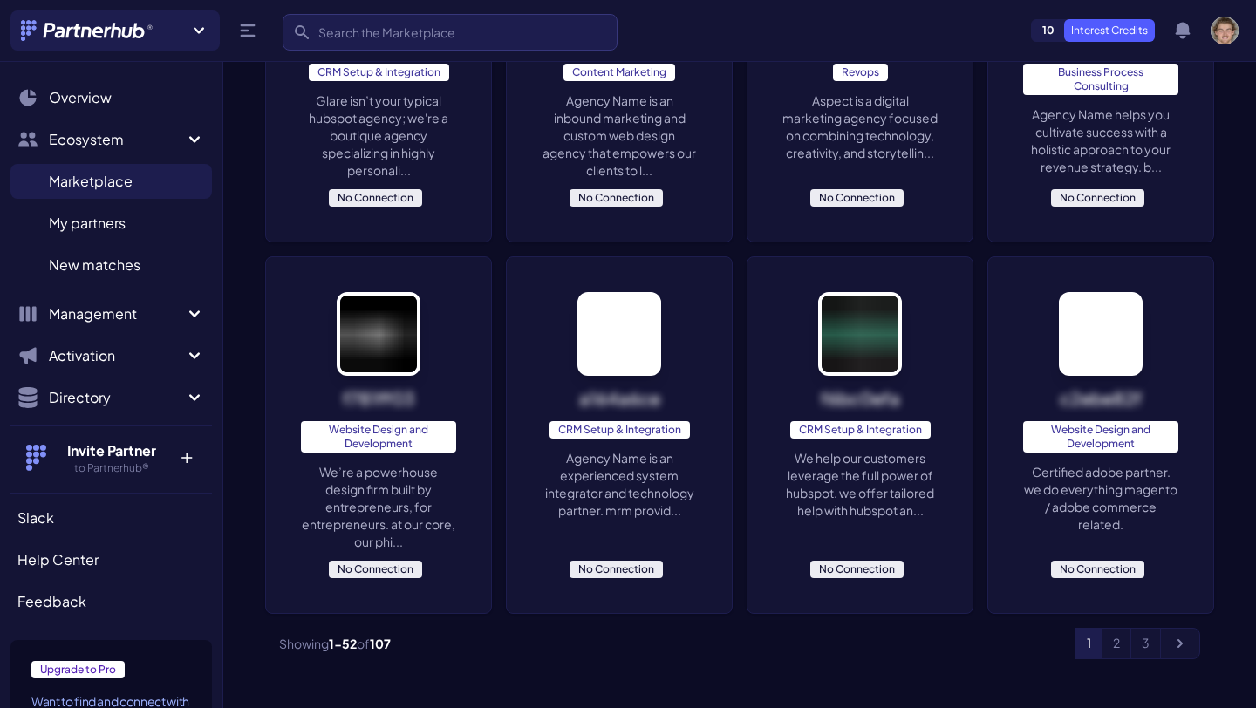
click at [624, 491] on p "Agency Name is an experienced system integrator and technology partner. mrm pro…" at bounding box center [619, 484] width 155 height 70
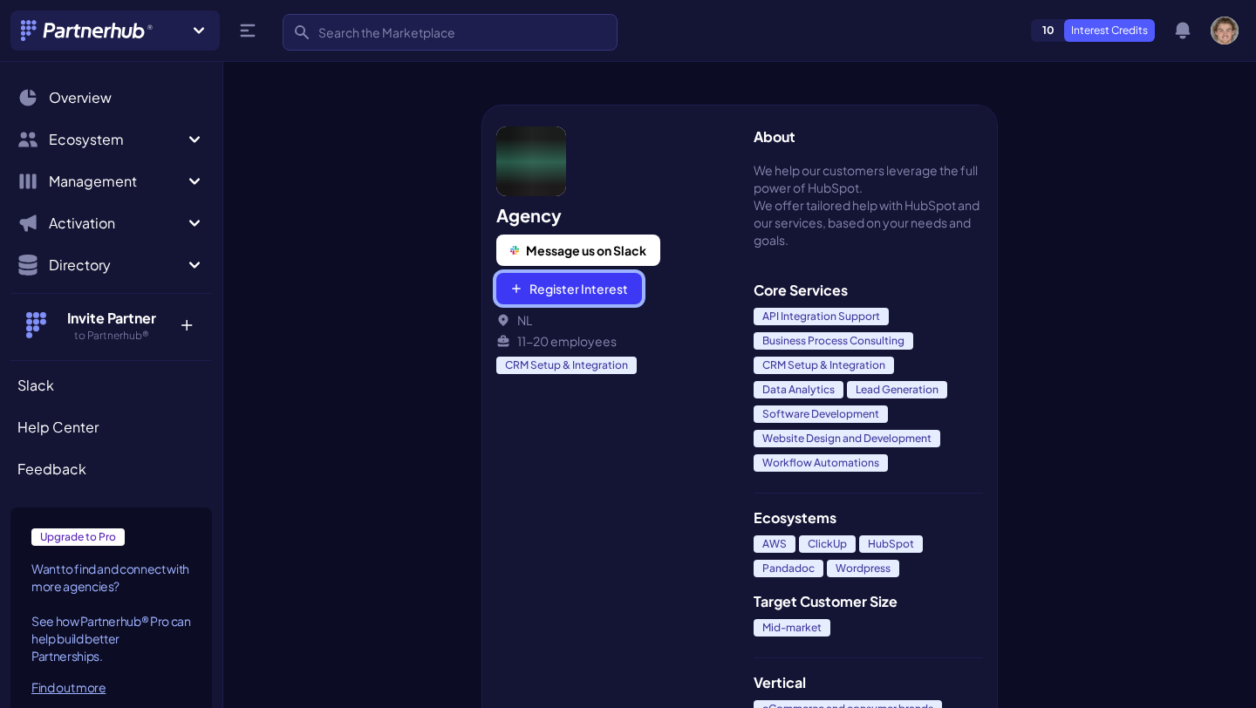
click at [589, 284] on button "Register Interest" at bounding box center [569, 288] width 146 height 31
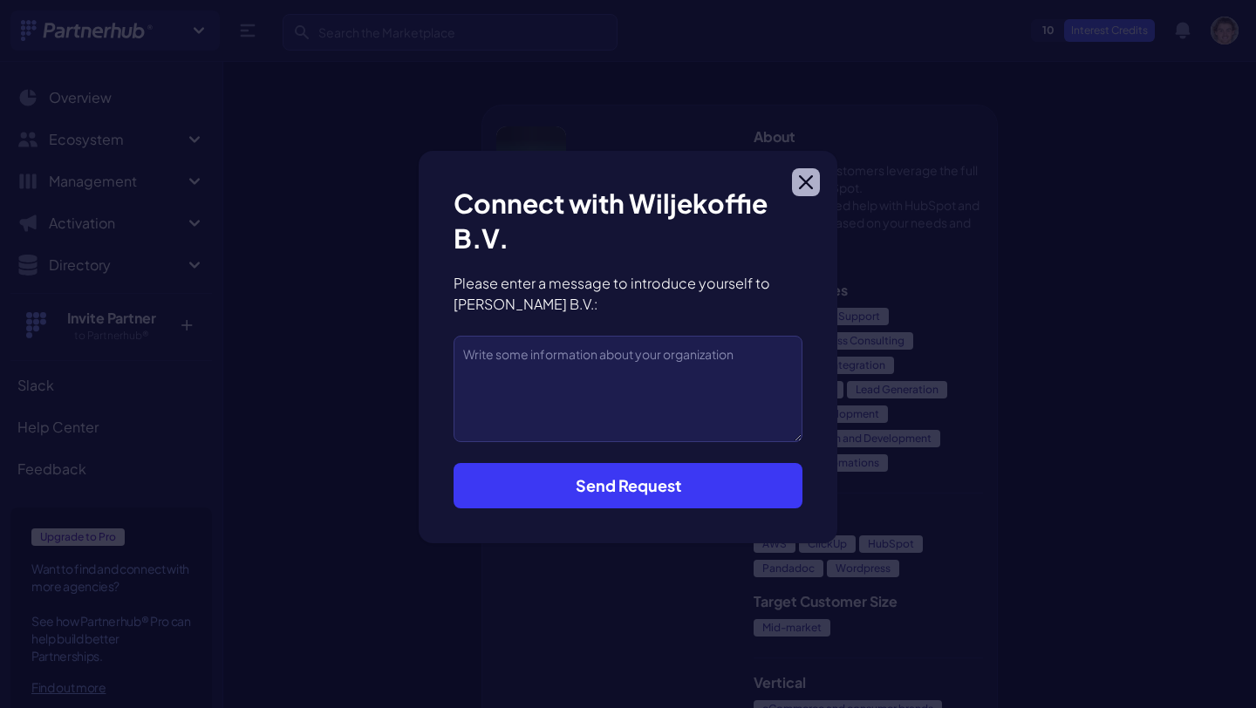
click at [813, 180] on button "Close modal" at bounding box center [806, 182] width 28 height 28
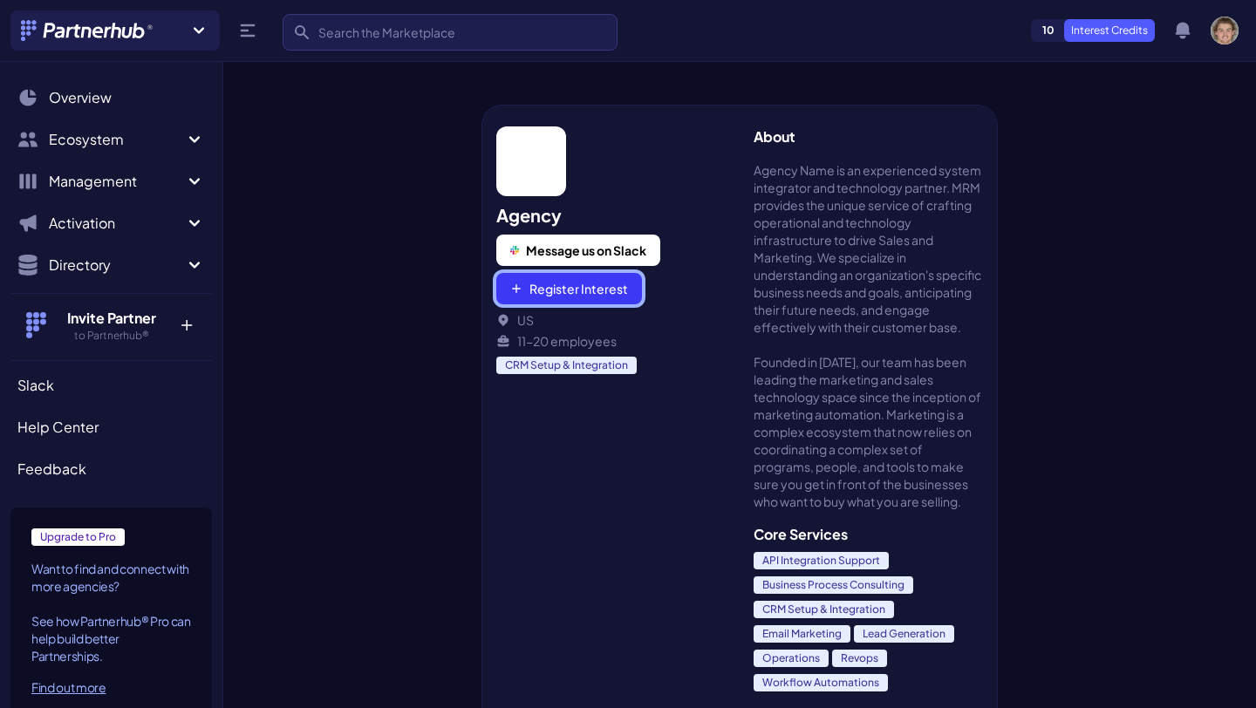
click at [603, 290] on button "Register Interest" at bounding box center [569, 288] width 146 height 31
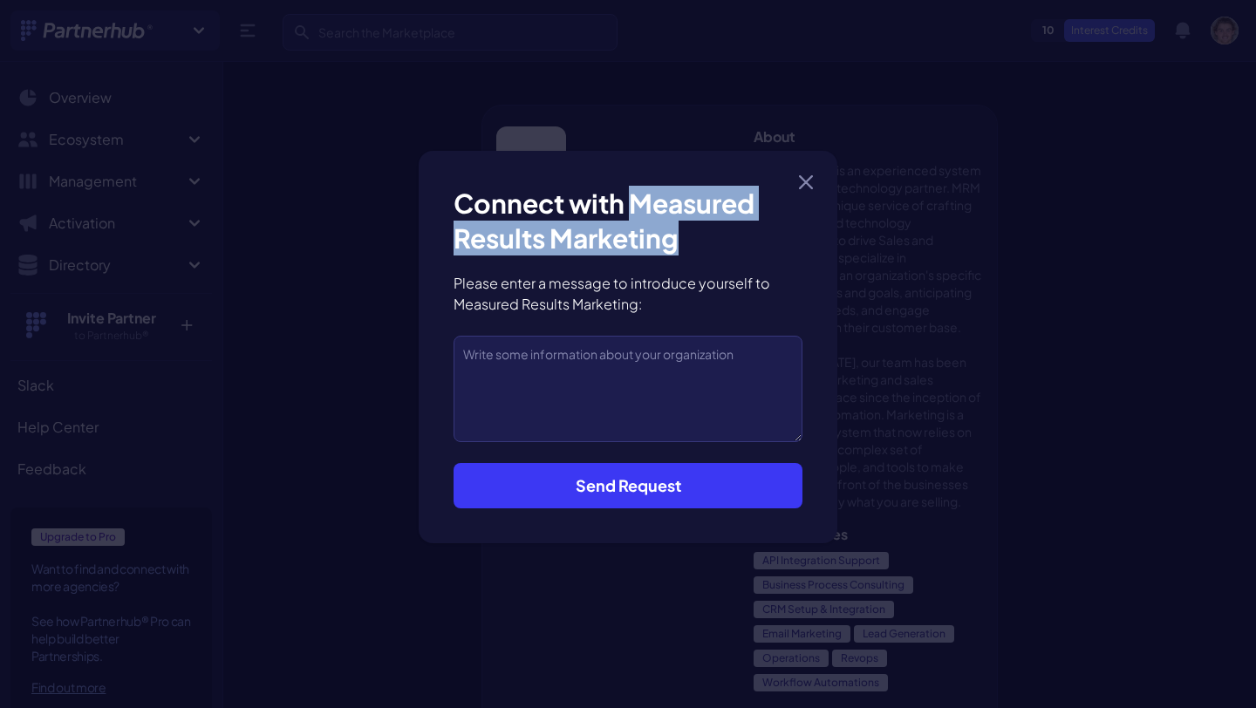
drag, startPoint x: 692, startPoint y: 241, endPoint x: 633, endPoint y: 196, distance: 73.4
click at [633, 196] on h3 "Connect with Measured Results Marketing" at bounding box center [627, 221] width 349 height 70
copy h3 "Measured Results Marketing"
click at [798, 172] on button "Close modal" at bounding box center [806, 182] width 28 height 28
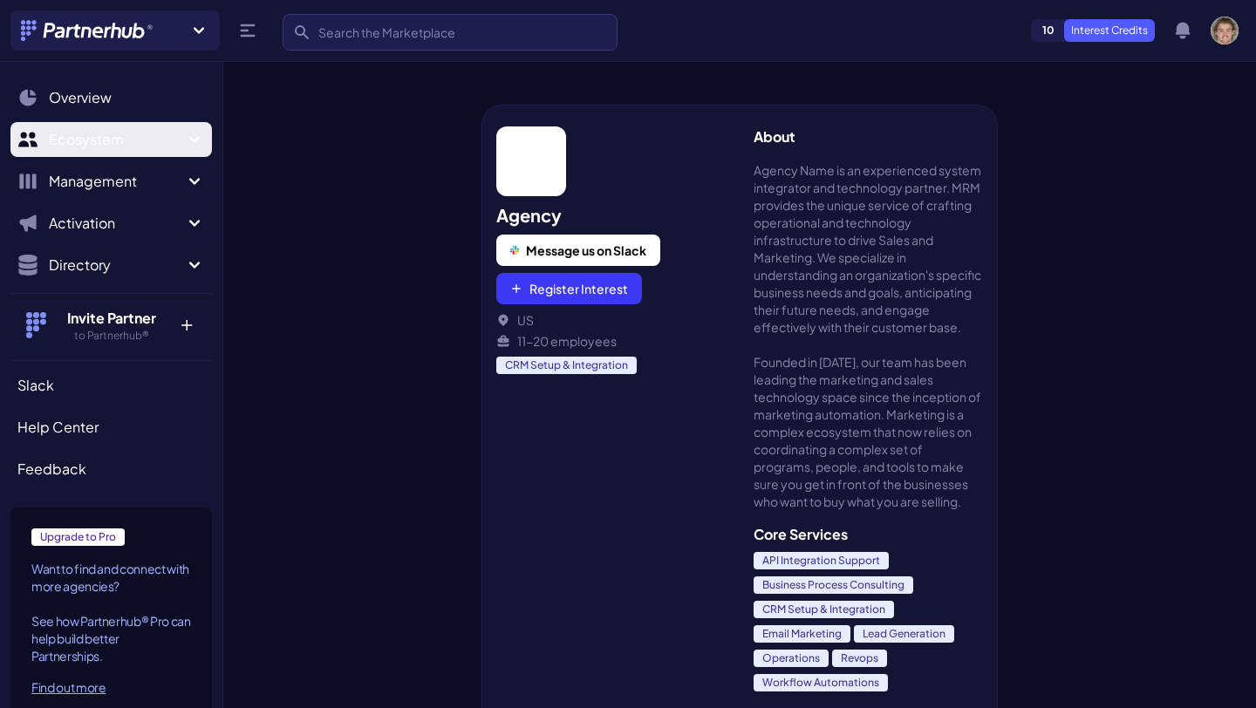
click at [182, 147] on span "Ecosystem" at bounding box center [116, 139] width 135 height 21
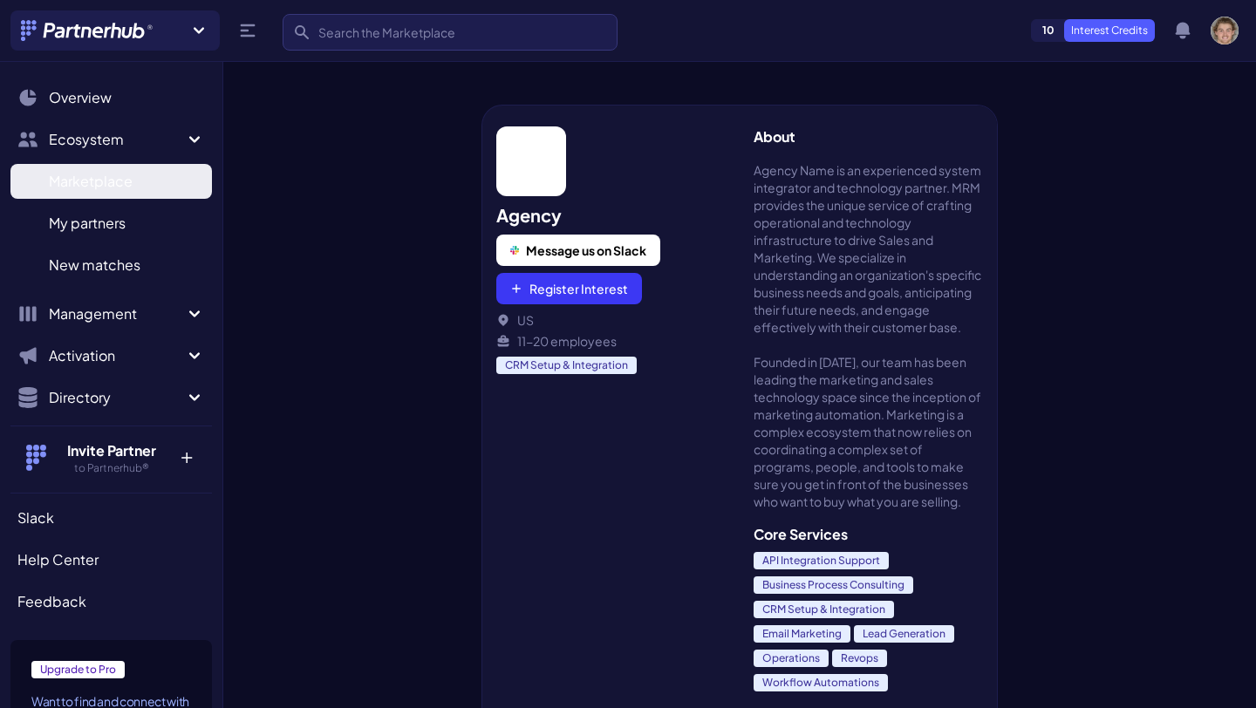
click at [126, 191] on span "Marketplace" at bounding box center [91, 181] width 84 height 21
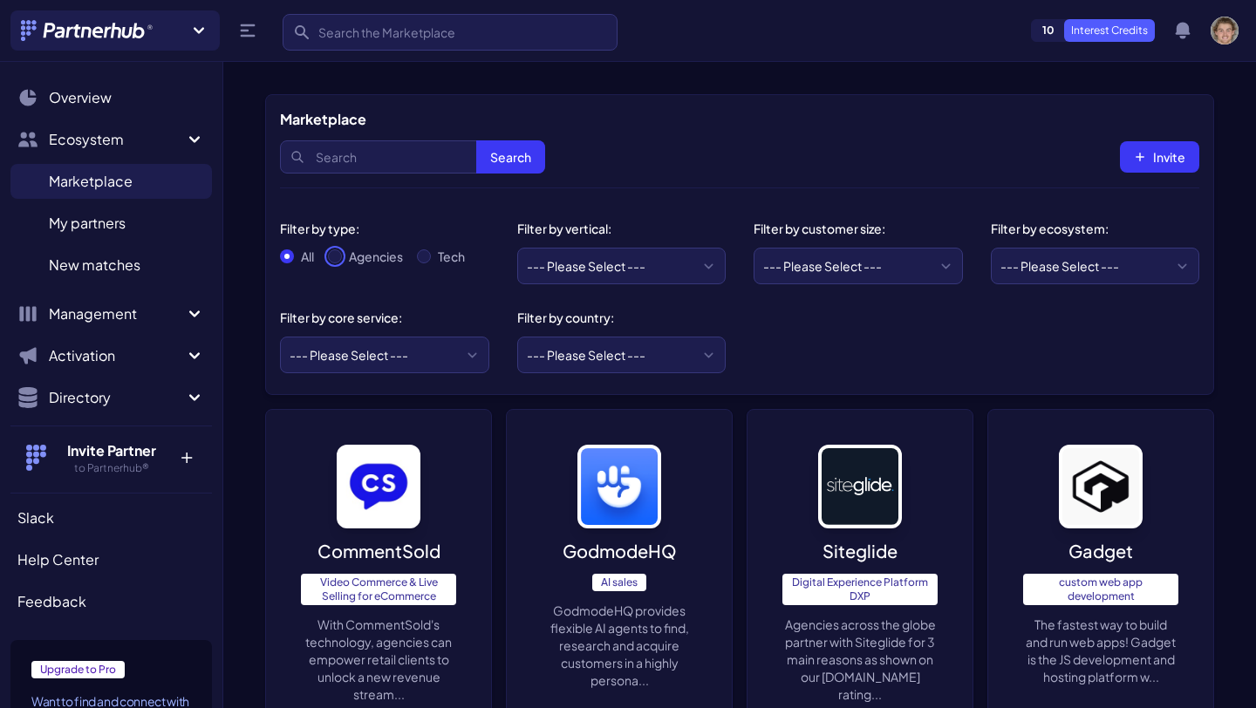
click at [337, 252] on input "Agencies" at bounding box center [335, 256] width 14 height 14
radio input "true"
click at [432, 365] on select "--- Please Select --- ABM API Integration Support Business Process Consulting C…" at bounding box center [384, 355] width 209 height 37
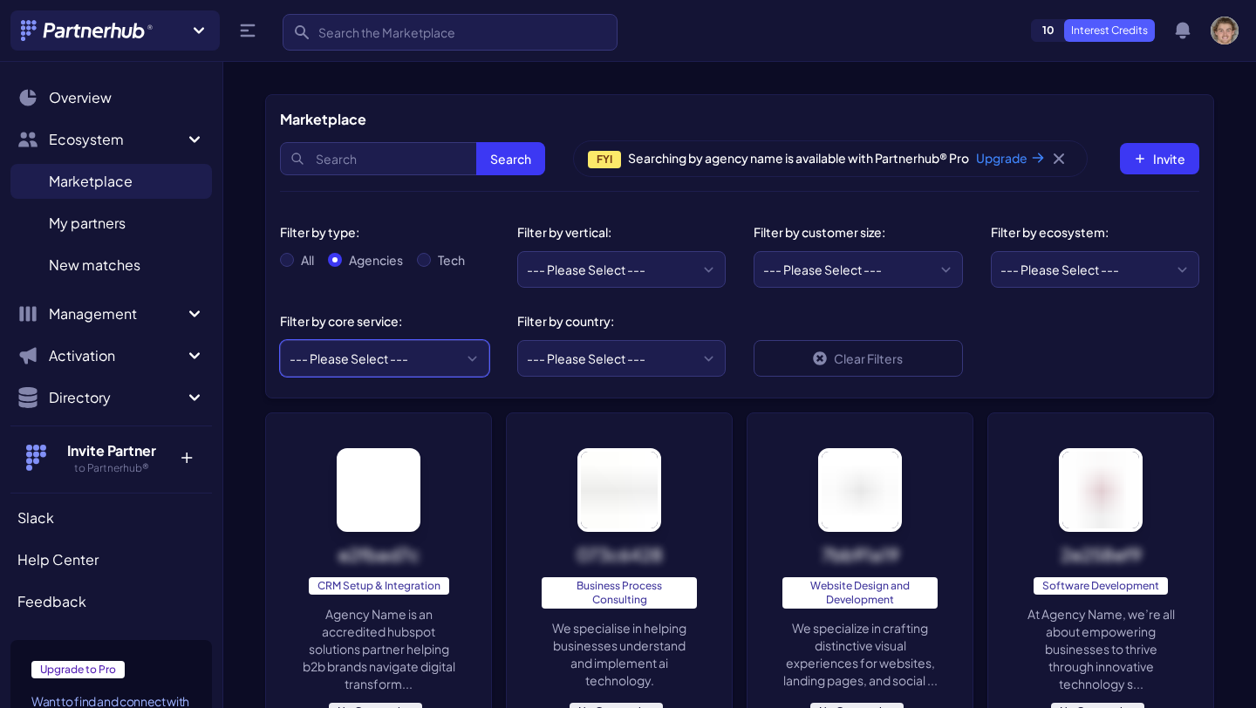
click at [425, 358] on select "--- Please Select --- ABM API Integration Support Business Process Consulting C…" at bounding box center [384, 358] width 209 height 37
select select "CRM Setup & Integration"
click at [280, 340] on select "--- Please Select --- ABM API Integration Support Business Process Consulting C…" at bounding box center [384, 358] width 209 height 37
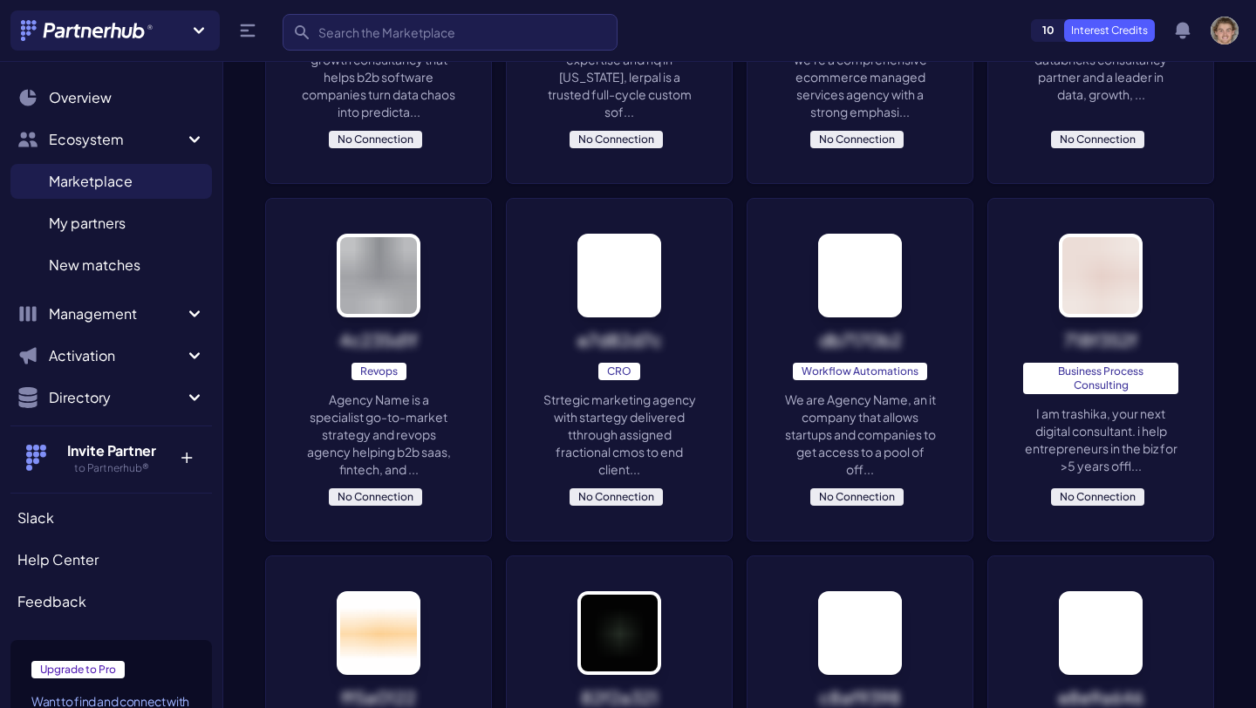
scroll to position [1680, 0]
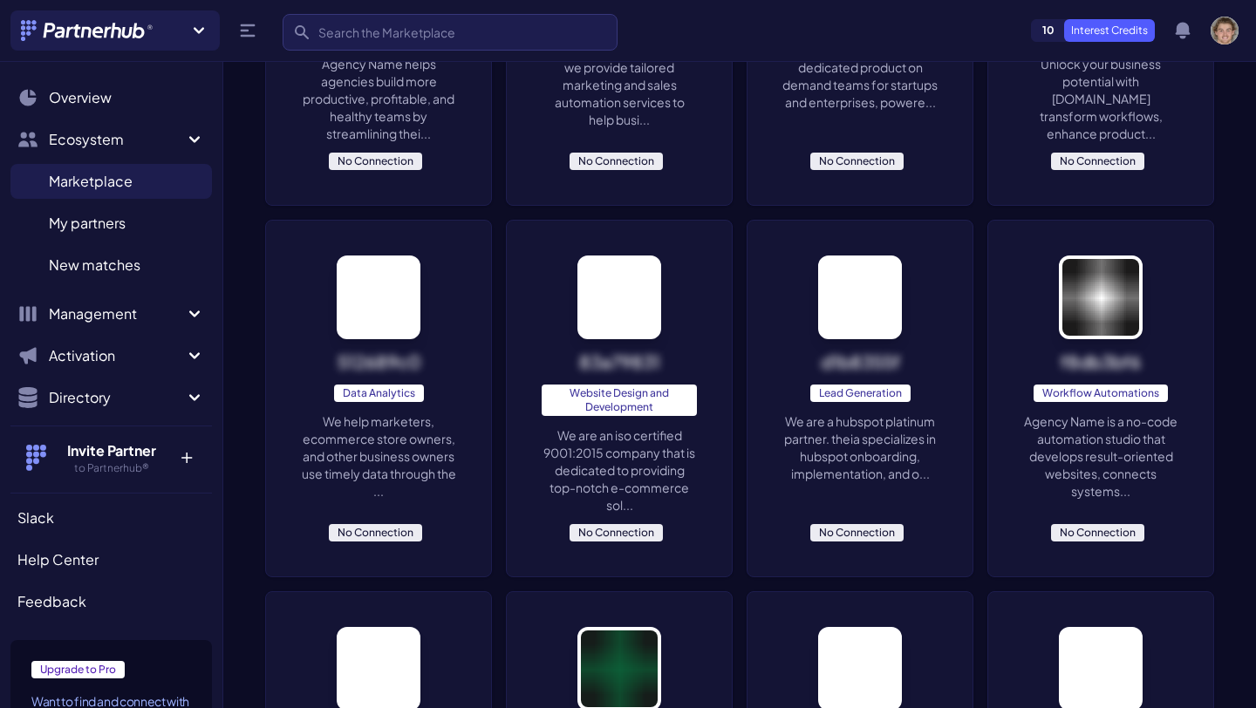
scroll to position [4187, 0]
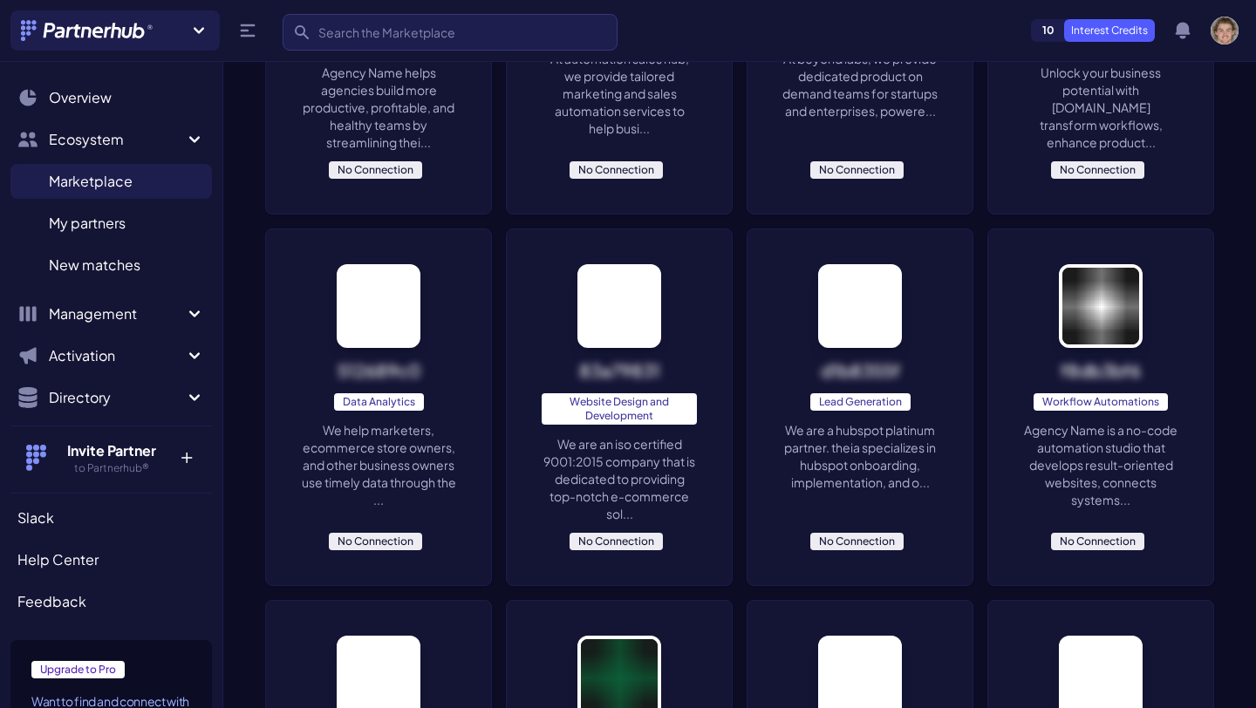
click at [1143, 433] on p "Agency Name is a no-code automation studio that develops result-oriented websit…" at bounding box center [1100, 464] width 155 height 87
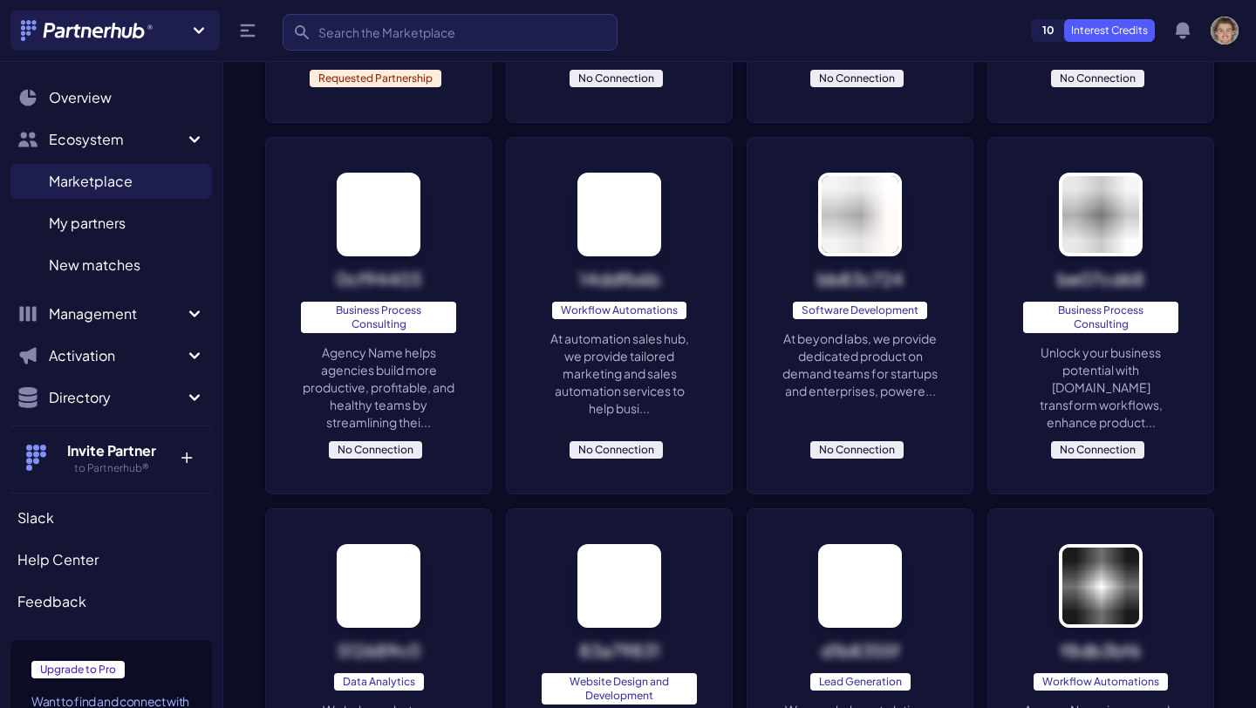
scroll to position [3902, 0]
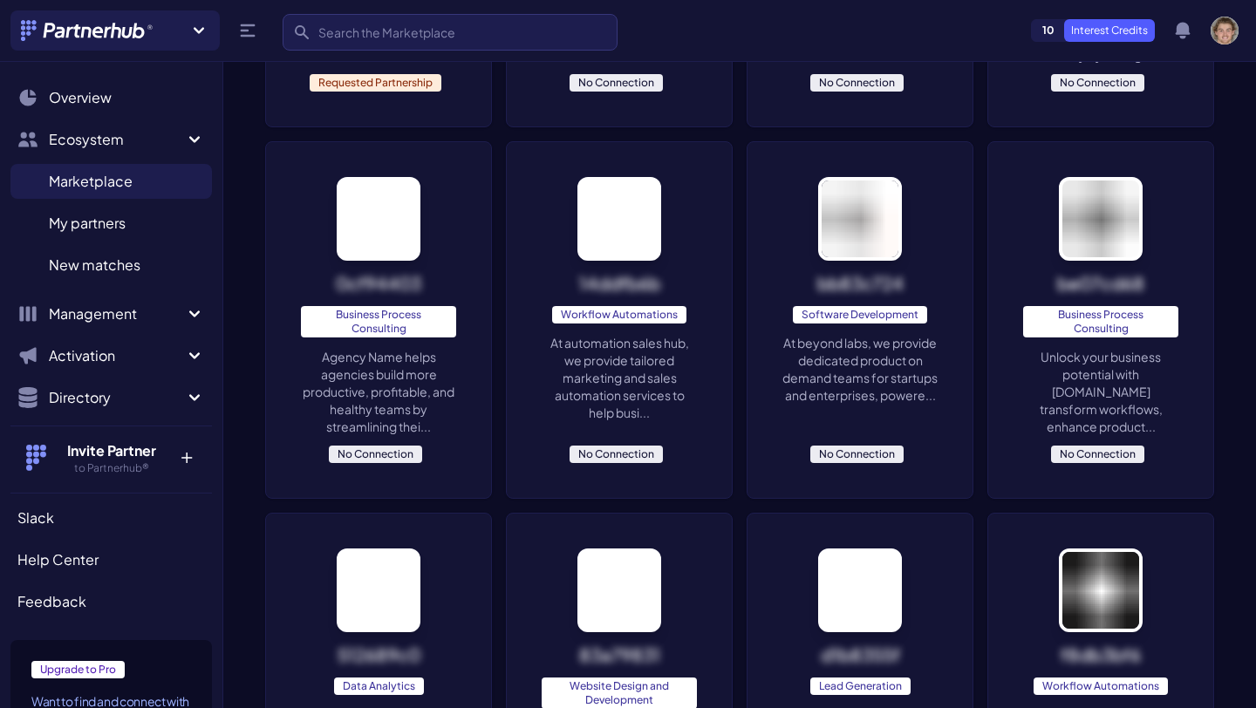
click at [642, 380] on p "At automation sales hub, we provide tailored marketing and sales automation ser…" at bounding box center [619, 377] width 155 height 87
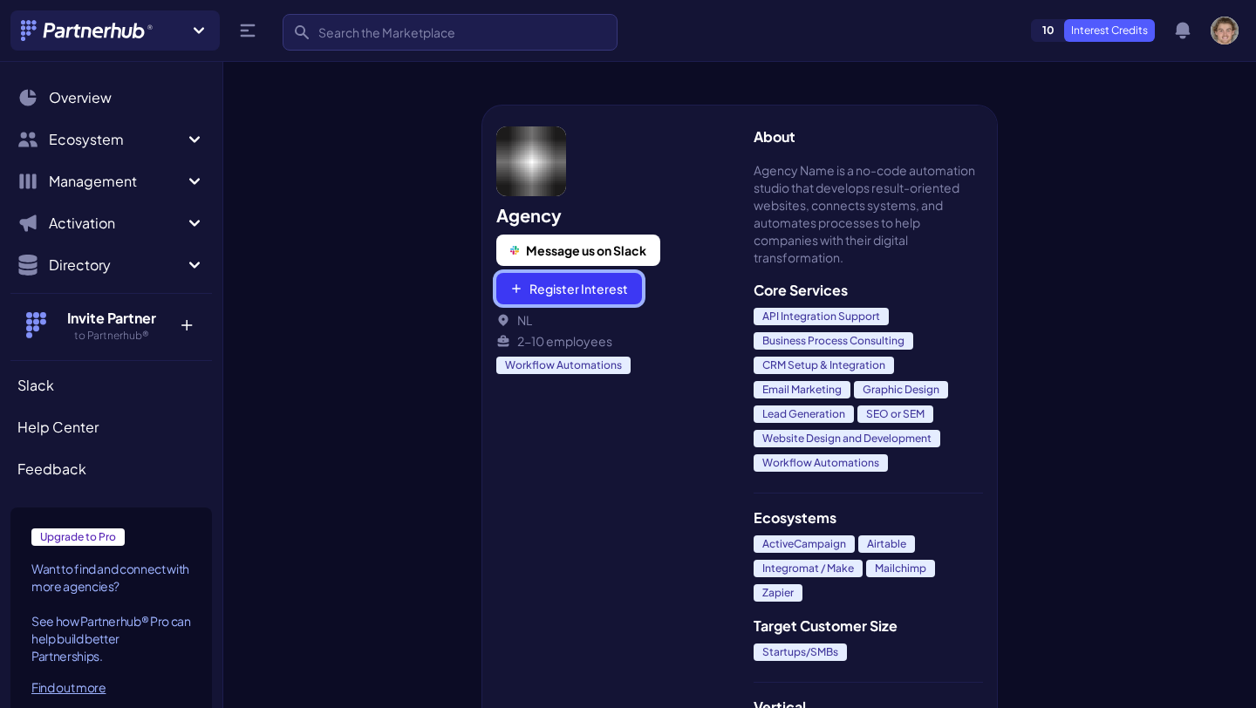
click at [597, 291] on button "Register Interest" at bounding box center [569, 288] width 146 height 31
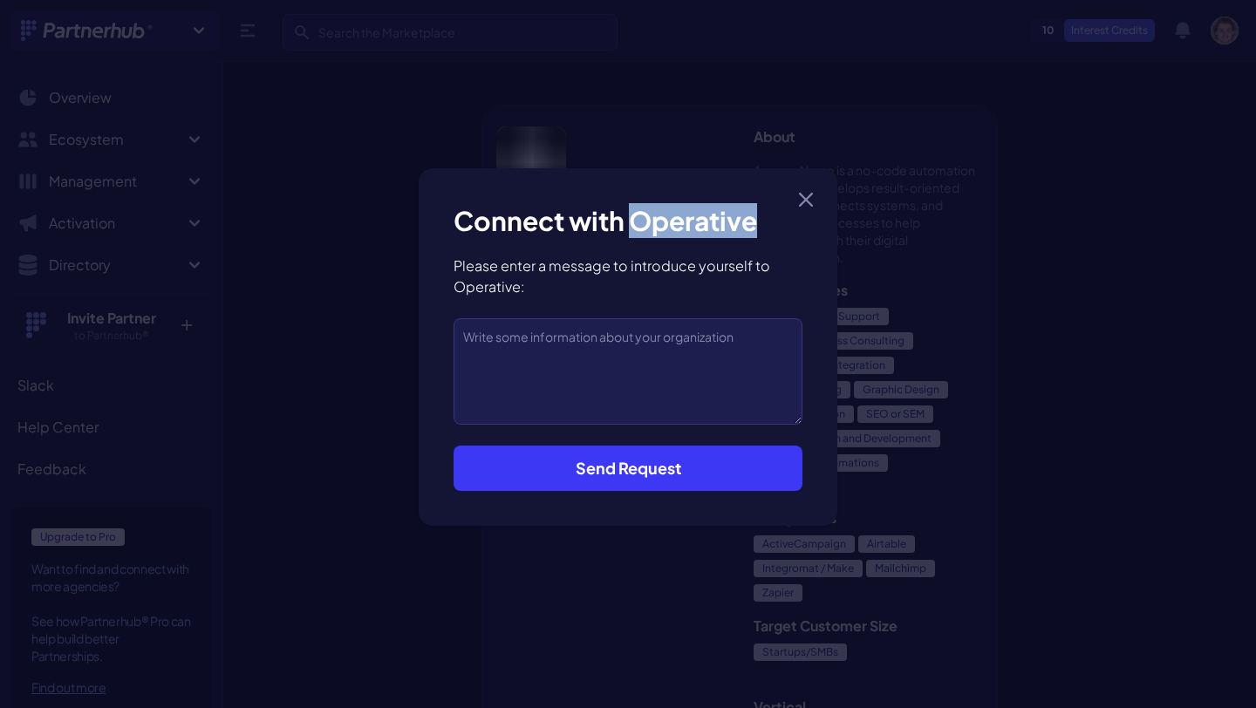
drag, startPoint x: 633, startPoint y: 224, endPoint x: 795, endPoint y: 227, distance: 162.2
click at [795, 227] on h3 "Connect with Operative" at bounding box center [627, 220] width 349 height 35
copy h3 "Operative"
click at [801, 198] on icon "button" at bounding box center [806, 200] width 14 height 14
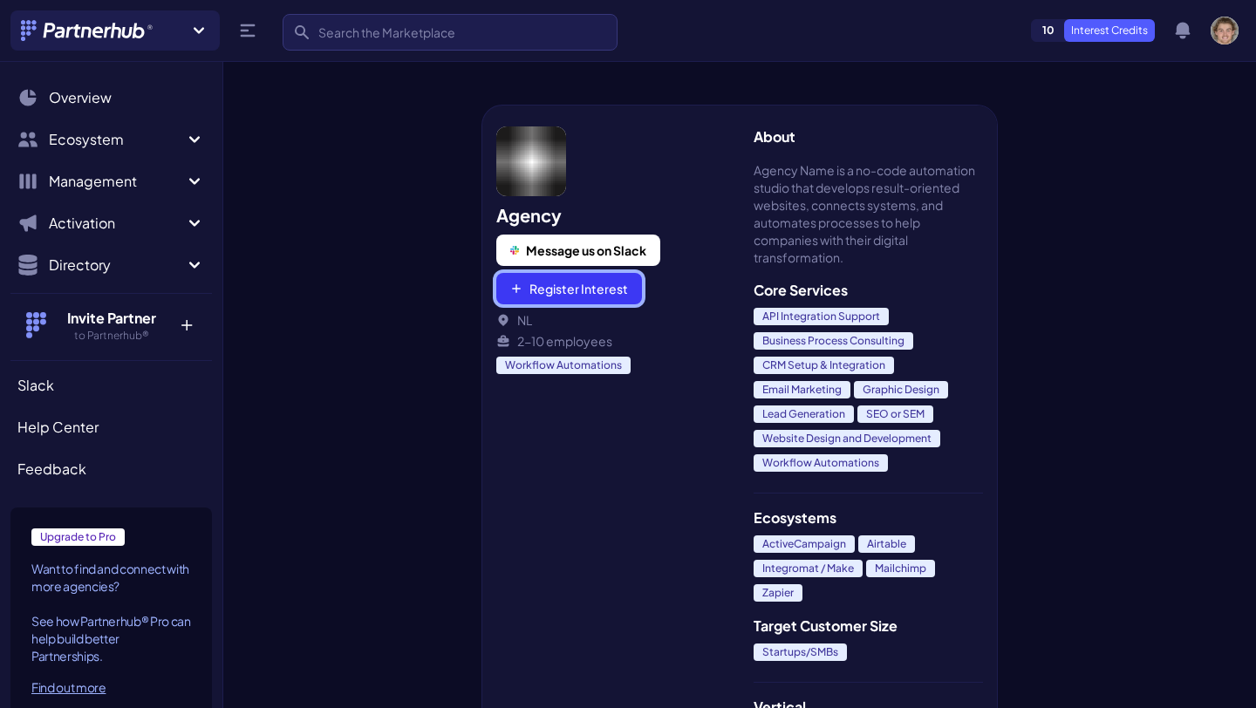
click at [593, 293] on button "Register Interest" at bounding box center [569, 288] width 146 height 31
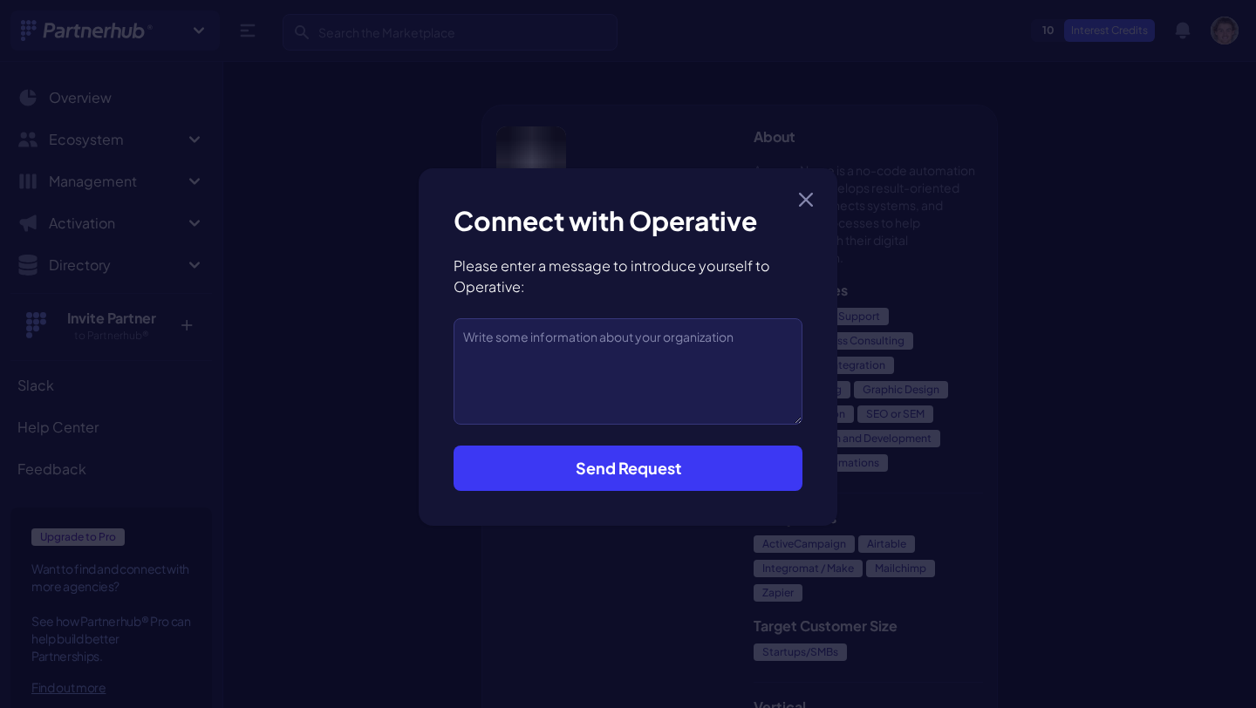
click at [742, 253] on form "Connect with Operative Please enter a message to introduce yourself to Operativ…" at bounding box center [627, 347] width 349 height 288
click at [804, 195] on icon "button" at bounding box center [806, 200] width 14 height 14
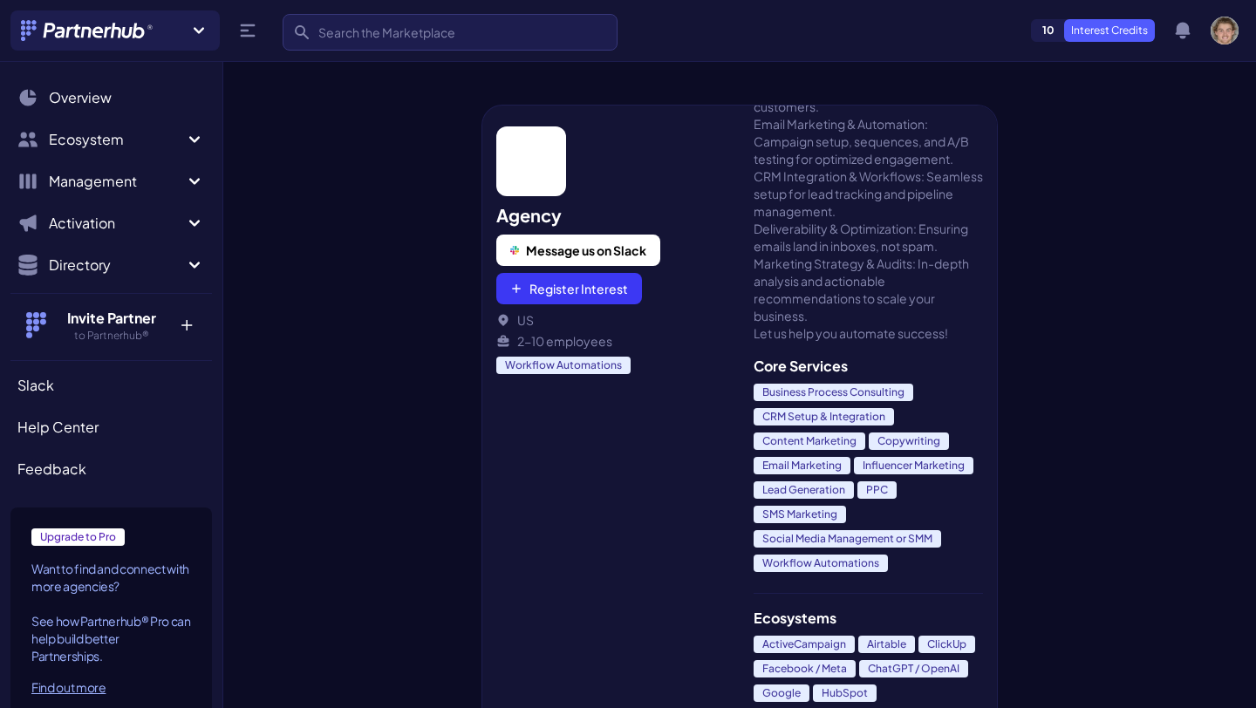
scroll to position [215, 0]
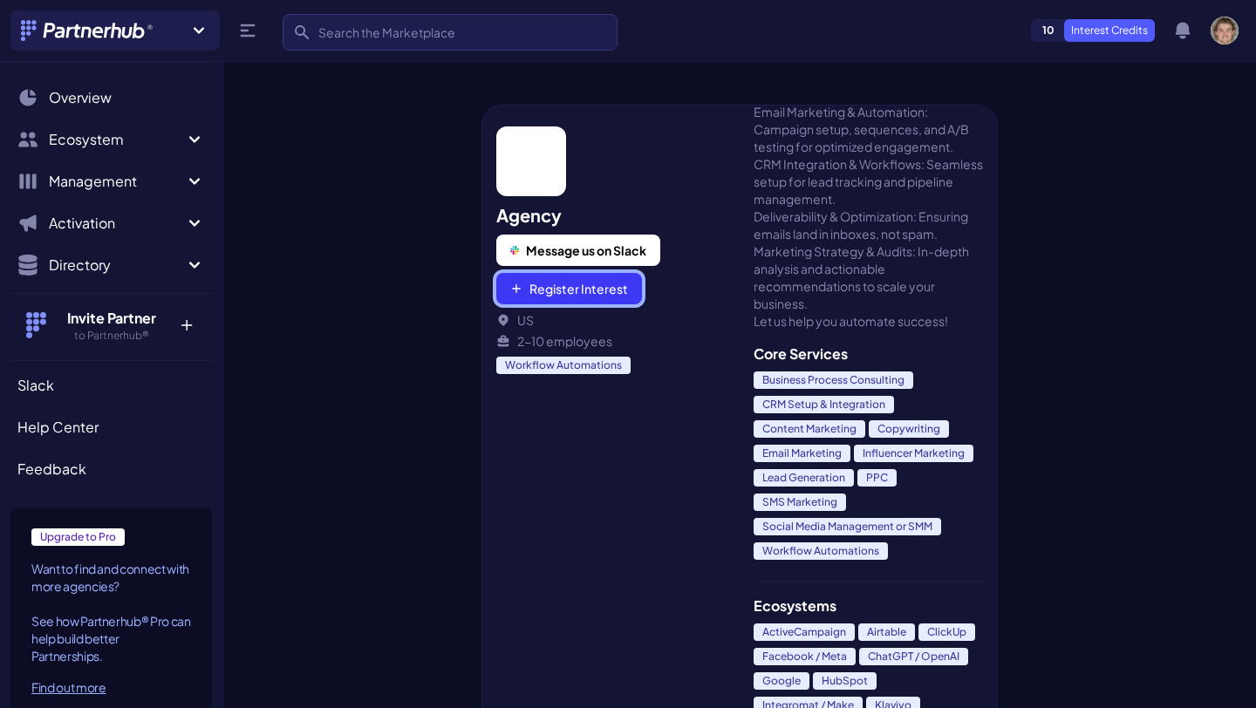
click at [586, 288] on button "Register Interest" at bounding box center [569, 288] width 146 height 31
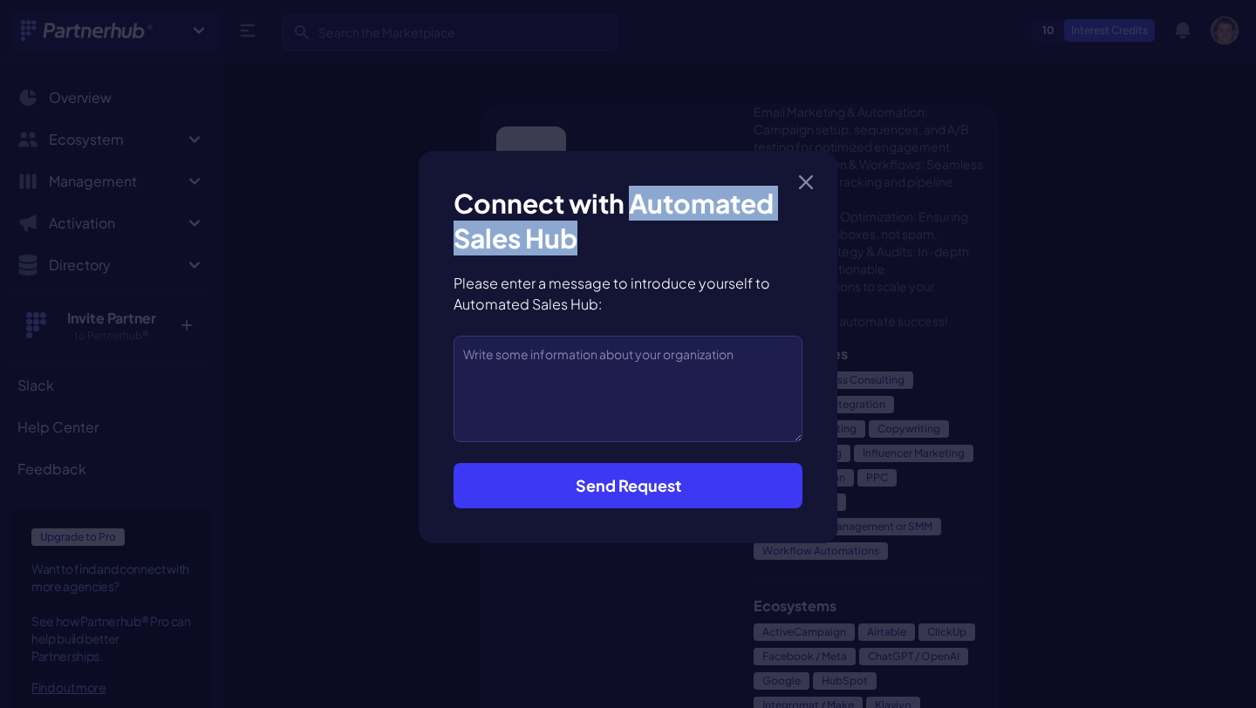
drag, startPoint x: 583, startPoint y: 242, endPoint x: 631, endPoint y: 215, distance: 55.5
click at [631, 215] on h3 "Connect with Automated Sales Hub" at bounding box center [627, 221] width 349 height 70
copy h3 "Automated Sales Hub"
click at [803, 180] on icon "button" at bounding box center [806, 182] width 12 height 12
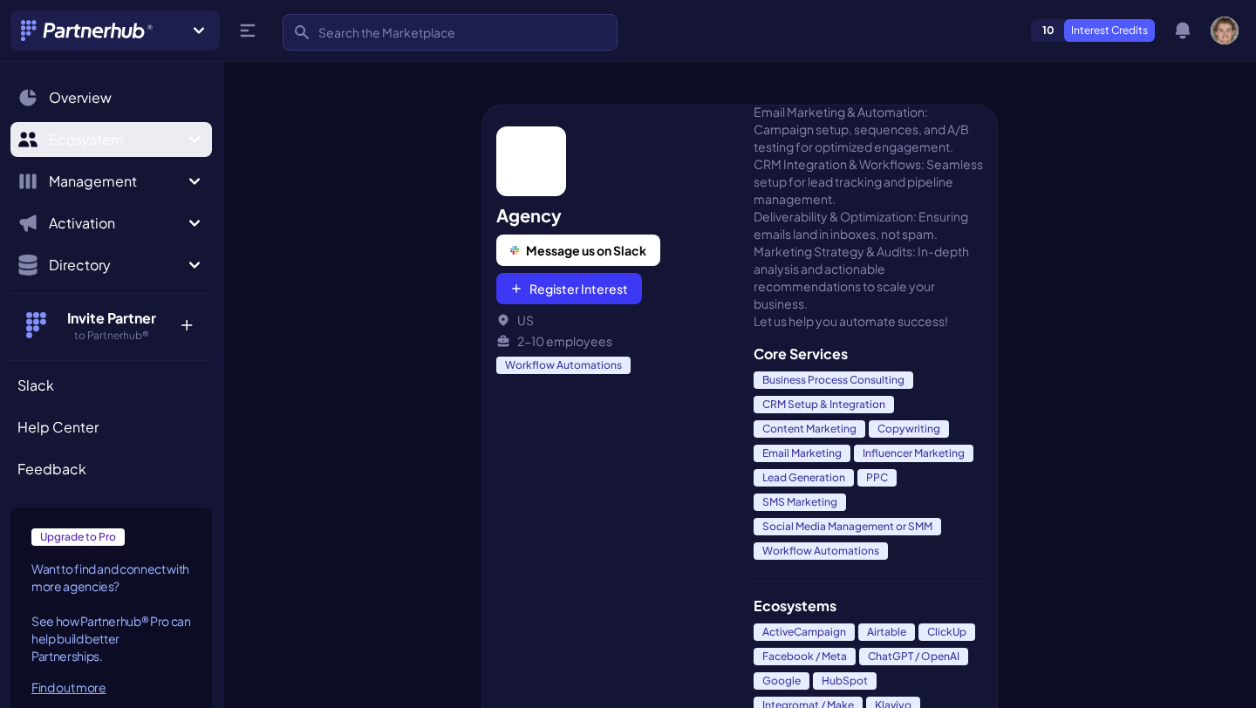
click at [160, 140] on span "Ecosystem" at bounding box center [116, 139] width 135 height 21
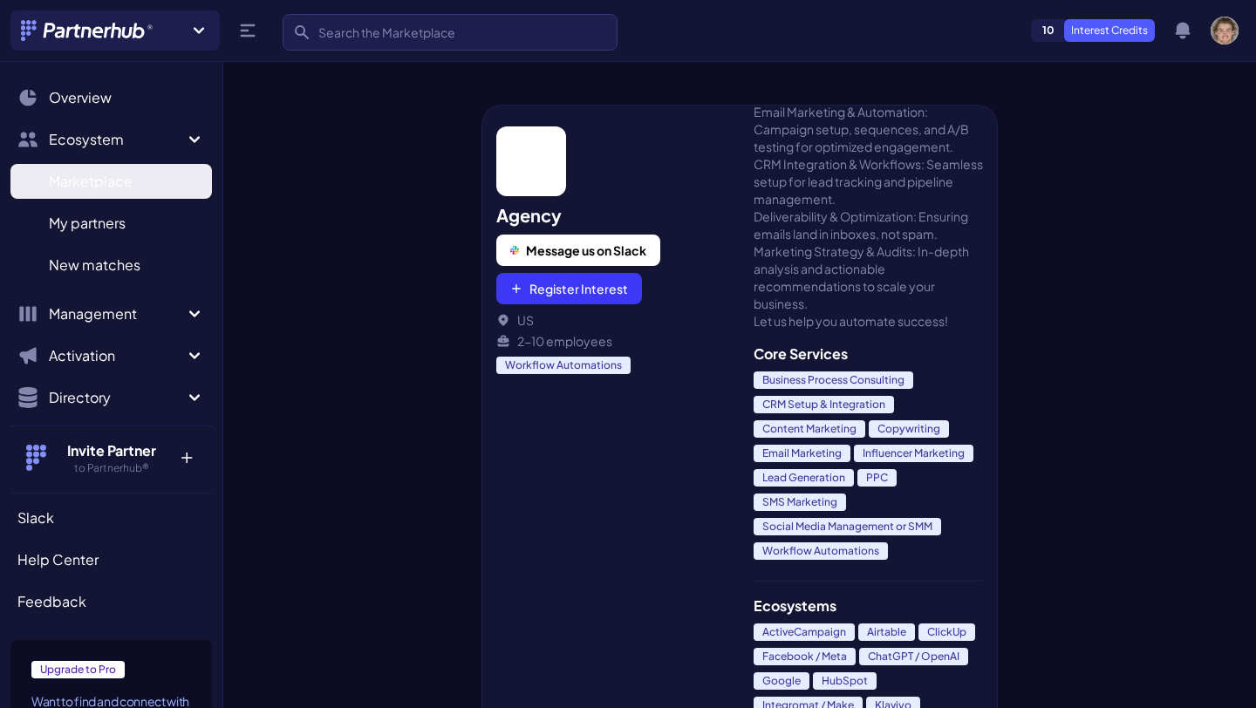
click at [128, 187] on span "Marketplace" at bounding box center [91, 181] width 84 height 21
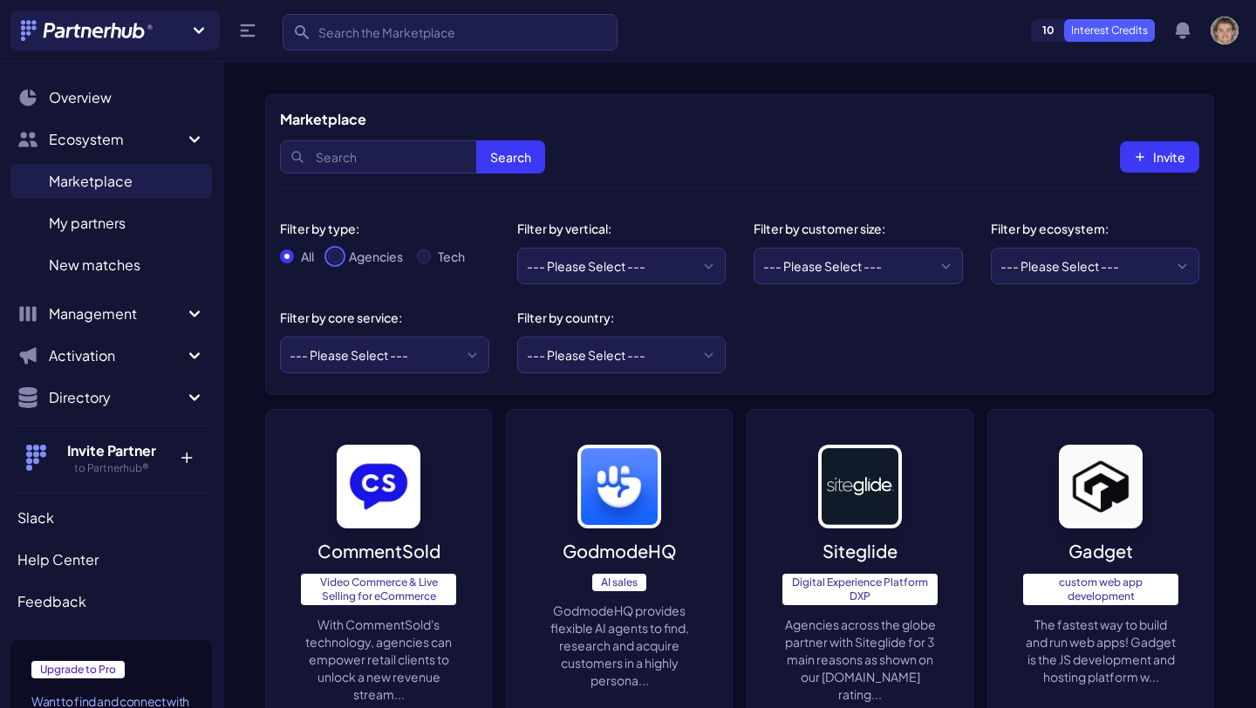
click at [337, 257] on input "Agencies" at bounding box center [335, 256] width 14 height 14
radio input "true"
click at [453, 351] on select "--- Please Select --- ABM API Integration Support Business Process Consulting C…" at bounding box center [384, 355] width 209 height 37
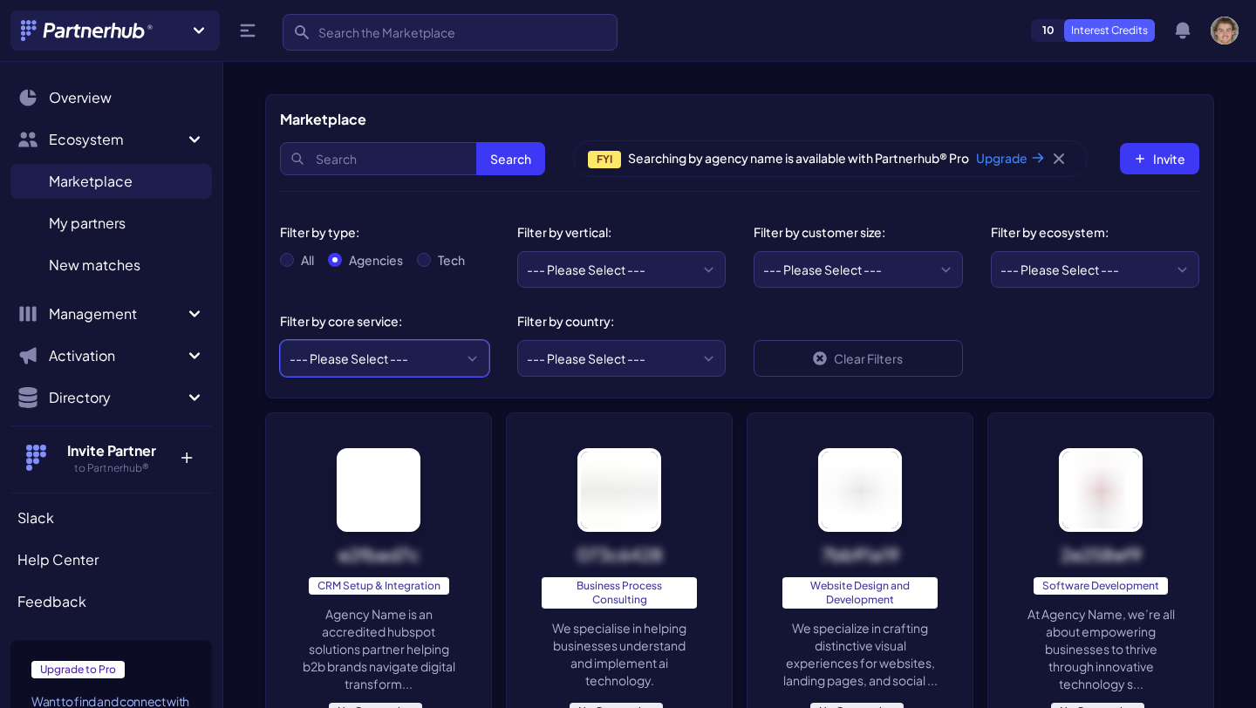
click at [449, 355] on select "--- Please Select --- ABM API Integration Support Business Process Consulting C…" at bounding box center [384, 358] width 209 height 37
select select "CRM Setup & Integration"
click at [280, 340] on select "--- Please Select --- ABM API Integration Support Business Process Consulting C…" at bounding box center [384, 358] width 209 height 37
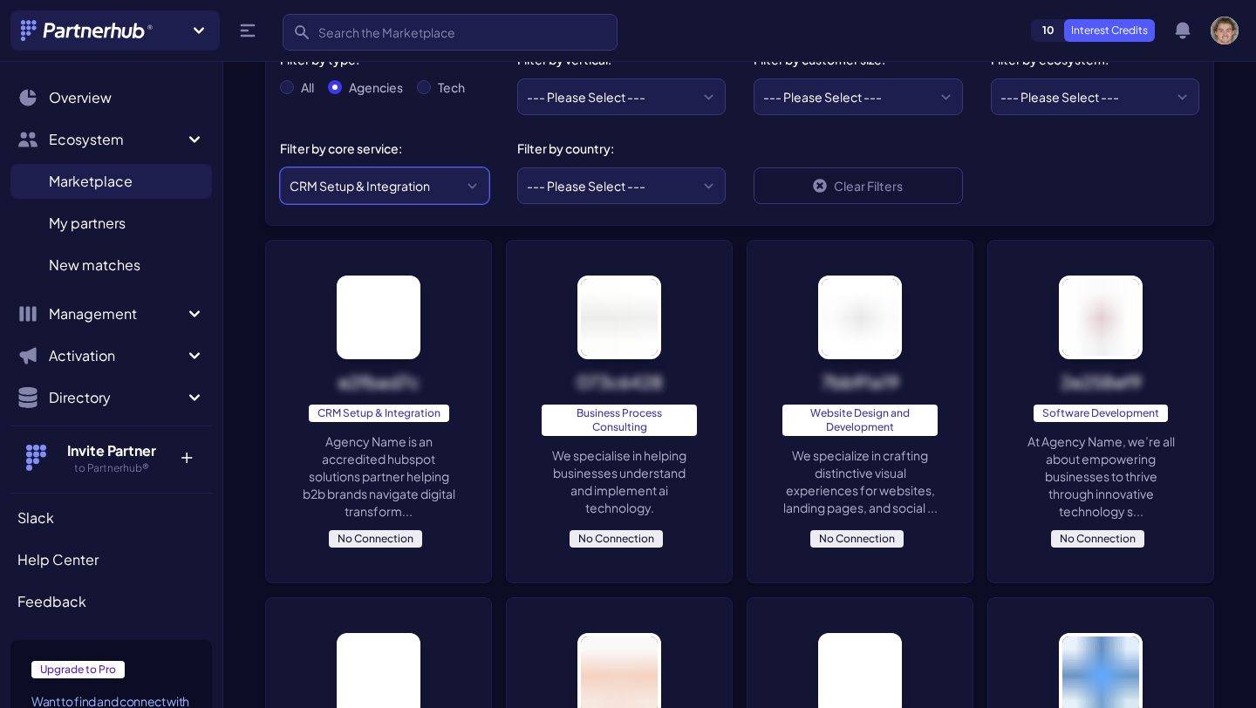
scroll to position [186, 0]
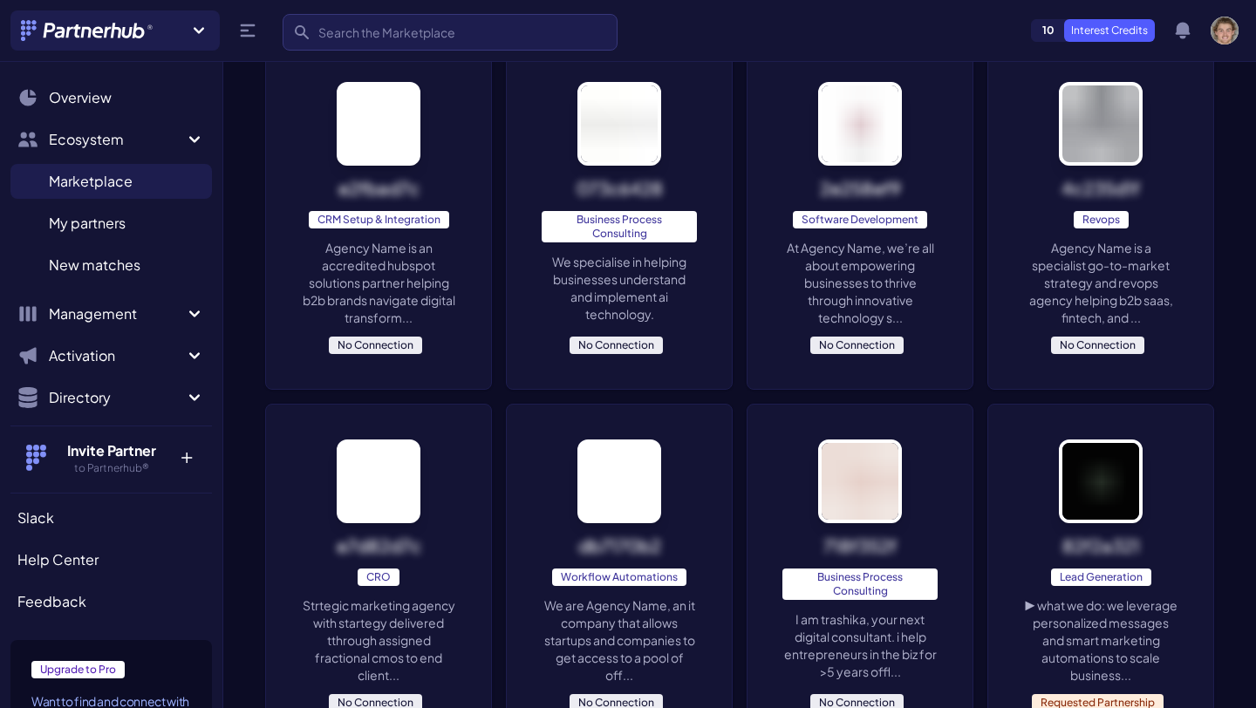
scroll to position [370, 0]
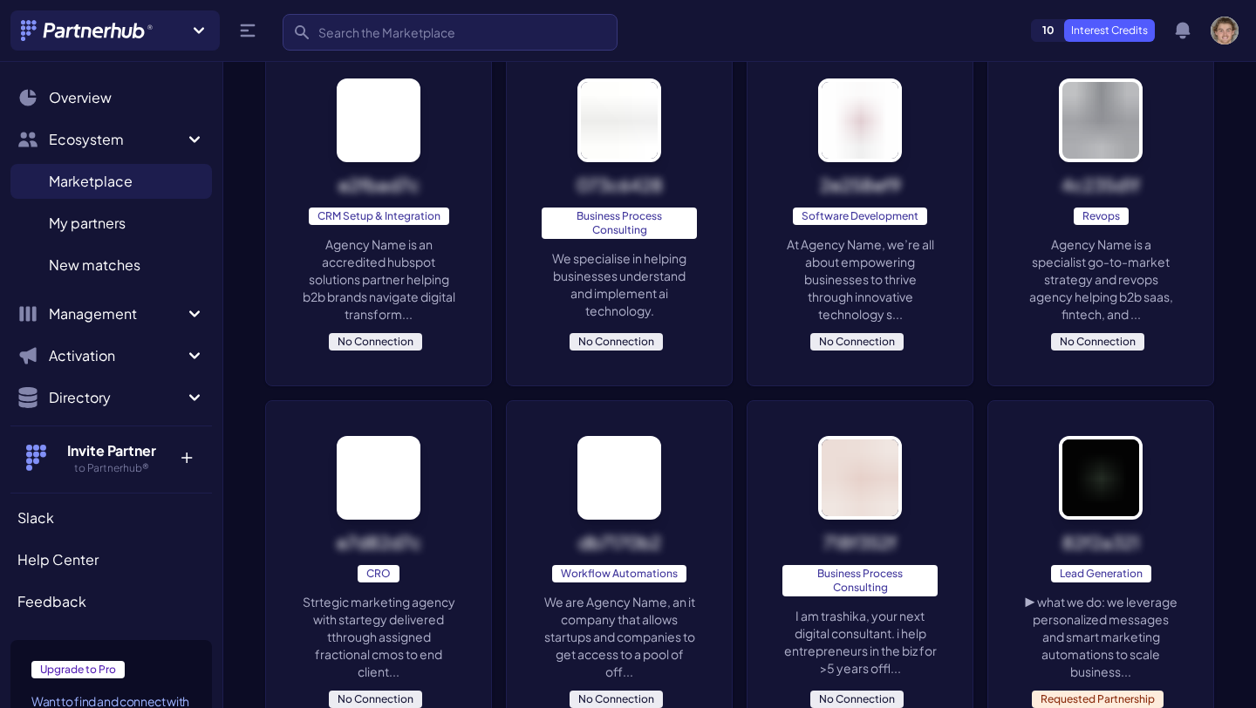
click at [386, 262] on p "Agency Name is an accredited hubspot solutions partner helping b2b brands navig…" at bounding box center [378, 278] width 155 height 87
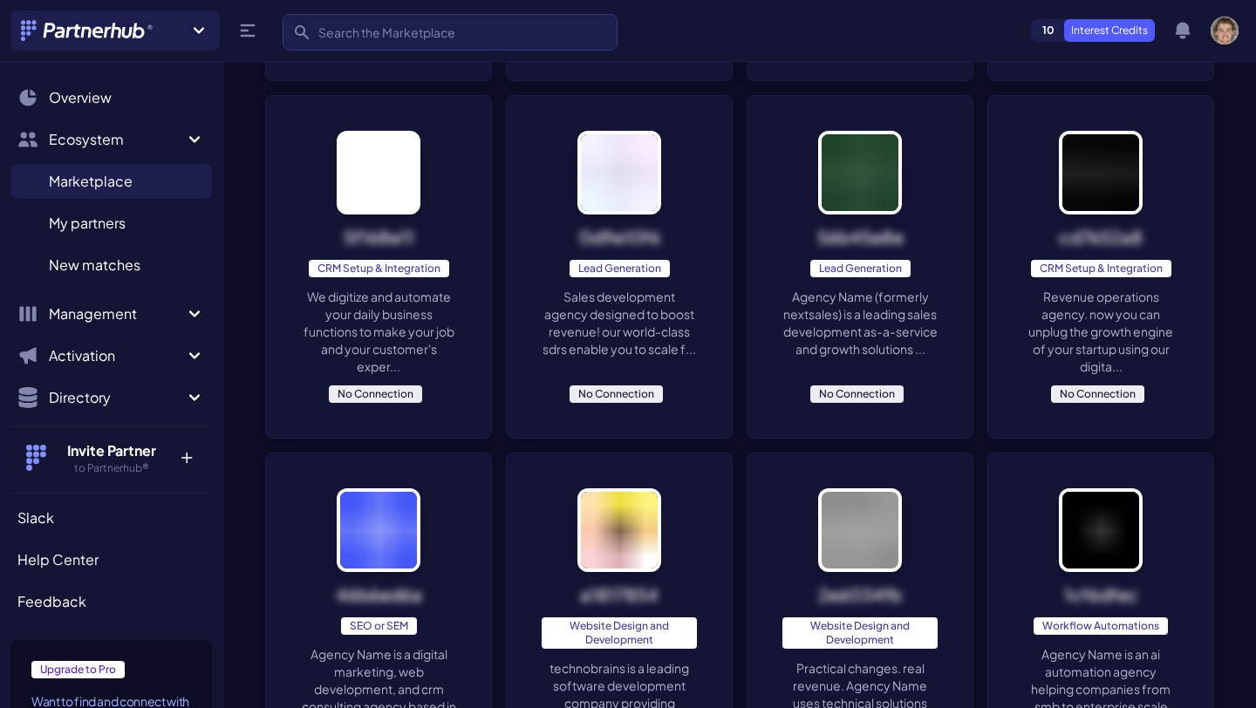
scroll to position [2127, 0]
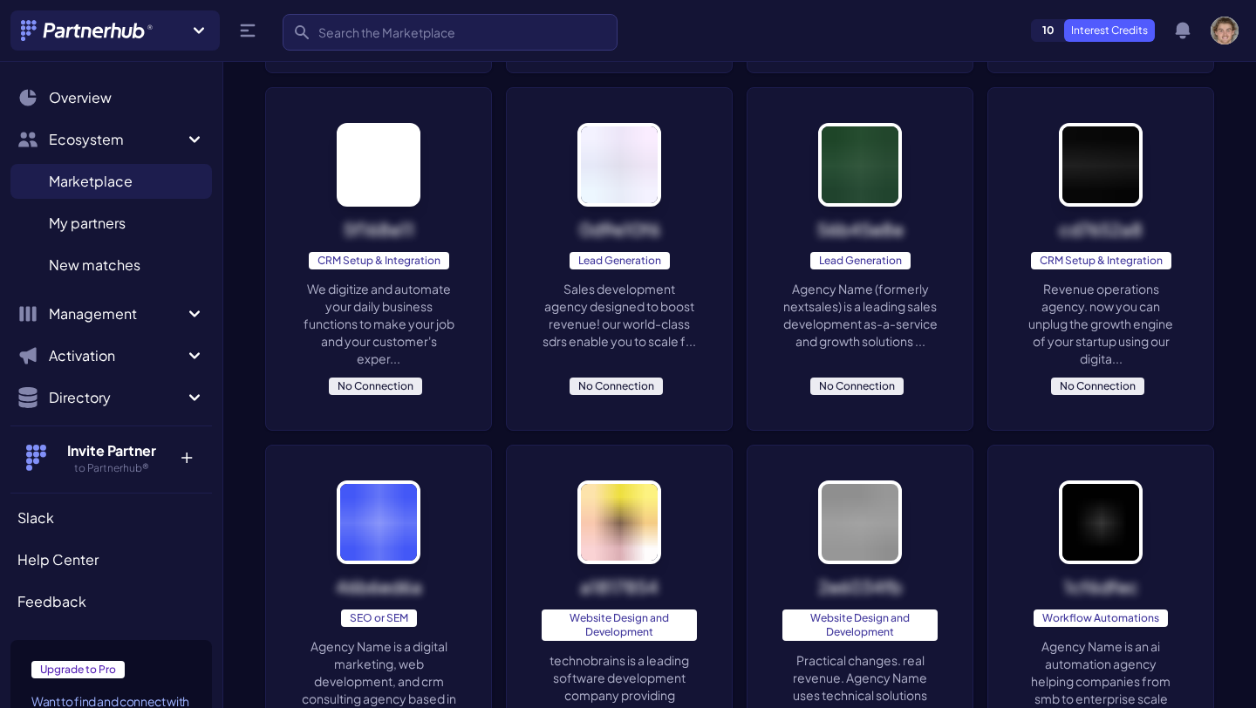
click at [1114, 316] on p "Revenue operations agency. now you can unplug the growth engine of your startup…" at bounding box center [1100, 323] width 155 height 87
click at [350, 298] on p "We digitize and automate your daily business functions to make your job and you…" at bounding box center [378, 323] width 155 height 87
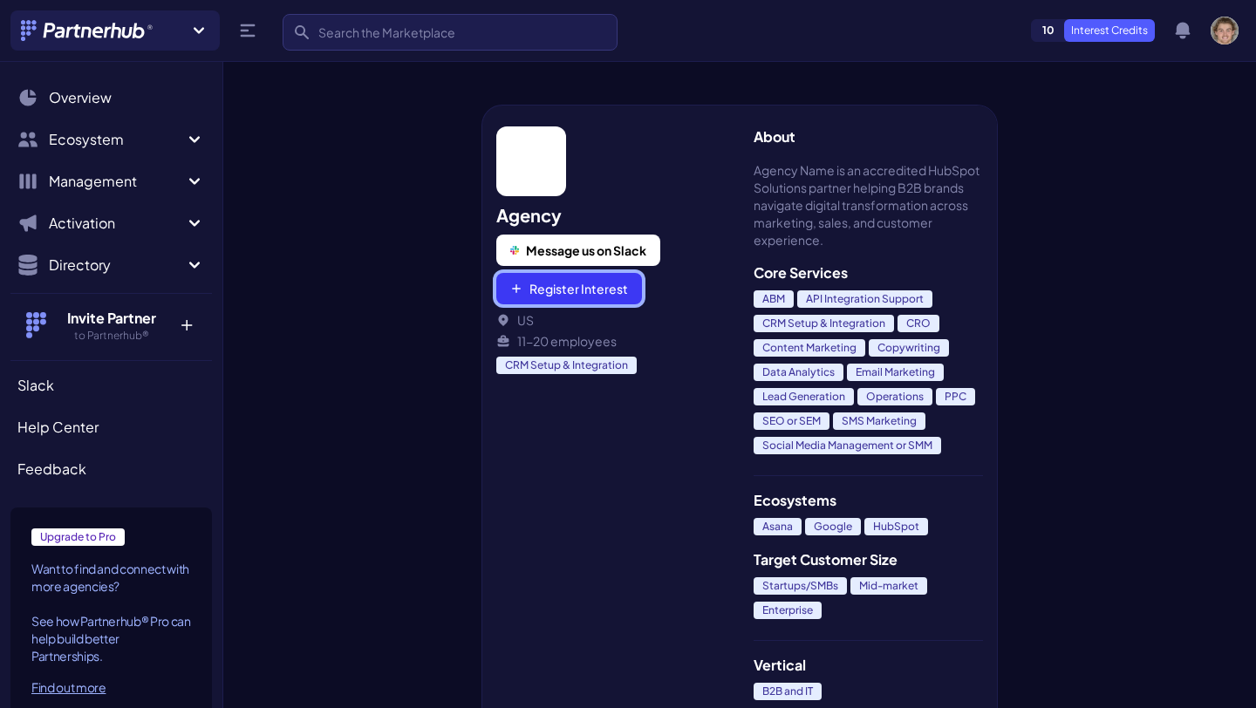
click at [607, 289] on button "Register Interest" at bounding box center [569, 288] width 146 height 31
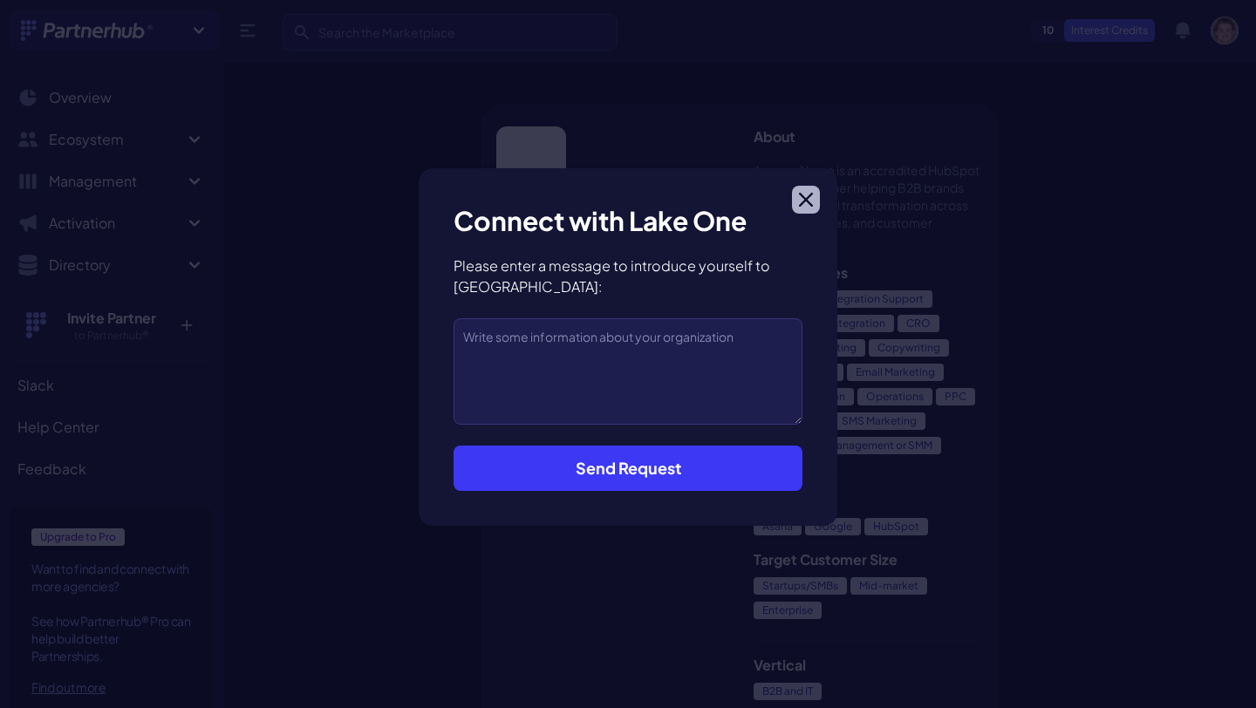
click at [817, 208] on button "Close modal" at bounding box center [806, 200] width 28 height 28
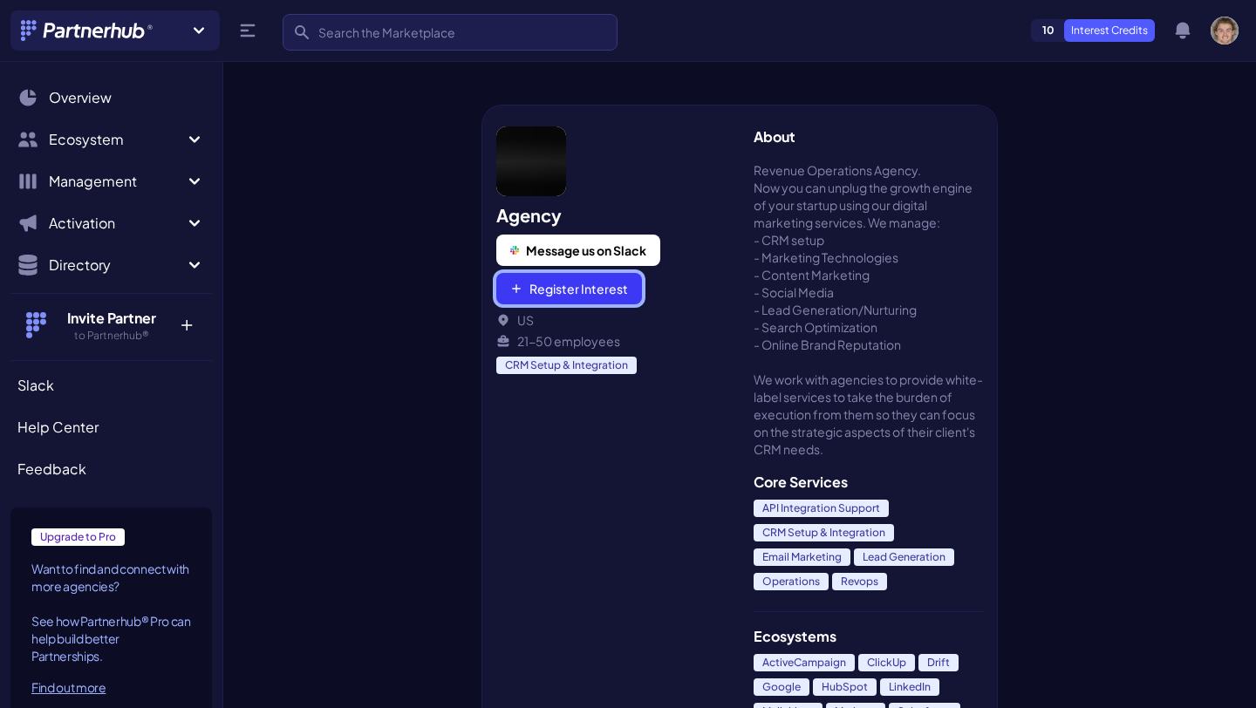
click at [594, 295] on button "Register Interest" at bounding box center [569, 288] width 146 height 31
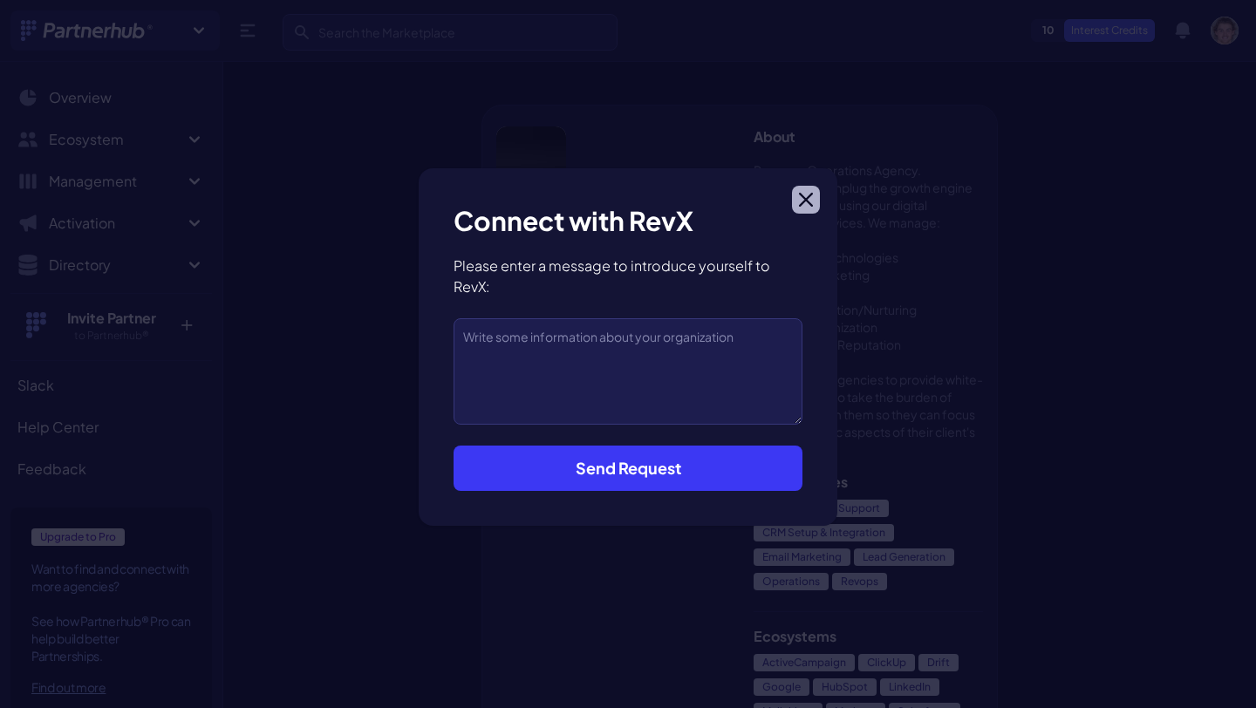
click at [805, 207] on button "Close modal" at bounding box center [806, 200] width 28 height 28
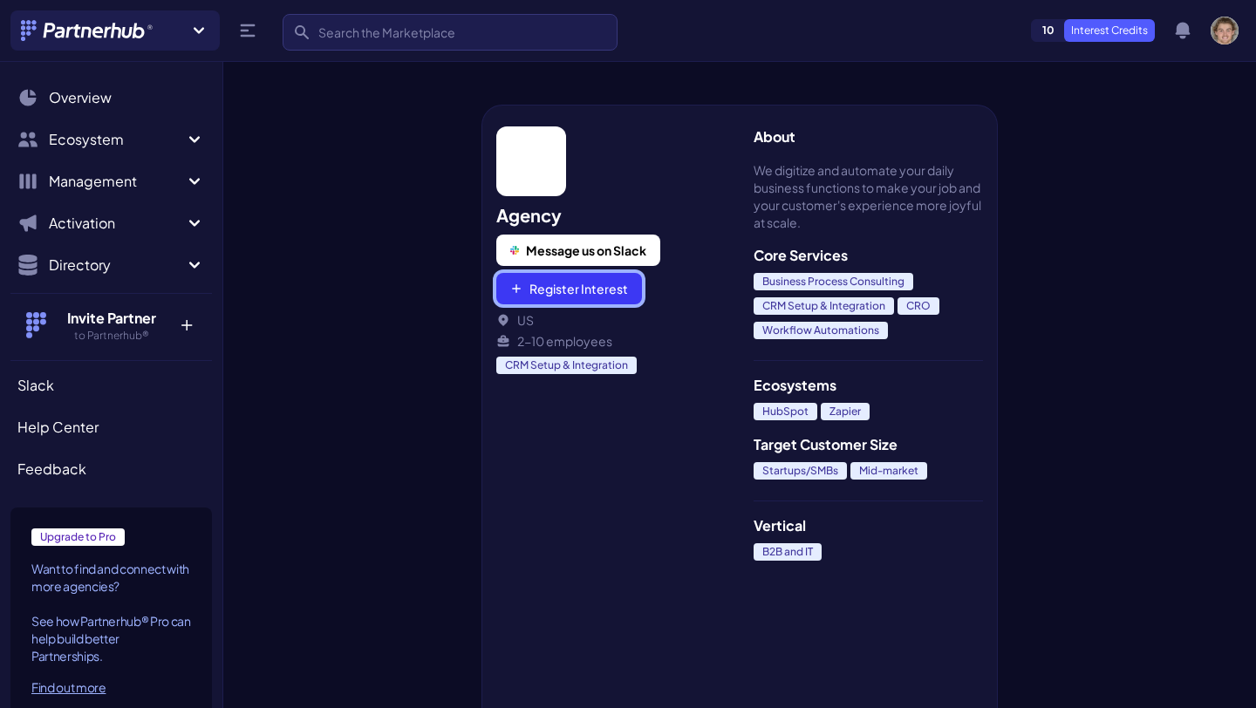
click at [587, 282] on button "Register Interest" at bounding box center [569, 288] width 146 height 31
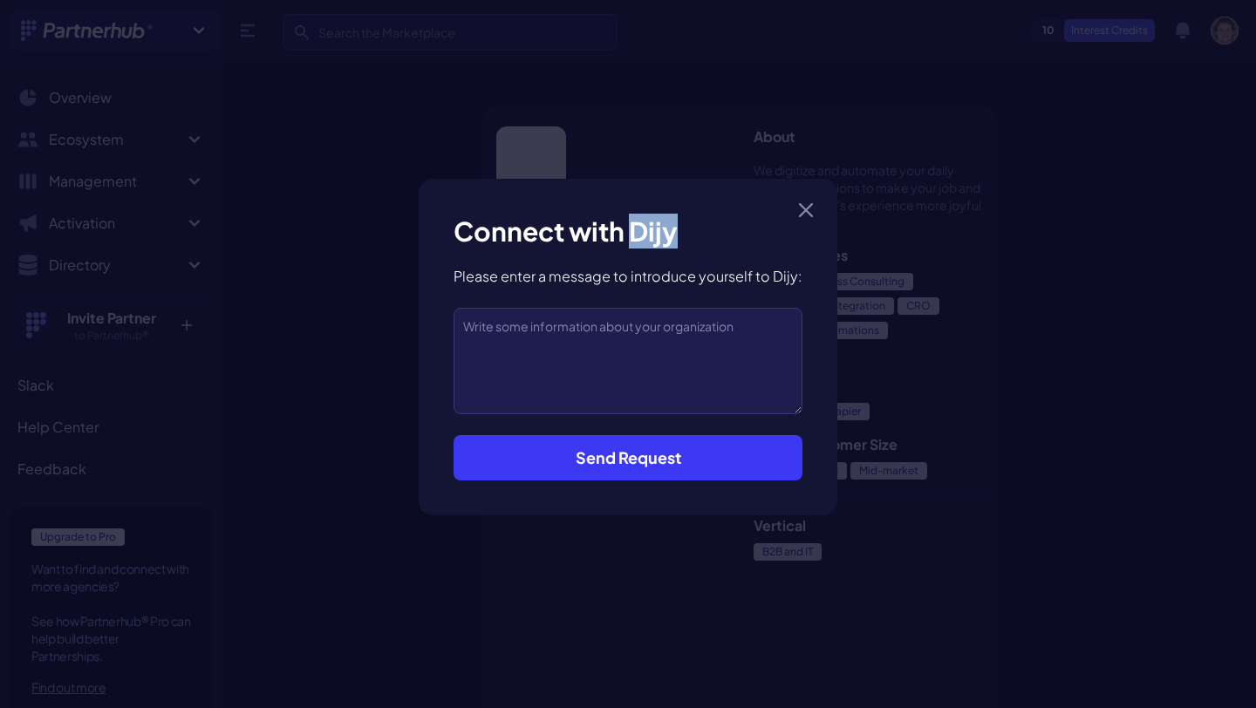
drag, startPoint x: 636, startPoint y: 234, endPoint x: 725, endPoint y: 247, distance: 89.9
click at [725, 247] on h3 "Connect with Dijy" at bounding box center [627, 231] width 349 height 35
copy h3 "Dijy"
